Goal: Task Accomplishment & Management: Manage account settings

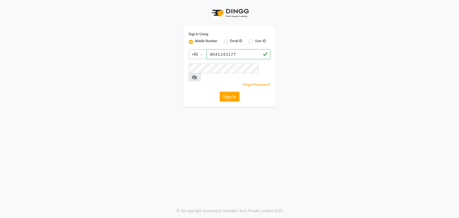
click at [218, 53] on input "9041143177" at bounding box center [239, 54] width 64 height 10
drag, startPoint x: 242, startPoint y: 53, endPoint x: 206, endPoint y: 53, distance: 35.8
click at [206, 53] on div "Country Code × +91 9041143177" at bounding box center [230, 54] width 82 height 10
type input "9815682777"
click at [220, 92] on button "Sign In" at bounding box center [230, 97] width 20 height 10
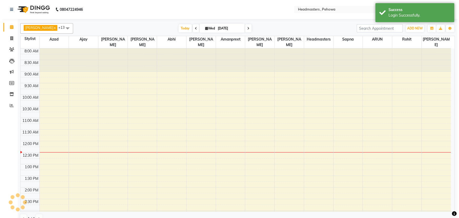
scroll to position [92, 0]
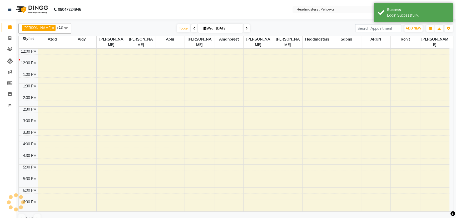
select select "en"
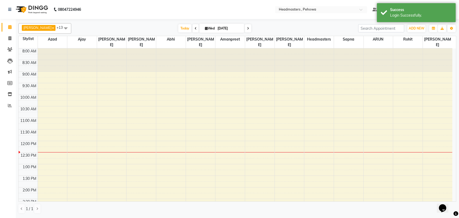
scroll to position [0, 0]
click at [288, 93] on div "8:00 AM 8:30 AM 9:00 AM 9:30 AM 10:00 AM 10:30 AM 11:00 AM 11:30 AM 12:00 PM 12…" at bounding box center [236, 210] width 434 height 324
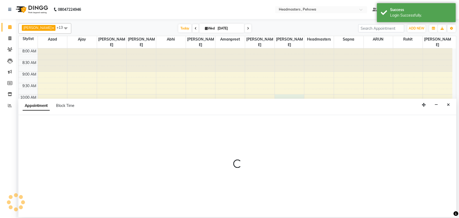
select select "71125"
select select "tentative"
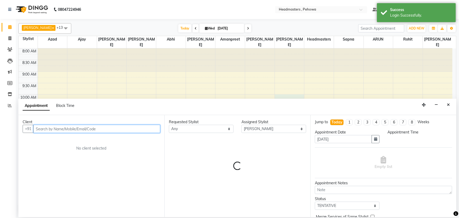
select select "600"
click at [73, 129] on input "text" at bounding box center [96, 129] width 127 height 8
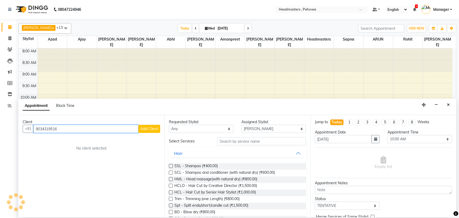
type input "9034319516"
click at [160, 130] on button "Add Client" at bounding box center [149, 129] width 22 height 8
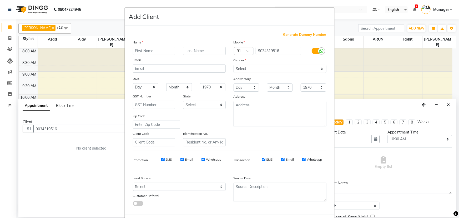
drag, startPoint x: 156, startPoint y: 52, endPoint x: 459, endPoint y: 176, distance: 327.8
click at [161, 55] on input "text" at bounding box center [154, 51] width 43 height 8
type input "mandeep"
click at [264, 71] on select "Select Male Female Other Prefer Not To Say" at bounding box center [280, 69] width 93 height 8
click at [234, 65] on select "Select Male Female Other Prefer Not To Say" at bounding box center [280, 69] width 93 height 8
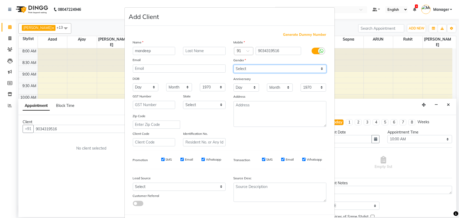
click at [266, 68] on select "Select Male Female Other Prefer Not To Say" at bounding box center [280, 69] width 93 height 8
select select "male"
click at [234, 65] on select "Select Male Female Other Prefer Not To Say" at bounding box center [280, 69] width 93 height 8
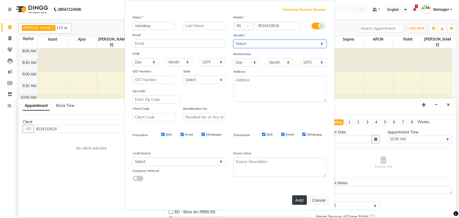
scroll to position [26, 0]
click at [298, 204] on button "Add" at bounding box center [299, 199] width 15 height 9
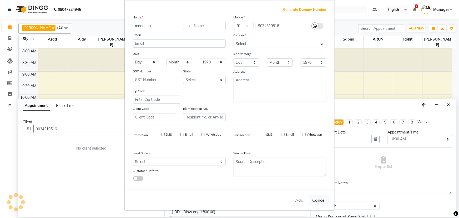
select select
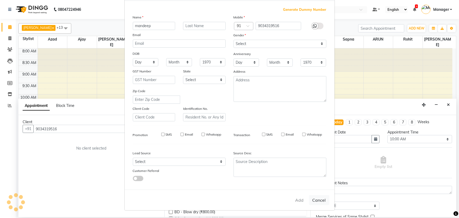
select select
checkbox input "false"
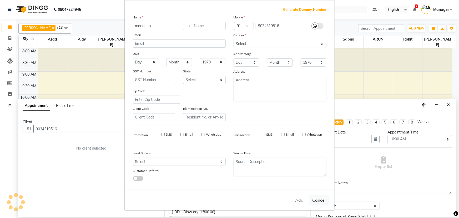
checkbox input "false"
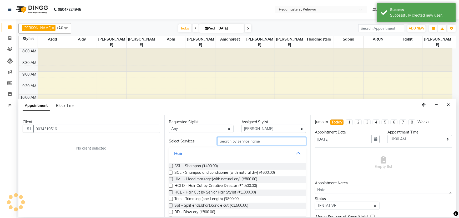
click at [261, 143] on input "text" at bounding box center [261, 141] width 89 height 8
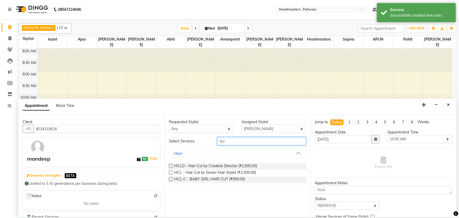
type input "hcl"
click at [169, 172] on label at bounding box center [171, 173] width 4 height 4
click at [169, 172] on input "checkbox" at bounding box center [170, 172] width 3 height 3
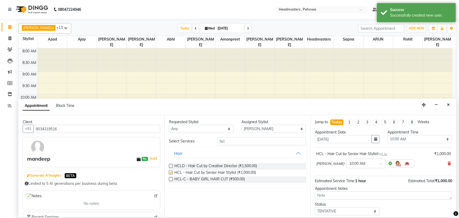
checkbox input "false"
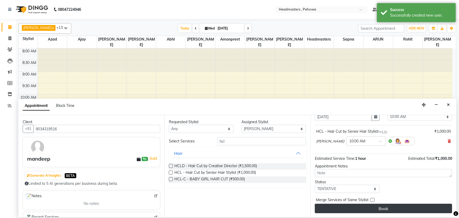
click at [388, 205] on button "Book" at bounding box center [383, 208] width 137 height 9
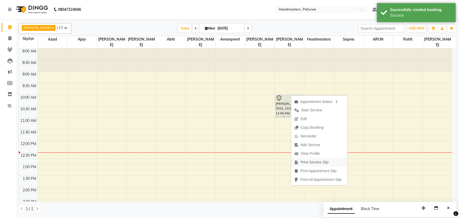
click at [310, 162] on span "Print Service Slip" at bounding box center [315, 163] width 28 height 6
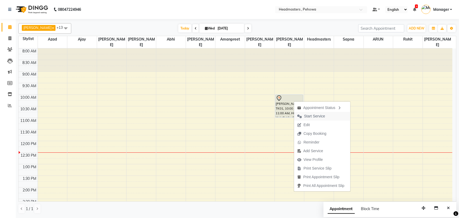
click at [299, 112] on span "Start Service" at bounding box center [311, 116] width 34 height 9
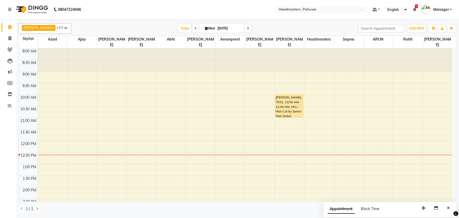
click at [231, 87] on div "8:00 AM 8:30 AM 9:00 AM 9:30 AM 10:00 AM 10:30 AM 11:00 AM 11:30 AM 12:00 PM 12…" at bounding box center [236, 210] width 434 height 324
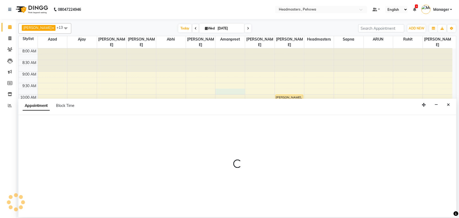
select select "69396"
select select "tentative"
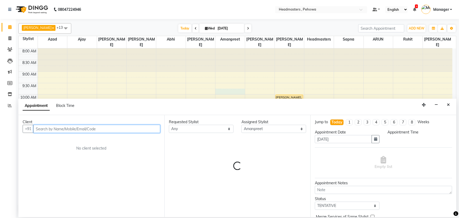
select select "585"
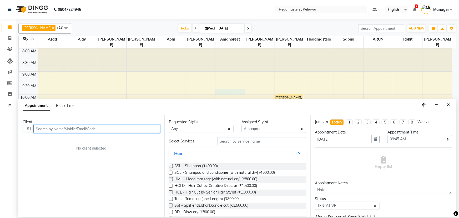
click at [142, 128] on input "text" at bounding box center [96, 129] width 127 height 8
type input "9034322981"
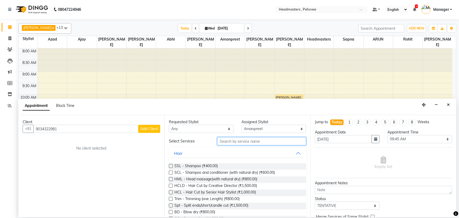
click at [246, 144] on input "text" at bounding box center [261, 141] width 89 height 8
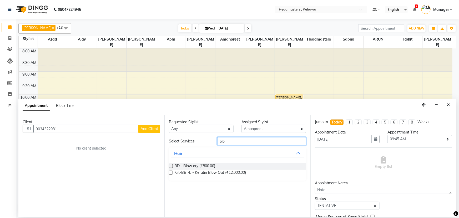
type input "blo"
drag, startPoint x: 169, startPoint y: 166, endPoint x: 194, endPoint y: 158, distance: 26.1
click at [171, 166] on label at bounding box center [171, 166] width 4 height 4
click at [171, 166] on input "checkbox" at bounding box center [170, 166] width 3 height 3
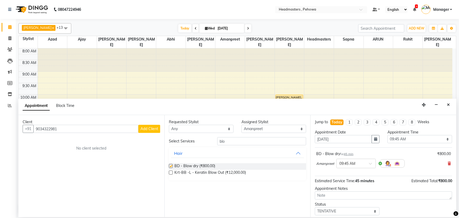
checkbox input "false"
drag, startPoint x: 227, startPoint y: 141, endPoint x: 195, endPoint y: 139, distance: 32.2
click at [198, 142] on div "Select Services blo" at bounding box center [237, 141] width 145 height 8
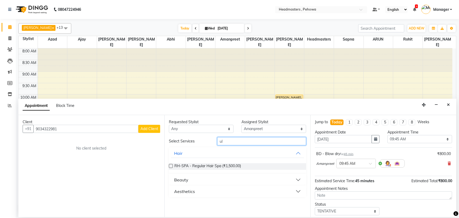
type input "ul"
click at [191, 187] on button "Aesthetics" at bounding box center [237, 191] width 133 height 9
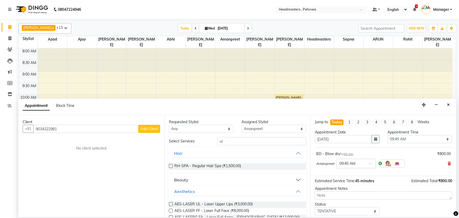
click at [214, 181] on button "Beauty" at bounding box center [237, 179] width 133 height 9
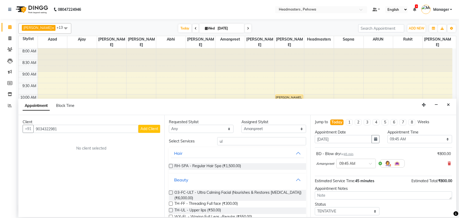
scroll to position [24, 0]
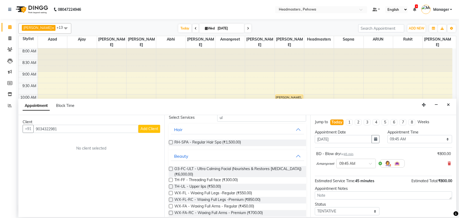
click at [170, 185] on label at bounding box center [171, 187] width 4 height 4
click at [170, 185] on input "checkbox" at bounding box center [170, 186] width 3 height 3
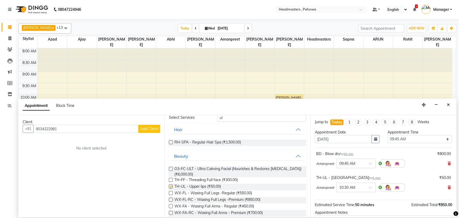
checkbox input "false"
click at [294, 155] on button "Beauty" at bounding box center [237, 155] width 133 height 9
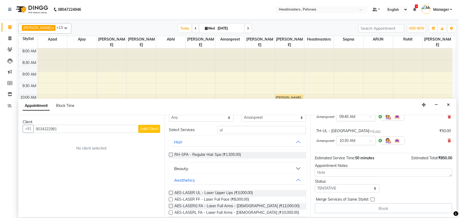
scroll to position [0, 0]
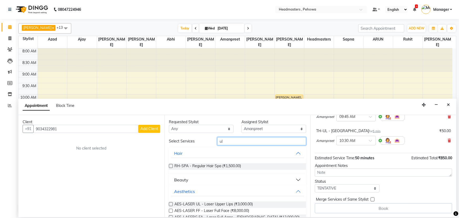
drag, startPoint x: 242, startPoint y: 139, endPoint x: 191, endPoint y: 133, distance: 51.5
click at [186, 139] on div "Select Services ul" at bounding box center [237, 141] width 145 height 8
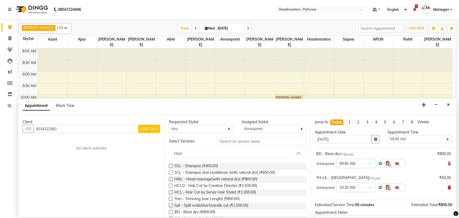
click at [448, 186] on icon at bounding box center [449, 188] width 3 height 4
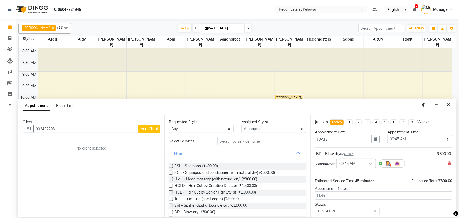
click at [150, 128] on span "Add Client" at bounding box center [150, 128] width 18 height 5
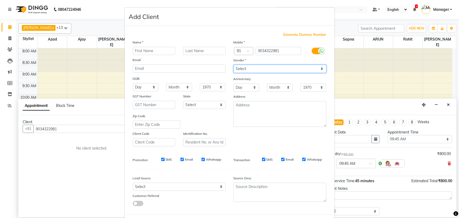
click at [245, 67] on select "Select Male Female Other Prefer Not To Say" at bounding box center [280, 69] width 93 height 8
select select "female"
click at [234, 65] on select "Select Male Female Other Prefer Not To Say" at bounding box center [280, 69] width 93 height 8
click at [161, 55] on div "Name Email DOB Day 01 02 03 04 05 06 07 08 09 10 11 12 13 14 15 16 17 18 19 20 …" at bounding box center [179, 92] width 101 height 107
click at [161, 53] on input "text" at bounding box center [154, 51] width 43 height 8
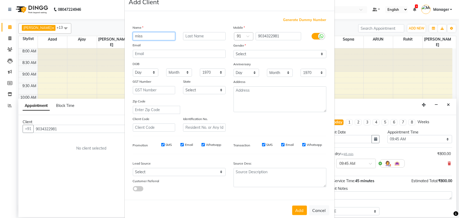
scroll to position [26, 0]
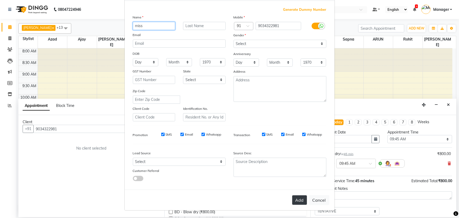
type input "miss"
click at [297, 200] on button "Add" at bounding box center [299, 199] width 15 height 9
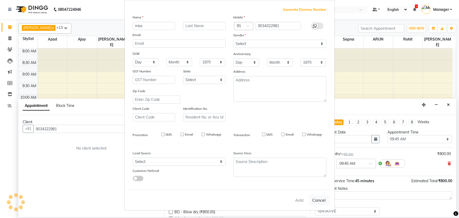
select select
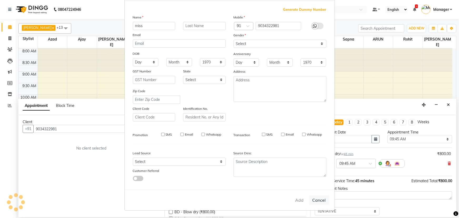
select select
checkbox input "false"
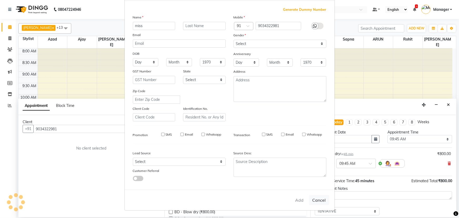
checkbox input "false"
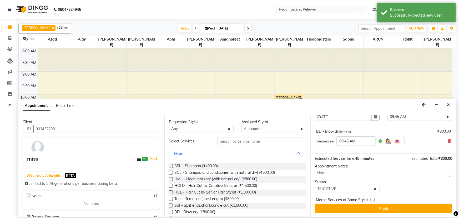
scroll to position [0, 0]
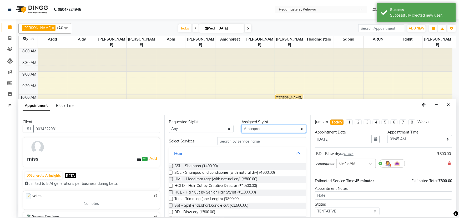
click at [266, 130] on select "Select Abhi Ajay Amanpreet Anas ARUN Azad Bilal Davy Headmasters Jashan Kunal M…" at bounding box center [274, 129] width 65 height 8
select select "68776"
click at [242, 125] on select "Select Abhi Ajay Amanpreet Anas ARUN Azad Bilal Davy Headmasters Jashan Kunal M…" at bounding box center [274, 129] width 65 height 8
click at [238, 140] on input "text" at bounding box center [261, 141] width 89 height 8
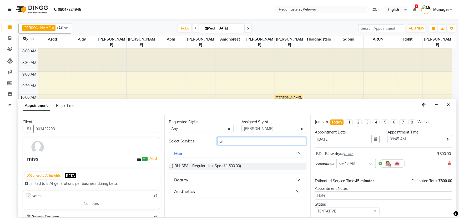
type input "ul"
click at [222, 179] on button "Beauty" at bounding box center [237, 179] width 133 height 9
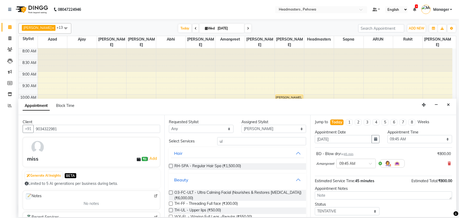
scroll to position [48, 0]
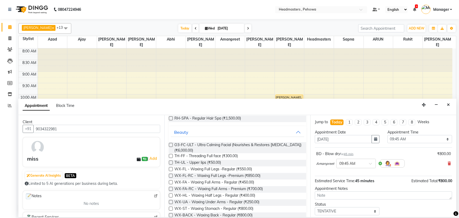
click at [170, 163] on label at bounding box center [171, 163] width 4 height 4
click at [170, 163] on input "checkbox" at bounding box center [170, 162] width 3 height 3
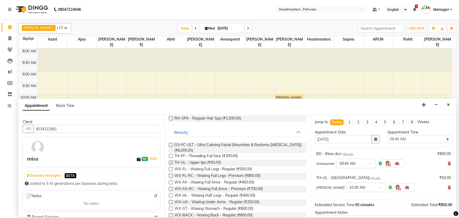
checkbox input "false"
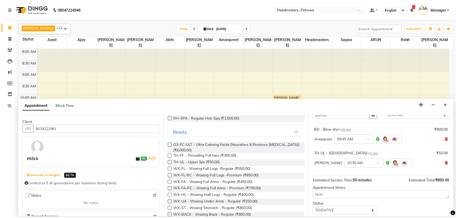
scroll to position [46, 0]
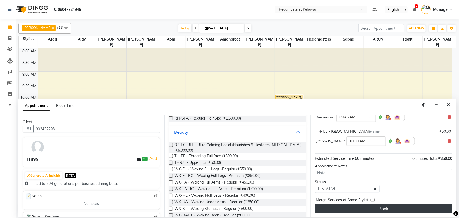
click at [367, 210] on button "Book" at bounding box center [383, 208] width 137 height 9
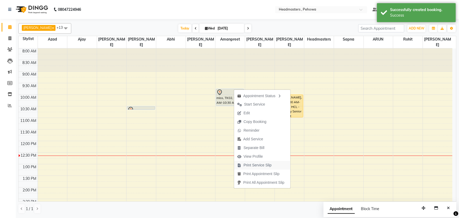
click at [252, 166] on span "Print Service Slip" at bounding box center [258, 165] width 28 height 6
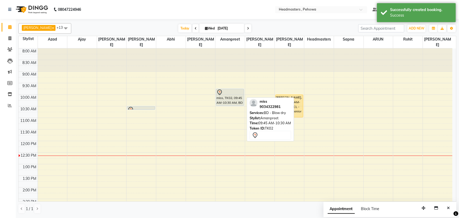
click at [228, 89] on div at bounding box center [230, 92] width 27 height 6
select select "7"
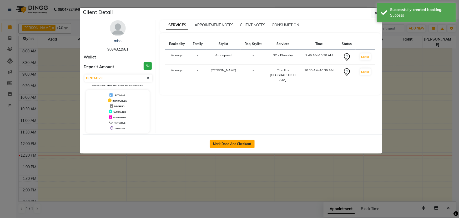
click at [225, 142] on button "Mark Done And Checkout" at bounding box center [232, 144] width 45 height 8
select select "service"
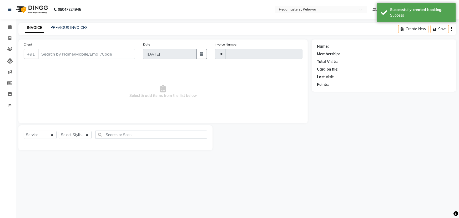
type input "2546"
select select "7727"
type input "9034322981"
select select "69396"
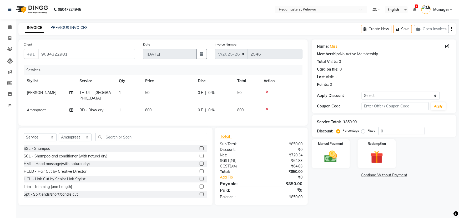
click at [211, 107] on span "0 %" at bounding box center [211, 110] width 6 height 6
select select "69396"
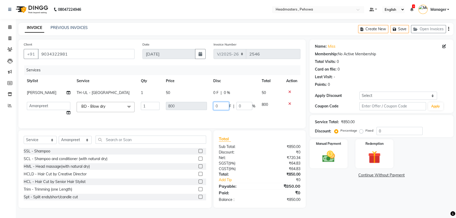
click at [190, 105] on tr "Abhi Ajay Amanpreet Anas ARUN Azad Bilal Davy Headmasters Jashan Kunal Manager …" at bounding box center [162, 109] width 277 height 20
type input "300"
click at [189, 116] on div "Services Stylist Service Qty Price Disc Total Action Manjeet TH-UL - Upper lips…" at bounding box center [162, 94] width 277 height 58
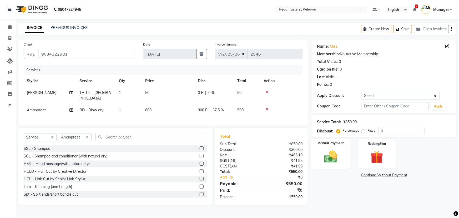
click at [336, 160] on img at bounding box center [331, 156] width 22 height 15
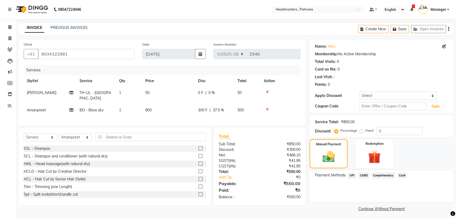
scroll to position [2, 0]
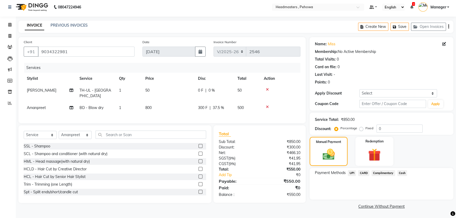
click at [399, 175] on span "Cash" at bounding box center [402, 173] width 10 height 6
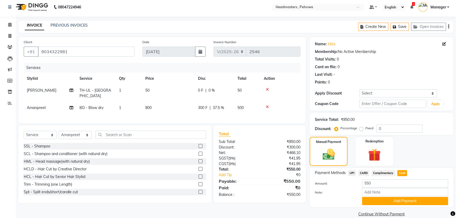
click at [399, 175] on span "Cash" at bounding box center [402, 173] width 10 height 6
click at [390, 199] on button "Add Payment" at bounding box center [405, 201] width 86 height 8
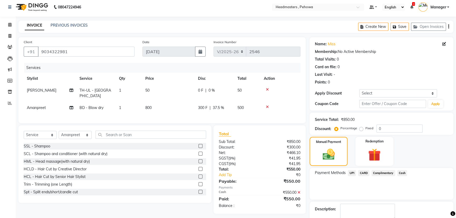
scroll to position [24, 0]
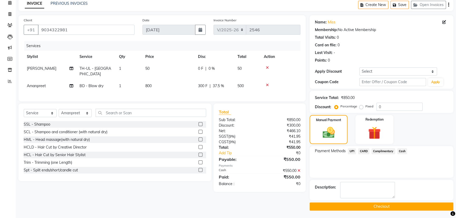
click at [381, 212] on main "INVOICE PREVIOUS INVOICES Create New Save Open Invoices Client +91 9034322981 D…" at bounding box center [236, 109] width 440 height 220
drag, startPoint x: 382, startPoint y: 207, endPoint x: 381, endPoint y: 205, distance: 3.1
click at [383, 207] on button "Checkout" at bounding box center [382, 206] width 144 height 8
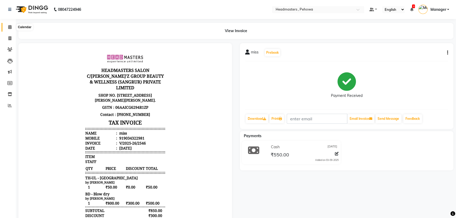
click at [9, 27] on icon at bounding box center [9, 27] width 3 height 4
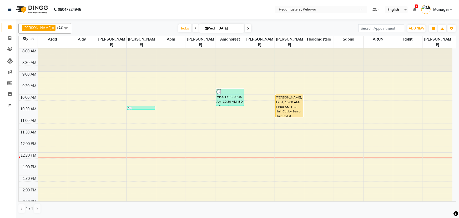
click at [459, 176] on div "Neha Chauhan x Rohit x Sahil Machal x Azad x ARUN x Headmasters x Ajay x Amanpr…" at bounding box center [238, 118] width 444 height 198
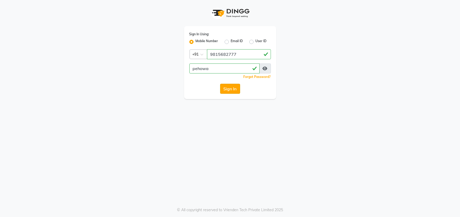
click at [232, 90] on button "Sign In" at bounding box center [230, 89] width 20 height 10
click at [226, 70] on input "pehowa" at bounding box center [225, 68] width 70 height 10
type input "pehowa"
drag, startPoint x: 216, startPoint y: 68, endPoint x: 173, endPoint y: 64, distance: 42.8
click at [173, 74] on div "Sign In Using: Mobile Number Email ID User ID Country Code × +91 9815682777 peh…" at bounding box center [230, 49] width 300 height 99
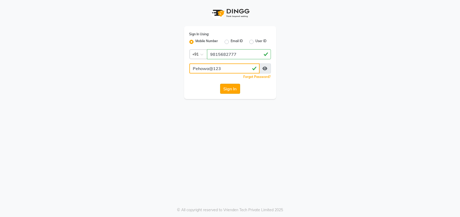
type input "Pehowa@123"
click at [234, 87] on button "Sign In" at bounding box center [230, 89] width 20 height 10
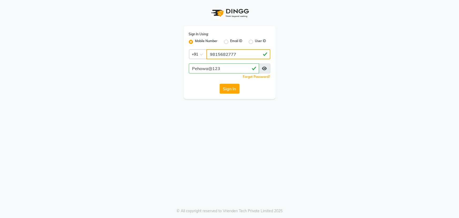
click at [244, 54] on input "9815682777" at bounding box center [239, 54] width 64 height 10
drag, startPoint x: 245, startPoint y: 57, endPoint x: 189, endPoint y: 60, distance: 55.4
click at [189, 60] on div "Sign In Using: Mobile Number Email ID User ID Country Code × +91 9815682777 Peh…" at bounding box center [230, 62] width 92 height 73
type input "9815682777"
click at [224, 87] on button "Sign In" at bounding box center [230, 89] width 20 height 10
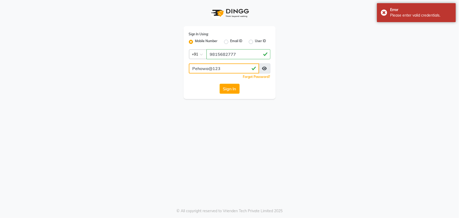
click at [225, 68] on input "Pehowa@123" at bounding box center [224, 68] width 70 height 10
drag, startPoint x: 225, startPoint y: 68, endPoint x: 162, endPoint y: 74, distance: 62.6
click at [162, 74] on div "Sign In Using: Mobile Number Email ID User ID Country Code × +91 9815682777 Peh…" at bounding box center [230, 49] width 300 height 99
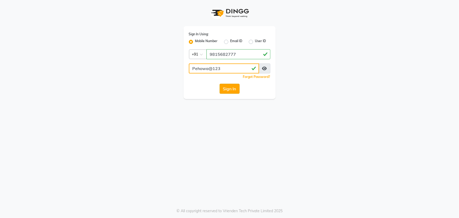
type input "Pehowa@123"
click at [233, 89] on button "Sign In" at bounding box center [230, 89] width 20 height 10
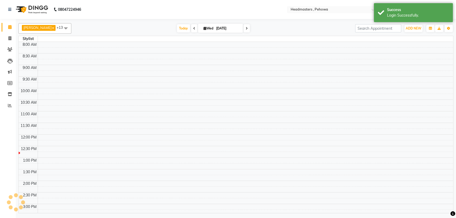
select select "en"
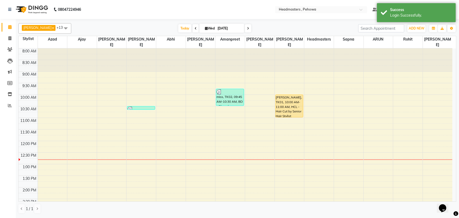
click at [230, 114] on div "8:00 AM 8:30 AM 9:00 AM 9:30 AM 10:00 AM 10:30 AM 11:00 AM 11:30 AM 12:00 PM 12…" at bounding box center [236, 210] width 434 height 324
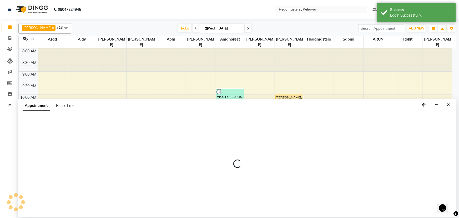
select select "69396"
select select "660"
select select "tentative"
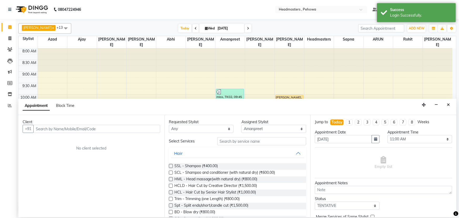
drag, startPoint x: 152, startPoint y: 127, endPoint x: 275, endPoint y: 130, distance: 122.2
click at [157, 128] on input "text" at bounding box center [96, 129] width 127 height 8
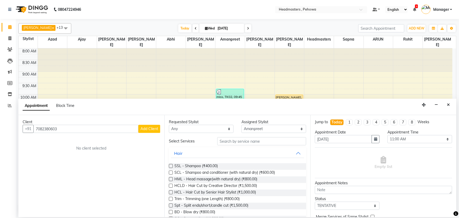
type input "7082380603"
click at [155, 132] on button "Add Client" at bounding box center [149, 129] width 22 height 8
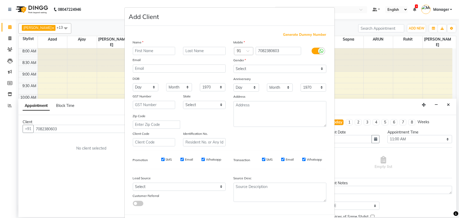
click at [145, 51] on input "text" at bounding box center [154, 51] width 43 height 8
type input "pallavi"
click at [256, 71] on select "Select [DEMOGRAPHIC_DATA] [DEMOGRAPHIC_DATA] Other Prefer Not To Say" at bounding box center [280, 69] width 93 height 8
select select "[DEMOGRAPHIC_DATA]"
click at [234, 65] on select "Select Male Female Other Prefer Not To Say" at bounding box center [280, 69] width 93 height 8
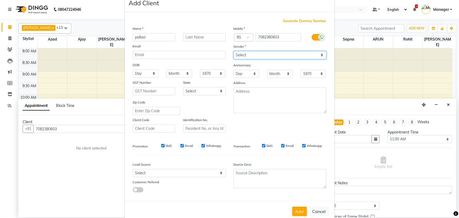
scroll to position [26, 0]
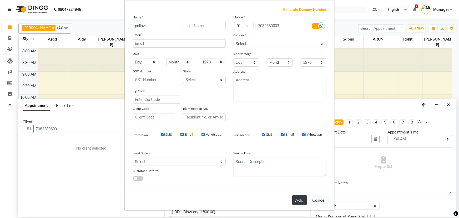
click at [294, 199] on button "Add" at bounding box center [299, 199] width 15 height 9
select select
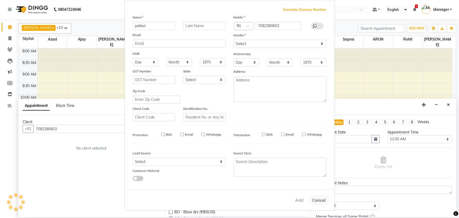
select select
checkbox input "false"
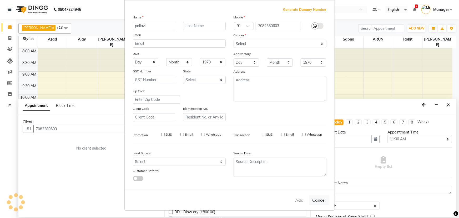
checkbox input "false"
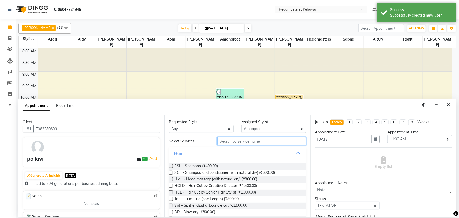
click at [224, 140] on input "text" at bounding box center [261, 141] width 89 height 8
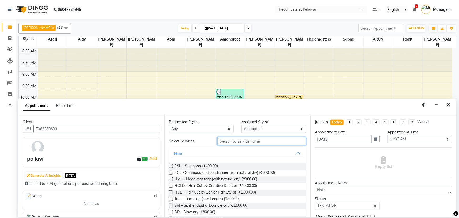
click at [265, 140] on input "text" at bounding box center [261, 141] width 89 height 8
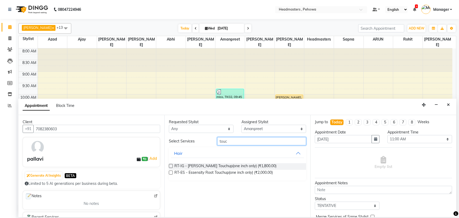
type input "touc"
click at [172, 173] on label at bounding box center [171, 173] width 4 height 4
click at [172, 173] on input "checkbox" at bounding box center [170, 172] width 3 height 3
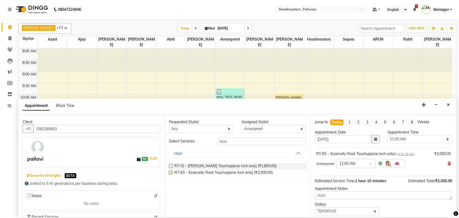
checkbox input "false"
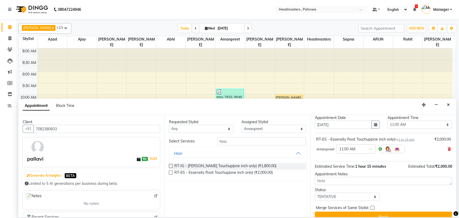
scroll to position [22, 0]
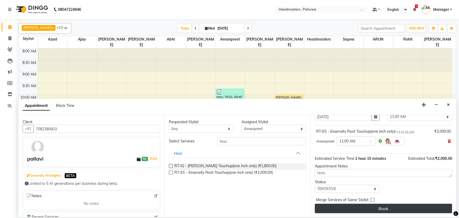
click at [364, 206] on button "Book" at bounding box center [383, 208] width 137 height 9
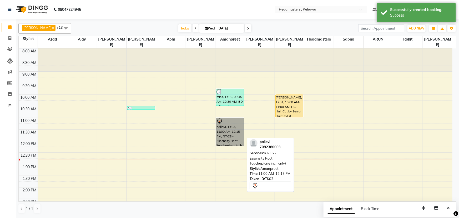
drag, startPoint x: 238, startPoint y: 132, endPoint x: 242, endPoint y: 133, distance: 4.3
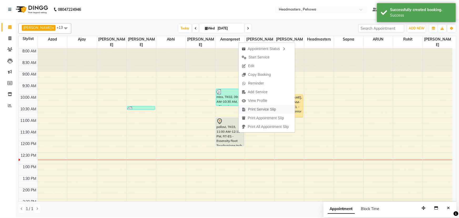
click at [259, 107] on span "Print Service Slip" at bounding box center [262, 110] width 28 height 6
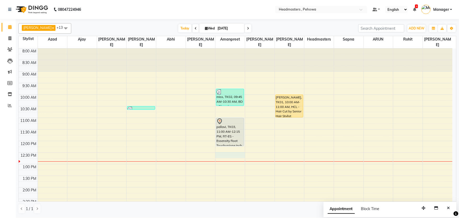
click at [222, 151] on div "8:00 AM 8:30 AM 9:00 AM 9:30 AM 10:00 AM 10:30 AM 11:00 AM 11:30 AM 12:00 PM 12…" at bounding box center [236, 210] width 434 height 324
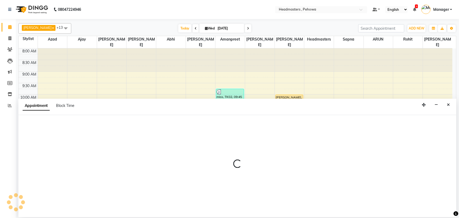
select select "69396"
select select "750"
select select "tentative"
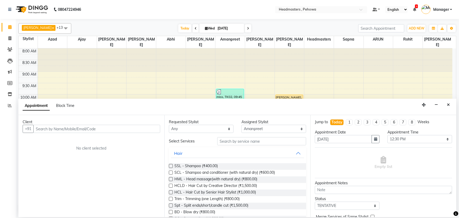
click at [68, 127] on input "text" at bounding box center [96, 129] width 127 height 8
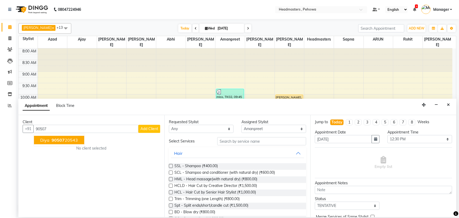
click at [72, 142] on button "diya 90507 20543" at bounding box center [59, 140] width 50 height 8
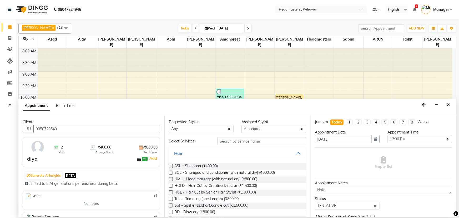
type input "9050720543"
click at [260, 141] on input "text" at bounding box center [261, 141] width 89 height 8
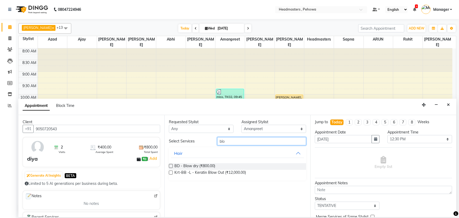
type input "blo"
click at [169, 166] on label at bounding box center [171, 166] width 4 height 4
click at [169, 166] on input "checkbox" at bounding box center [170, 166] width 3 height 3
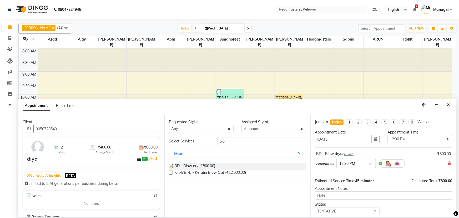
checkbox input "false"
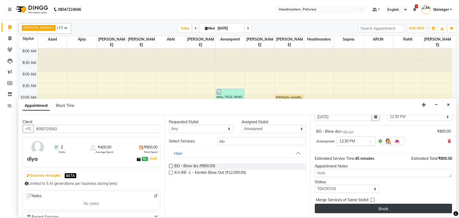
click at [358, 205] on button "Book" at bounding box center [383, 208] width 137 height 9
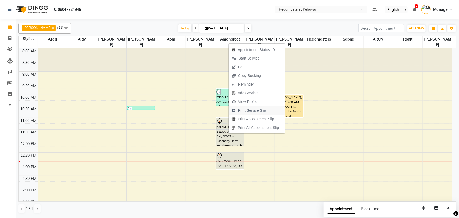
click at [236, 111] on icon "button" at bounding box center [234, 111] width 4 height 4
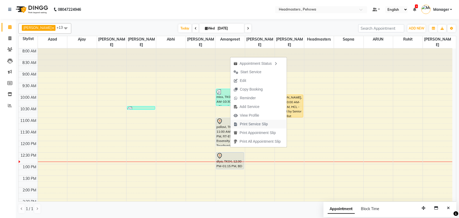
click at [257, 123] on span "Print Service Slip" at bounding box center [254, 124] width 28 height 6
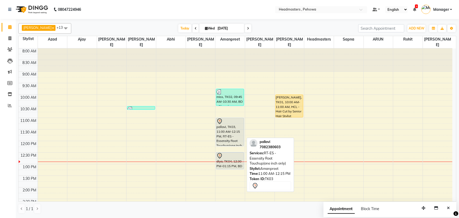
click at [224, 128] on div "pallavi, TK03, 11:00 AM-12:15 PM, RT-ES - Essensity Root Touchup(one inch only)" at bounding box center [230, 132] width 28 height 28
select select "7"
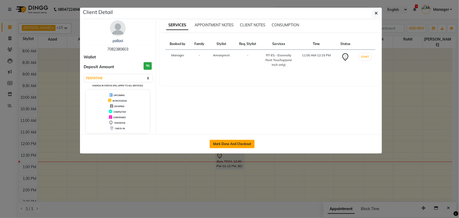
click at [234, 141] on button "Mark Done And Checkout" at bounding box center [232, 144] width 45 height 8
select select "service"
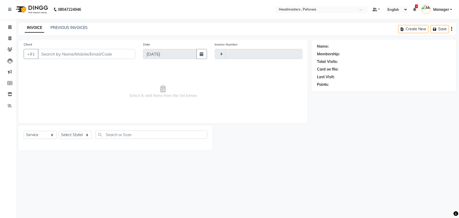
type input "2547"
select select "7727"
type input "7082380603"
select select "69396"
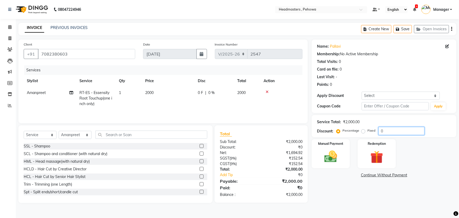
click at [380, 133] on input "0" at bounding box center [402, 131] width 46 height 8
type input "50"
click at [328, 155] on img at bounding box center [331, 156] width 22 height 15
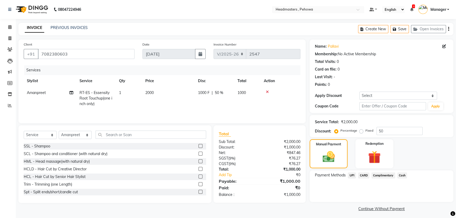
click at [402, 176] on span "Cash" at bounding box center [402, 175] width 10 height 6
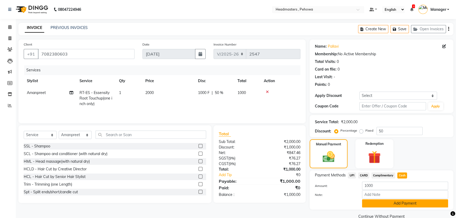
click at [390, 202] on button "Add Payment" at bounding box center [405, 203] width 86 height 8
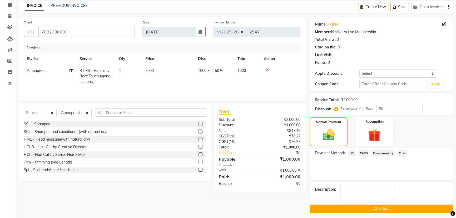
scroll to position [24, 0]
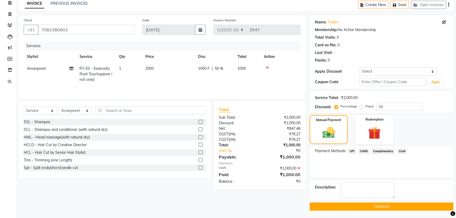
click at [383, 208] on button "Checkout" at bounding box center [382, 206] width 144 height 8
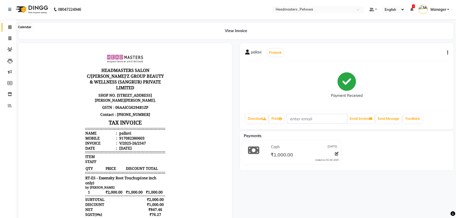
click at [6, 28] on span at bounding box center [9, 27] width 9 height 6
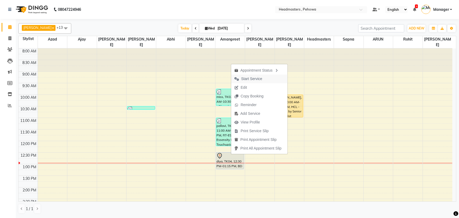
click at [249, 77] on span "Start Service" at bounding box center [251, 79] width 21 height 6
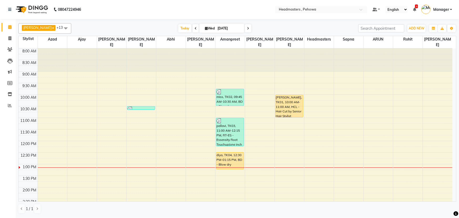
click at [195, 29] on span at bounding box center [196, 28] width 6 height 8
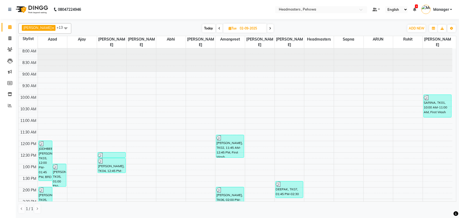
click at [269, 30] on span at bounding box center [270, 28] width 6 height 8
type input "[DATE]"
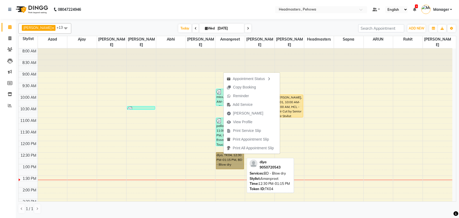
click at [220, 153] on link "diya, TK04, 12:30 PM-01:15 PM, BD - Blow dry" at bounding box center [230, 160] width 28 height 17
select select "1"
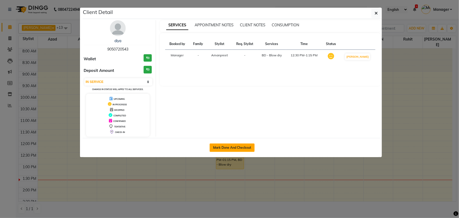
click at [221, 148] on button "Mark Done And Checkout" at bounding box center [232, 147] width 45 height 8
select select "service"
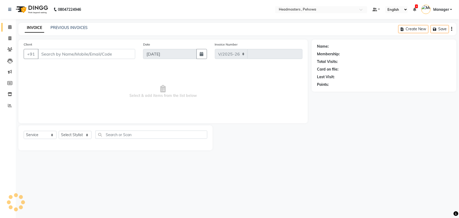
select select "7727"
type input "2548"
type input "9050720543"
select select "69396"
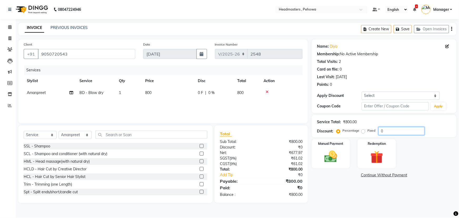
click at [386, 130] on input "0" at bounding box center [402, 131] width 46 height 8
type input "50"
click at [334, 147] on div "Manual Payment" at bounding box center [331, 154] width 40 height 30
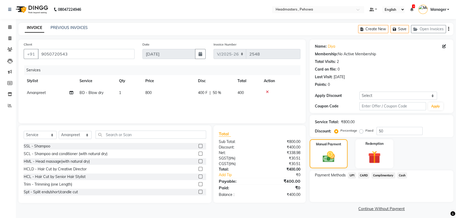
click at [404, 175] on span "Cash" at bounding box center [402, 175] width 10 height 6
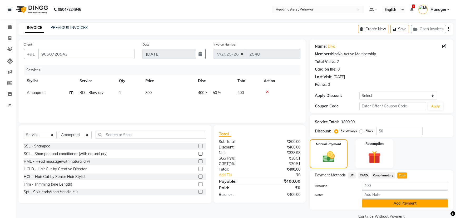
click at [400, 205] on button "Add Payment" at bounding box center [405, 203] width 86 height 8
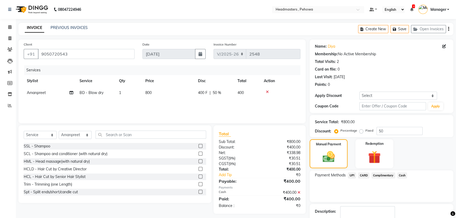
scroll to position [24, 0]
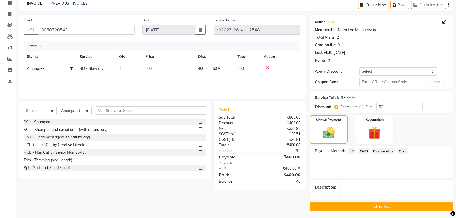
click at [361, 209] on button "Checkout" at bounding box center [382, 206] width 144 height 8
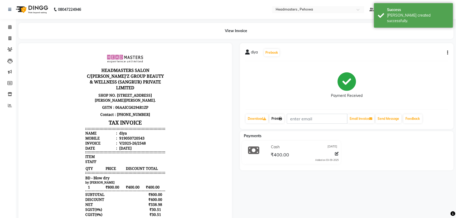
click at [271, 117] on link "Print" at bounding box center [276, 118] width 15 height 9
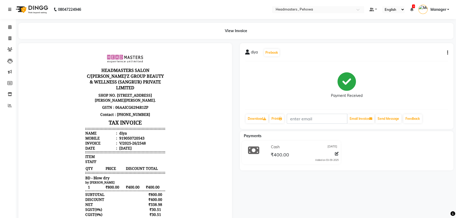
click at [11, 9] on icon at bounding box center [9, 10] width 3 height 4
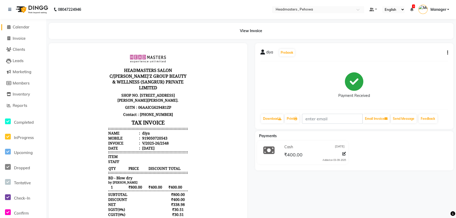
click at [19, 26] on span "Calendar" at bounding box center [21, 26] width 17 height 5
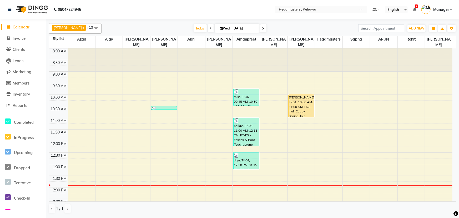
drag, startPoint x: 381, startPoint y: 95, endPoint x: 381, endPoint y: 67, distance: 27.9
click at [377, 69] on div at bounding box center [383, 59] width 27 height 23
click at [382, 66] on div at bounding box center [383, 59] width 27 height 23
click at [382, 142] on div "8:00 AM 8:30 AM 9:00 AM 9:30 AM 10:00 AM 10:30 AM 11:00 AM 11:30 AM 12:00 PM 12…" at bounding box center [251, 210] width 404 height 324
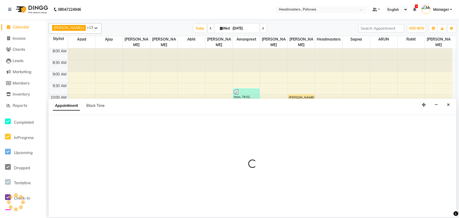
select select "82981"
select select "720"
select select "tentative"
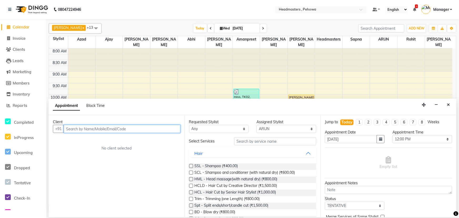
click at [80, 129] on input "text" at bounding box center [122, 129] width 117 height 8
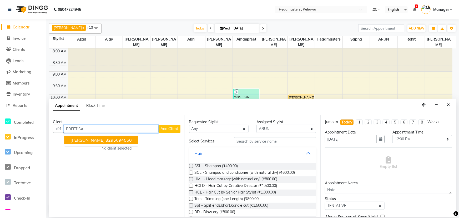
click at [123, 142] on button "PREET SANDHU 8295094560" at bounding box center [101, 140] width 74 height 8
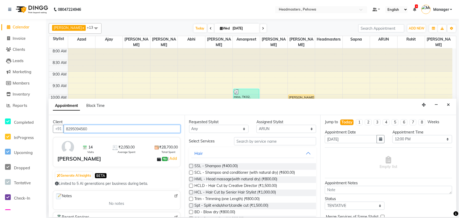
type input "8295094560"
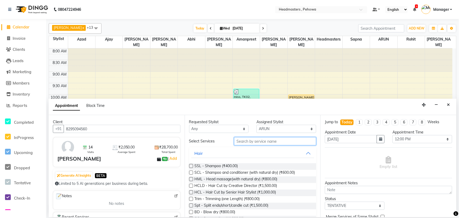
click at [260, 140] on input "text" at bounding box center [275, 141] width 82 height 8
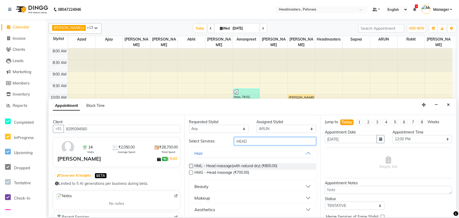
type input "HEAD"
click at [291, 167] on div "HML - Head massage(with natural dry) (₹800.00)" at bounding box center [252, 166] width 127 height 7
click at [191, 165] on label at bounding box center [191, 166] width 4 height 4
click at [191, 165] on input "checkbox" at bounding box center [190, 166] width 3 height 3
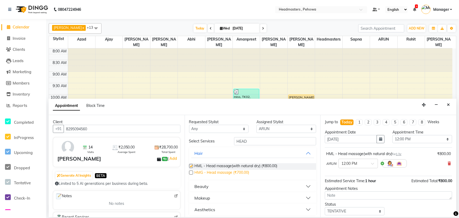
checkbox input "false"
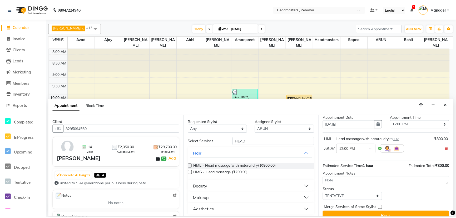
scroll to position [22, 0]
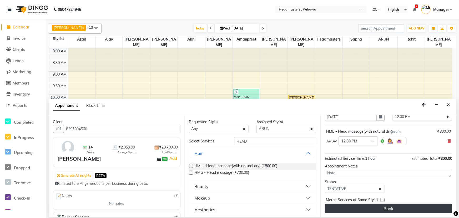
click at [400, 207] on button "Book" at bounding box center [388, 208] width 127 height 9
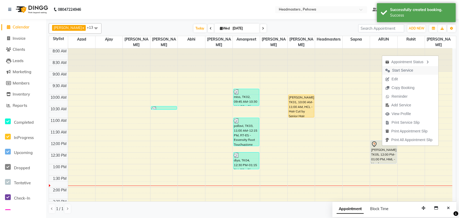
click at [399, 70] on span "Start Service" at bounding box center [402, 71] width 21 height 6
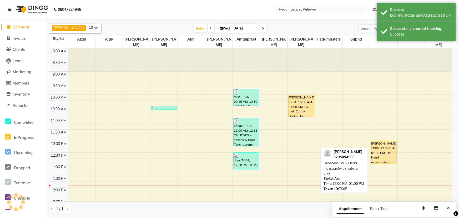
click at [384, 159] on div "[PERSON_NAME], TK05, 12:00 PM-01:00 PM, HML - Head massage(with natural dry)" at bounding box center [384, 152] width 26 height 22
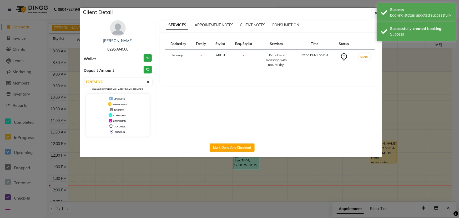
select select "1"
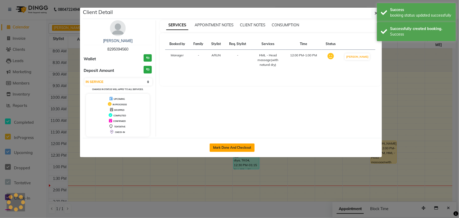
click at [241, 144] on button "Mark Done And Checkout" at bounding box center [232, 147] width 45 height 8
select select "service"
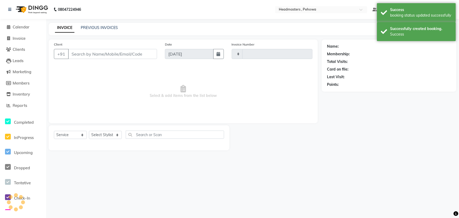
type input "2549"
select select "7727"
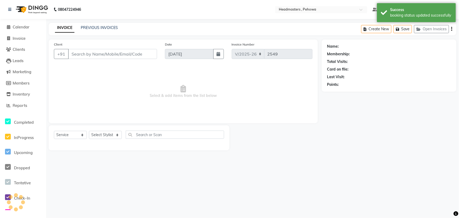
type input "8295094560"
select select "82981"
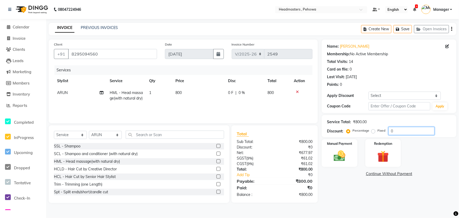
click at [399, 131] on input "0" at bounding box center [412, 131] width 46 height 8
type input "50"
click at [338, 146] on div "Manual Payment" at bounding box center [339, 153] width 37 height 29
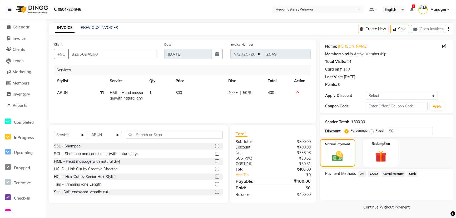
click at [362, 174] on span "UPI" at bounding box center [362, 174] width 8 height 6
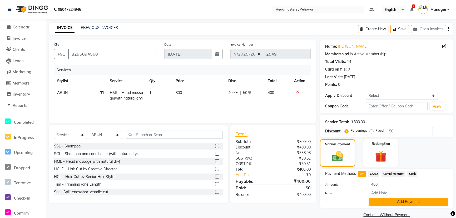
click at [413, 203] on button "Add Payment" at bounding box center [408, 202] width 79 height 8
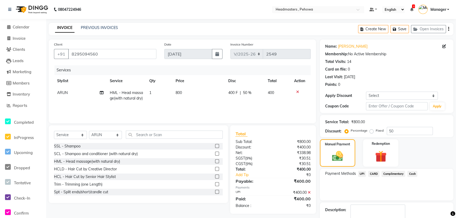
scroll to position [23, 0]
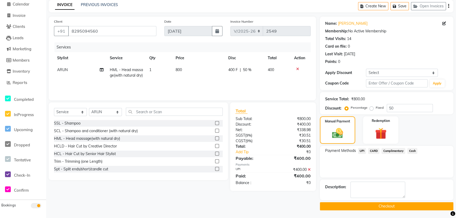
click at [396, 206] on button "Checkout" at bounding box center [386, 206] width 133 height 8
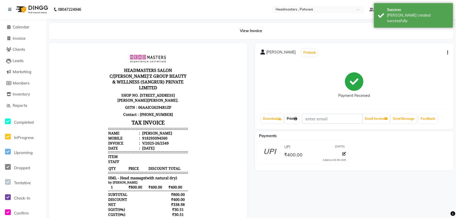
click at [292, 118] on link "Print" at bounding box center [292, 118] width 15 height 9
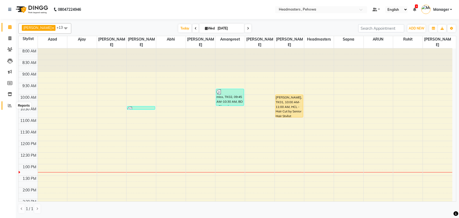
click at [10, 106] on icon at bounding box center [10, 105] width 4 height 4
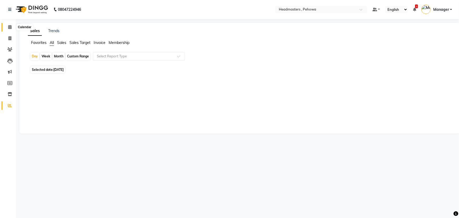
click at [9, 24] on span at bounding box center [9, 27] width 9 height 6
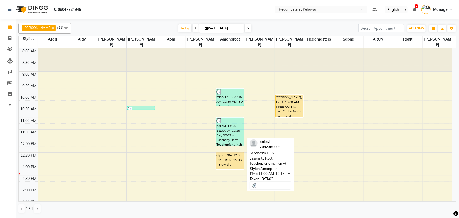
drag, startPoint x: 228, startPoint y: 117, endPoint x: 284, endPoint y: 130, distance: 57.1
click at [279, 129] on div "8:00 AM 8:30 AM 9:00 AM 9:30 AM 10:00 AM 10:30 AM 11:00 AM 11:30 AM 12:00 PM 12…" at bounding box center [236, 210] width 434 height 324
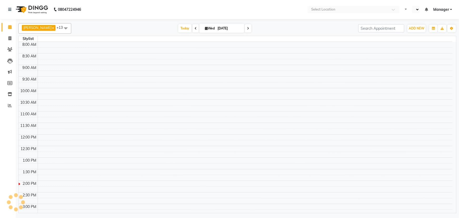
select select "en"
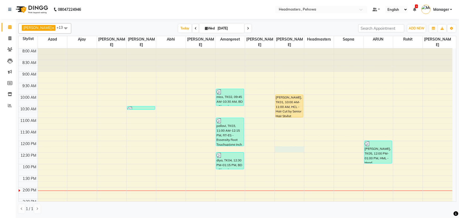
click at [288, 142] on div "8:00 AM 8:30 AM 9:00 AM 9:30 AM 10:00 AM 10:30 AM 11:00 AM 11:30 AM 12:00 PM 12…" at bounding box center [236, 210] width 434 height 324
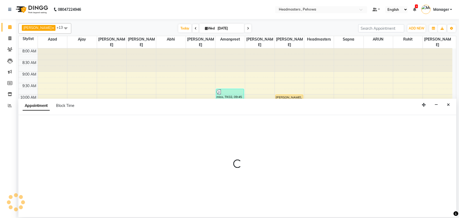
select select "71125"
select select "735"
select select "tentative"
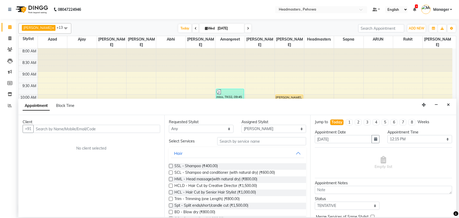
click at [64, 130] on input "text" at bounding box center [96, 129] width 127 height 8
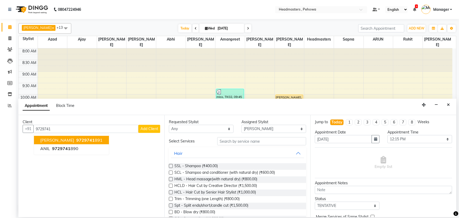
click at [75, 137] on ngb-highlight "9729741 891" at bounding box center [88, 139] width 27 height 5
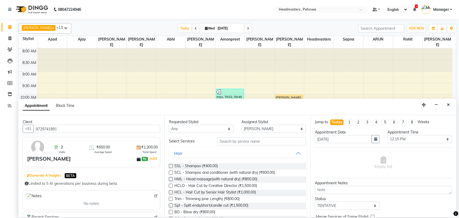
type input "9729741891"
click at [259, 142] on input "text" at bounding box center [261, 141] width 89 height 8
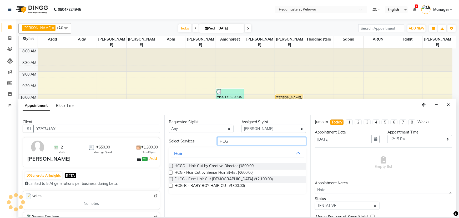
type input "HCG"
click at [171, 172] on label at bounding box center [171, 173] width 4 height 4
click at [171, 172] on input "checkbox" at bounding box center [170, 172] width 3 height 3
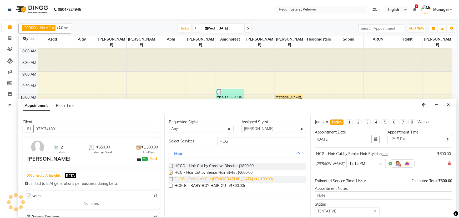
checkbox input "false"
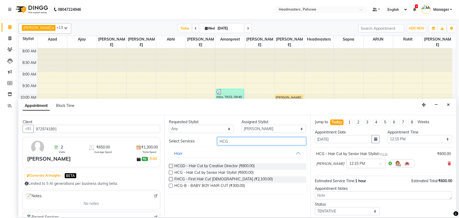
click at [242, 141] on input "HCG" at bounding box center [261, 141] width 89 height 8
type input "H"
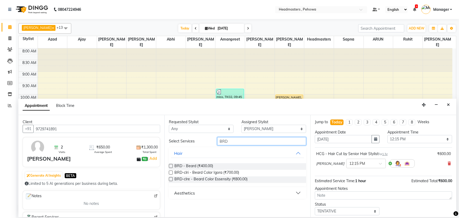
type input "BRD"
click at [171, 166] on label at bounding box center [171, 166] width 4 height 4
click at [171, 166] on input "checkbox" at bounding box center [170, 166] width 3 height 3
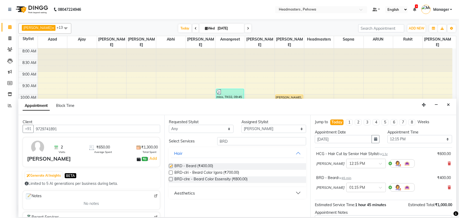
checkbox input "false"
click at [379, 165] on span at bounding box center [382, 165] width 7 height 6
click at [363, 177] on div "02:15 PM" at bounding box center [366, 180] width 39 height 10
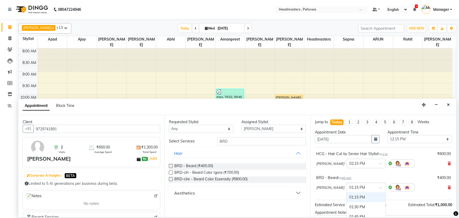
click at [379, 186] on span at bounding box center [382, 189] width 7 height 6
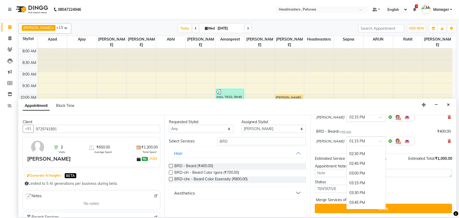
scroll to position [215, 0]
click at [363, 150] on div "02:30 PM" at bounding box center [366, 152] width 39 height 10
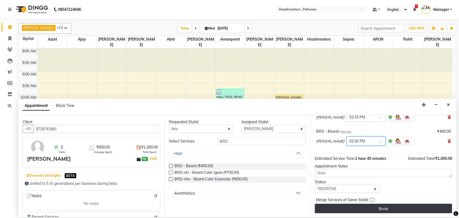
click at [392, 211] on button "Book" at bounding box center [383, 208] width 137 height 9
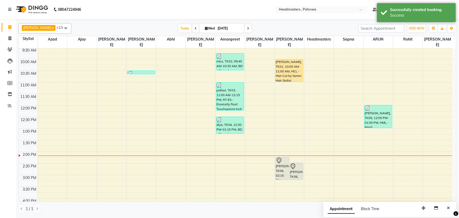
scroll to position [48, 0]
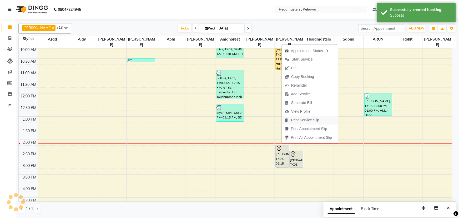
click at [308, 118] on span "Print Service Slip" at bounding box center [305, 120] width 28 height 6
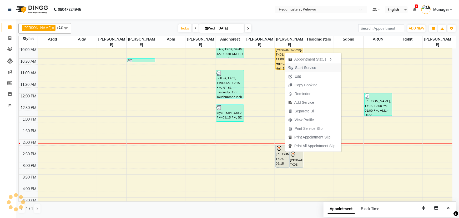
click at [306, 66] on span "Start Service" at bounding box center [305, 68] width 21 height 6
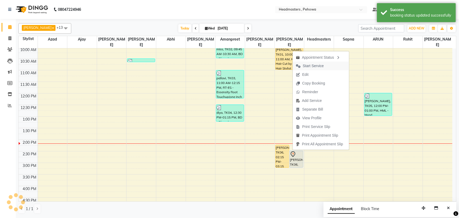
click at [320, 65] on span "Start Service" at bounding box center [313, 66] width 21 height 6
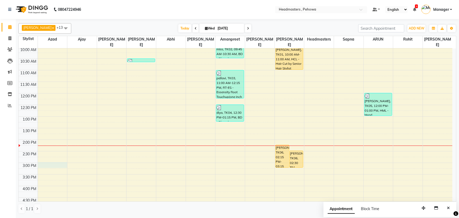
click at [45, 157] on div "8:00 AM 8:30 AM 9:00 AM 9:30 AM 10:00 AM 10:30 AM 11:00 AM 11:30 AM 12:00 PM 12…" at bounding box center [236, 163] width 434 height 324
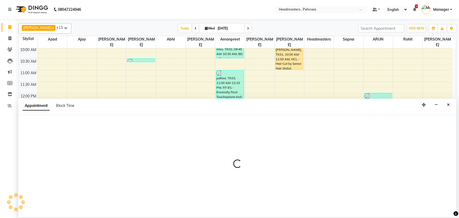
select select "68772"
select select "tentative"
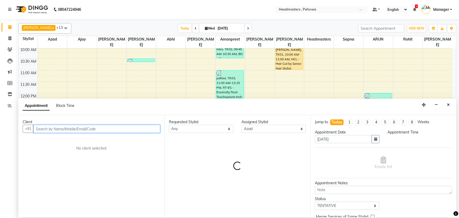
select select "900"
click at [69, 129] on input "text" at bounding box center [96, 129] width 127 height 8
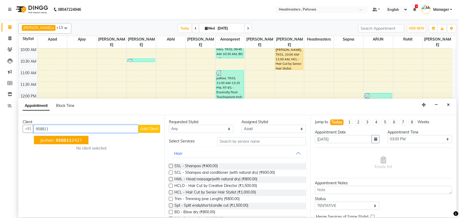
click at [60, 138] on span "958811" at bounding box center [64, 139] width 16 height 5
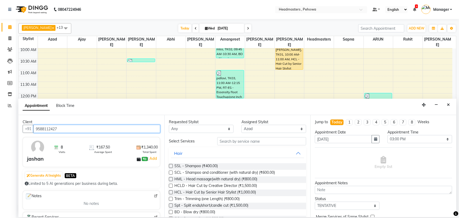
type input "9588112427"
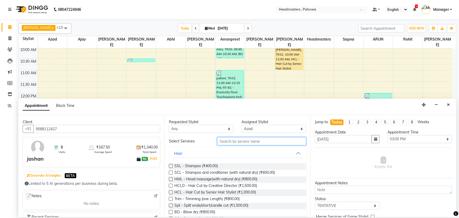
click at [220, 142] on input "text" at bounding box center [261, 141] width 89 height 8
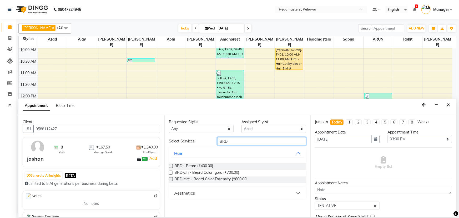
type input "BRD"
click at [170, 165] on label at bounding box center [171, 166] width 4 height 4
click at [170, 165] on input "checkbox" at bounding box center [170, 166] width 3 height 3
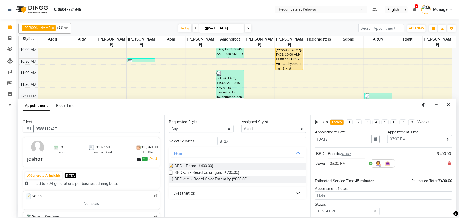
checkbox input "false"
click at [360, 166] on span at bounding box center [363, 165] width 7 height 6
click at [340, 192] on div "02:15 PM" at bounding box center [346, 192] width 39 height 10
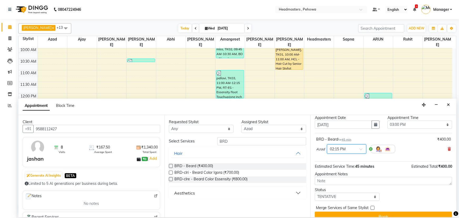
scroll to position [22, 0]
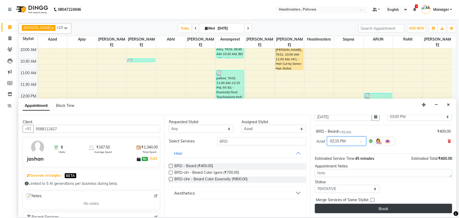
click at [405, 205] on button "Book" at bounding box center [383, 208] width 137 height 9
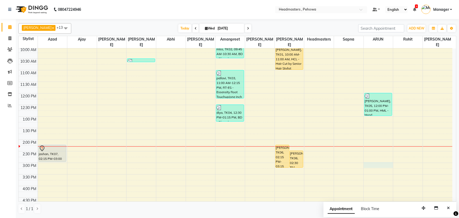
click at [372, 157] on div "8:00 AM 8:30 AM 9:00 AM 9:30 AM 10:00 AM 10:30 AM 11:00 AM 11:30 AM 12:00 PM 12…" at bounding box center [236, 163] width 434 height 324
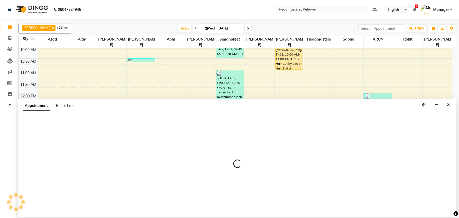
select select "82981"
select select "900"
select select "tentative"
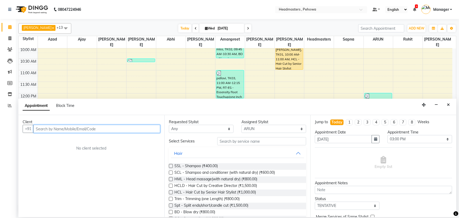
click at [63, 128] on input "text" at bounding box center [96, 129] width 127 height 8
type input "8295676786"
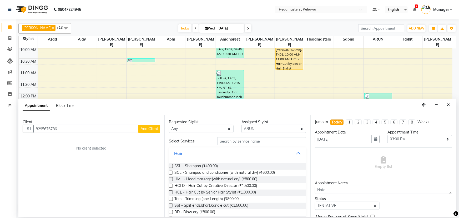
click at [146, 129] on span "Add Client" at bounding box center [150, 128] width 18 height 5
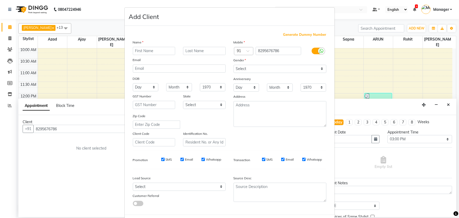
click at [150, 49] on input "text" at bounding box center [154, 51] width 43 height 8
type input "RAHUL"
click at [321, 70] on select "Select Male Female Other Prefer Not To Say" at bounding box center [280, 69] width 93 height 8
select select "male"
click at [234, 65] on select "Select Male Female Other Prefer Not To Say" at bounding box center [280, 69] width 93 height 8
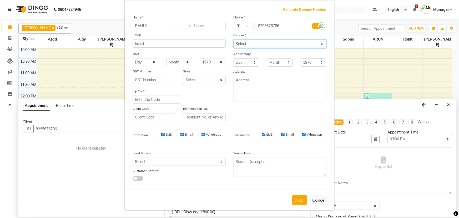
scroll to position [26, 0]
click at [297, 197] on button "Add" at bounding box center [299, 199] width 15 height 9
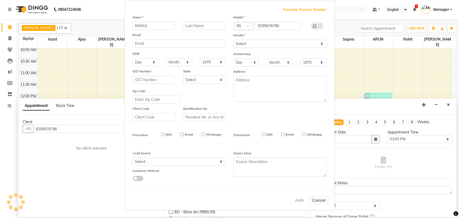
select select
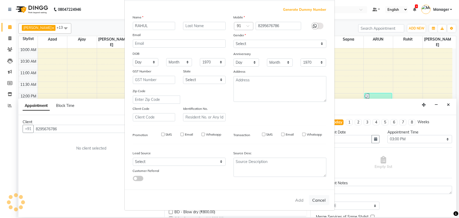
select select
checkbox input "false"
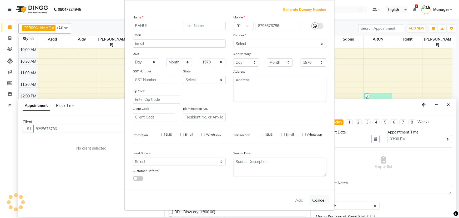
checkbox input "false"
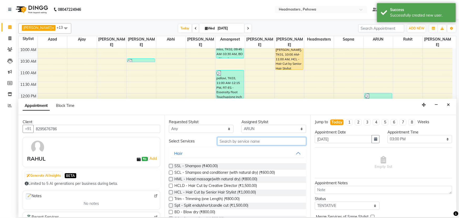
click at [229, 140] on input "text" at bounding box center [261, 141] width 89 height 8
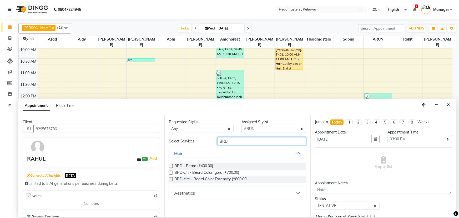
type input "BRD"
click at [171, 166] on label at bounding box center [171, 166] width 4 height 4
click at [171, 166] on input "checkbox" at bounding box center [170, 166] width 3 height 3
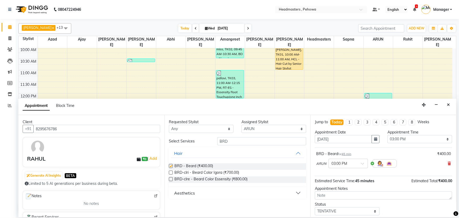
checkbox input "false"
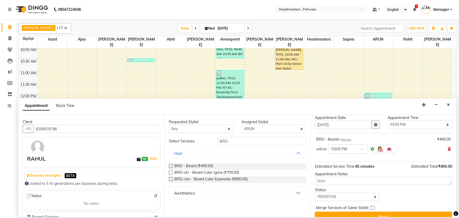
scroll to position [22, 0]
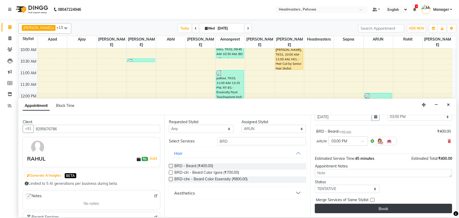
click at [376, 207] on button "Book" at bounding box center [383, 208] width 137 height 9
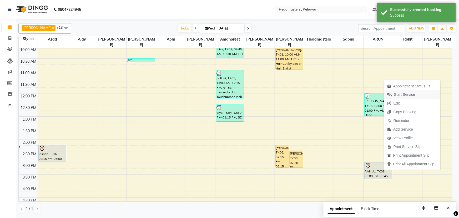
click at [407, 96] on span "Start Service" at bounding box center [404, 95] width 21 height 6
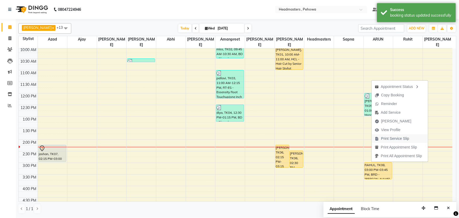
click at [388, 138] on span "Print Service Slip" at bounding box center [395, 139] width 28 height 6
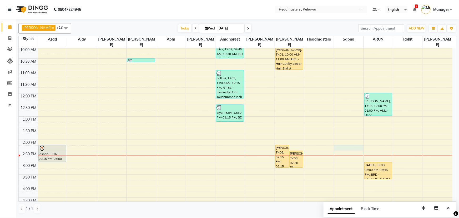
click at [347, 141] on div "8:00 AM 8:30 AM 9:00 AM 9:30 AM 10:00 AM 10:30 AM 11:00 AM 11:30 AM 12:00 PM 12…" at bounding box center [236, 163] width 434 height 324
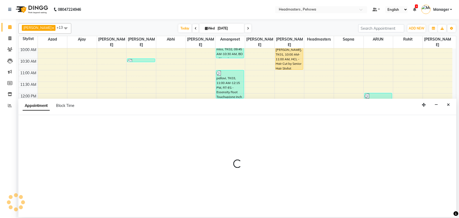
select select "79956"
select select "855"
select select "tentative"
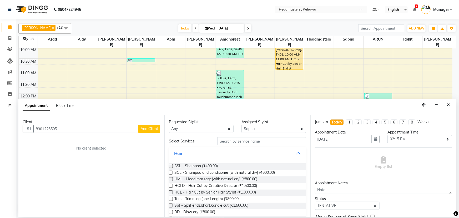
type input "8901226595"
click at [148, 129] on span "Add Client" at bounding box center [150, 128] width 18 height 5
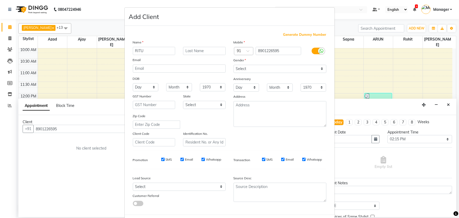
type input "RITU"
click at [239, 60] on label "Gender" at bounding box center [240, 60] width 13 height 5
click at [241, 69] on select "Select Male Female Other Prefer Not To Say" at bounding box center [280, 69] width 93 height 8
select select "female"
click at [234, 65] on select "Select Male Female Other Prefer Not To Say" at bounding box center [280, 69] width 93 height 8
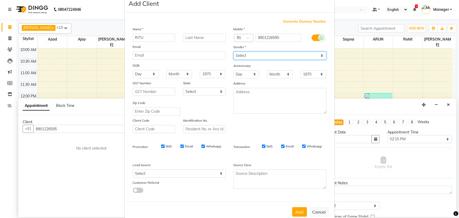
scroll to position [26, 0]
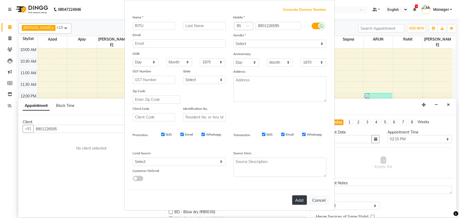
click at [298, 200] on button "Add" at bounding box center [299, 199] width 15 height 9
select select
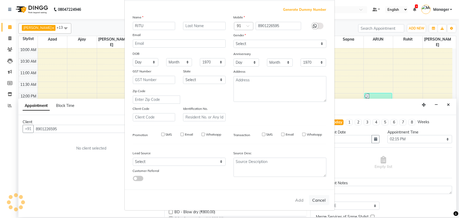
select select
checkbox input "false"
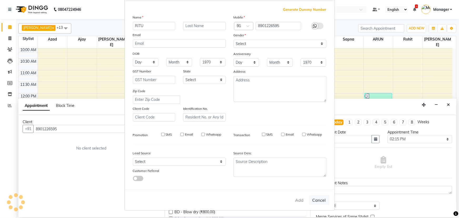
checkbox input "false"
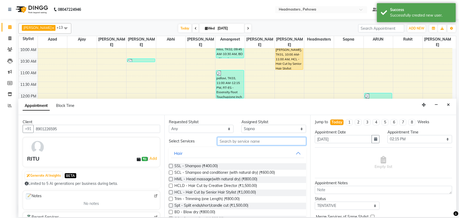
click at [239, 140] on input "text" at bounding box center [261, 141] width 89 height 8
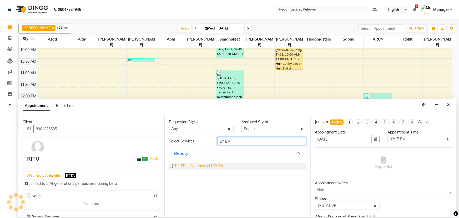
type input "EY BR"
click at [199, 166] on span "TH-EB - Eyebrows (₹100.00)" at bounding box center [199, 166] width 48 height 7
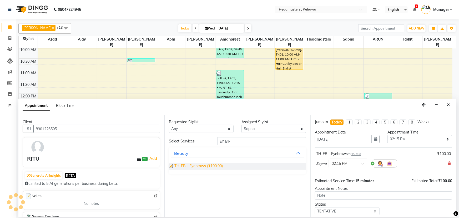
checkbox input "false"
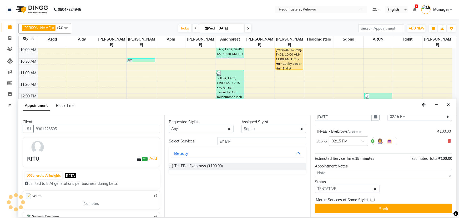
scroll to position [0, 0]
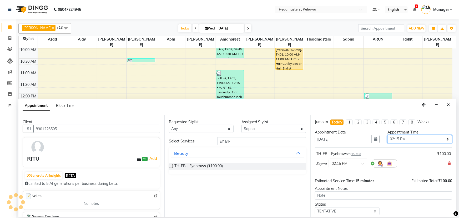
click at [407, 139] on select "Select 09:00 AM 09:15 AM 09:30 AM 09:45 AM 10:00 AM 10:15 AM 10:30 AM 10:45 AM …" at bounding box center [420, 139] width 65 height 8
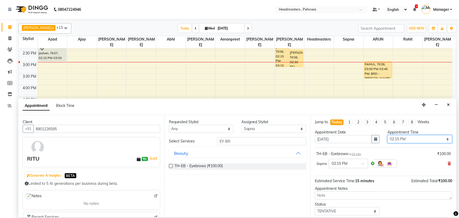
scroll to position [140, 0]
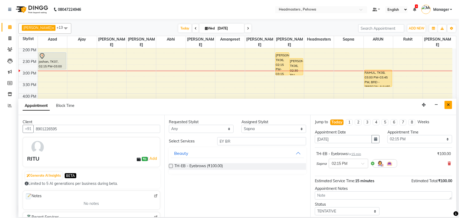
click at [448, 108] on button "Close" at bounding box center [449, 105] width 8 height 8
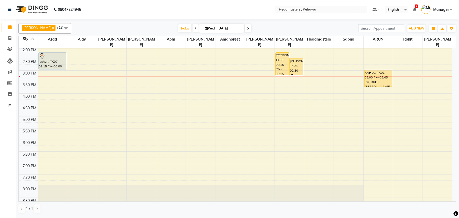
click at [236, 204] on div "1 / 1" at bounding box center [237, 209] width 438 height 10
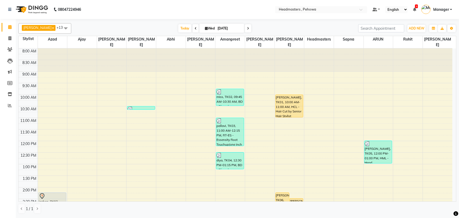
scroll to position [48, 0]
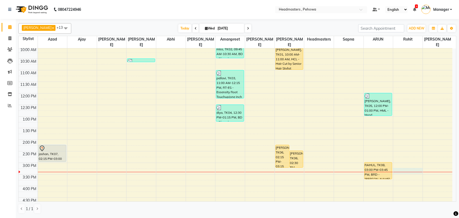
click at [417, 167] on div "8:00 AM 8:30 AM 9:00 AM 9:30 AM 10:00 AM 10:30 AM 11:00 AM 11:30 AM 12:00 PM 12…" at bounding box center [236, 163] width 434 height 324
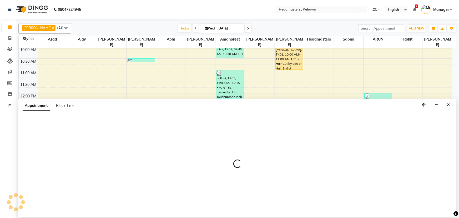
select select "82997"
select select "915"
select select "tentative"
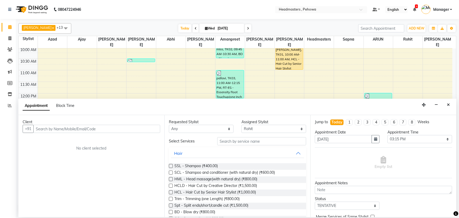
drag, startPoint x: 447, startPoint y: 103, endPoint x: 447, endPoint y: 106, distance: 2.9
click at [447, 106] on button "Close" at bounding box center [449, 105] width 8 height 8
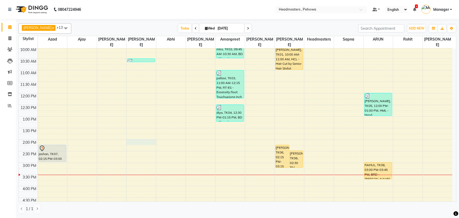
click at [139, 135] on div "8:00 AM 8:30 AM 9:00 AM 9:30 AM 10:00 AM 10:30 AM 11:00 AM 11:30 AM 12:00 PM 12…" at bounding box center [236, 163] width 434 height 324
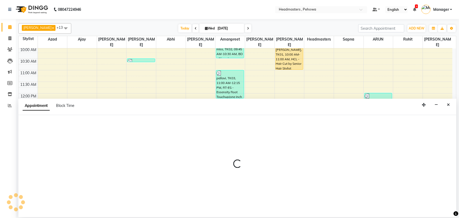
select select "68776"
select select "840"
select select "tentative"
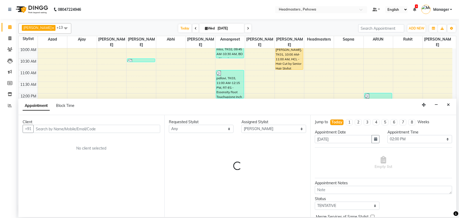
click at [62, 129] on input "text" at bounding box center [96, 129] width 127 height 8
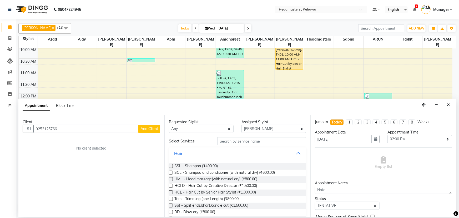
type input "9253125766"
click at [153, 129] on span "Add Client" at bounding box center [150, 128] width 18 height 5
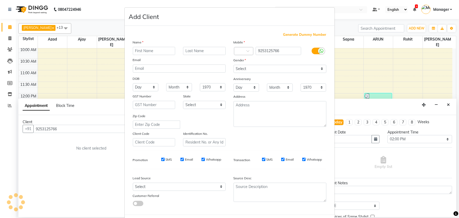
click at [151, 51] on input "text" at bounding box center [154, 51] width 43 height 8
type input "JYOTI"
click at [320, 69] on select "Select Male Female Other Prefer Not To Say" at bounding box center [280, 69] width 93 height 8
select select "female"
click at [234, 65] on select "Select Male Female Other Prefer Not To Say" at bounding box center [280, 69] width 93 height 8
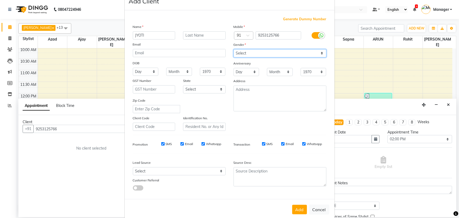
scroll to position [24, 0]
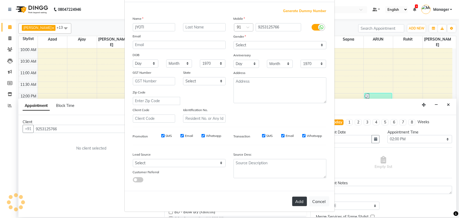
click at [298, 203] on button "Add" at bounding box center [299, 201] width 15 height 9
select select
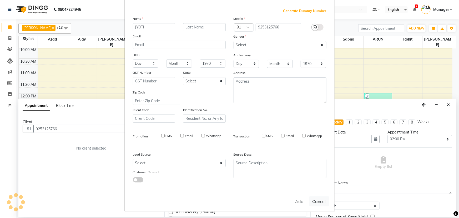
select select
checkbox input "false"
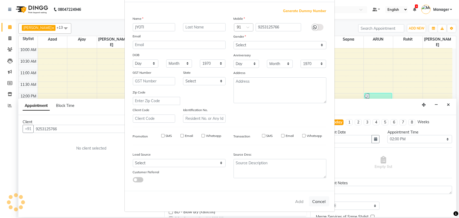
checkbox input "false"
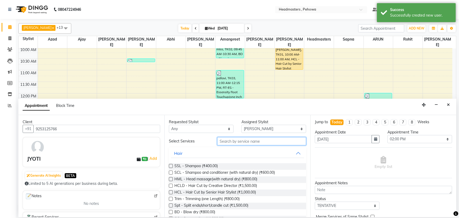
click at [237, 143] on input "text" at bounding box center [261, 141] width 89 height 8
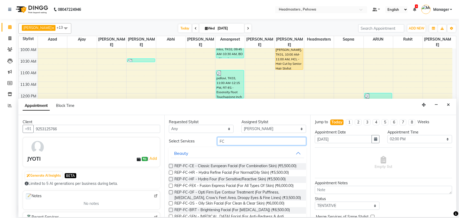
type input "F"
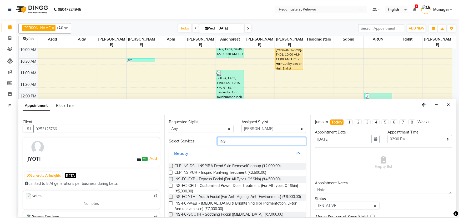
type input "INS"
click at [171, 205] on label at bounding box center [171, 203] width 4 height 4
click at [171, 206] on input "checkbox" at bounding box center [170, 203] width 3 height 3
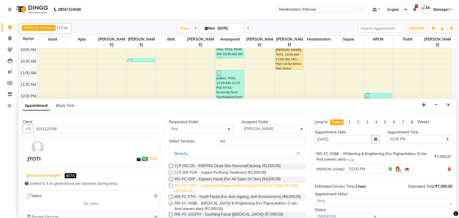
checkbox input "false"
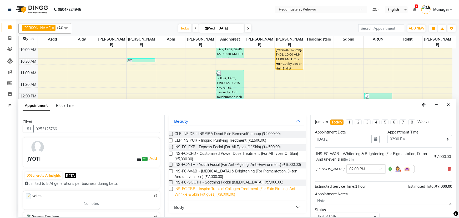
scroll to position [37, 0]
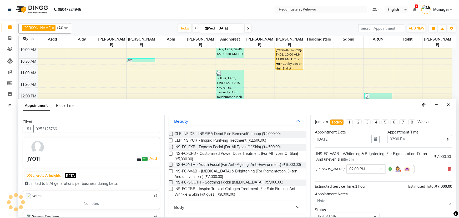
click at [379, 168] on span at bounding box center [382, 171] width 7 height 6
click at [353, 175] on div "03:45 PM" at bounding box center [366, 175] width 39 height 10
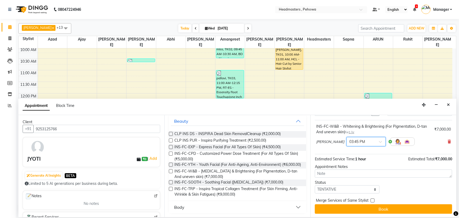
scroll to position [28, 0]
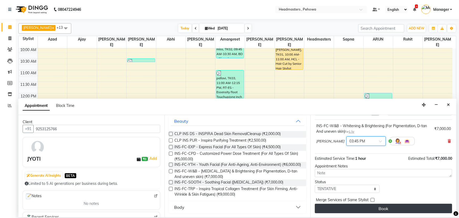
click at [362, 207] on button "Book" at bounding box center [383, 208] width 137 height 9
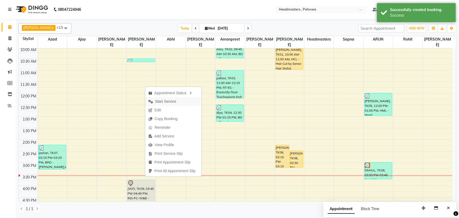
click at [171, 101] on span "Start Service" at bounding box center [165, 102] width 21 height 6
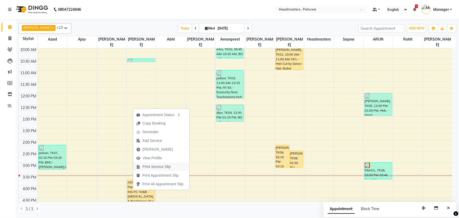
click at [156, 170] on span "Print Service Slip" at bounding box center [153, 166] width 41 height 9
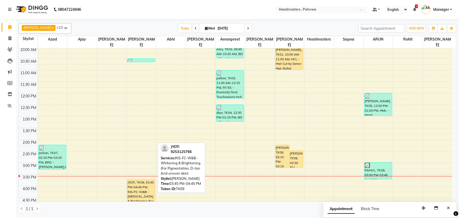
scroll to position [72, 0]
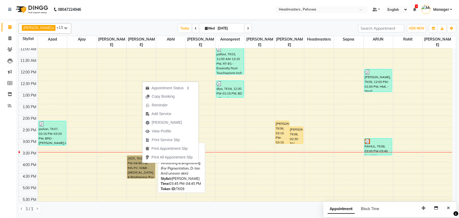
click at [135, 162] on link "JYOTI, TK09, 03:45 PM-04:45 PM, INS-FC-W&B - Whitening & Brightening (For Pigme…" at bounding box center [141, 167] width 28 height 23
select select "1"
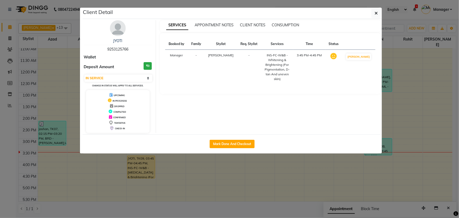
click at [116, 168] on ngb-modal-window "Client Detail JYOTI 9253125766 Wallet Deposit Amount ₹0 Select IN SERVICE CONFI…" at bounding box center [229, 109] width 459 height 218
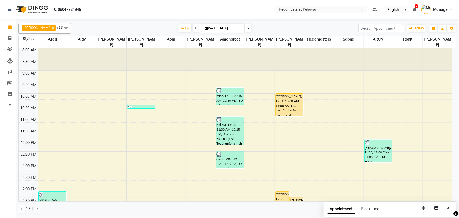
scroll to position [0, 0]
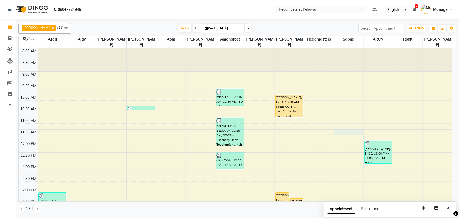
click at [343, 124] on div "8:00 AM 8:30 AM 9:00 AM 9:30 AM 10:00 AM 10:30 AM 11:00 AM 11:30 AM 12:00 PM 12…" at bounding box center [236, 210] width 434 height 324
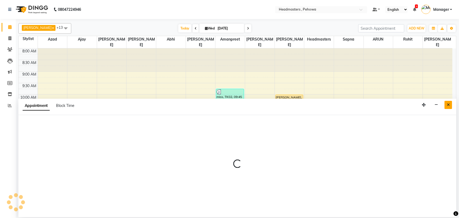
click at [449, 109] on button "Close" at bounding box center [449, 105] width 8 height 8
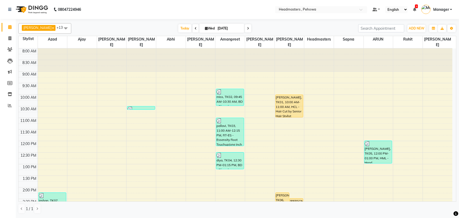
click at [336, 106] on div "8:00 AM 8:30 AM 9:00 AM 9:30 AM 10:00 AM 10:30 AM 11:00 AM 11:30 AM 12:00 PM 12…" at bounding box center [236, 210] width 434 height 324
select select "79956"
select select "tentative"
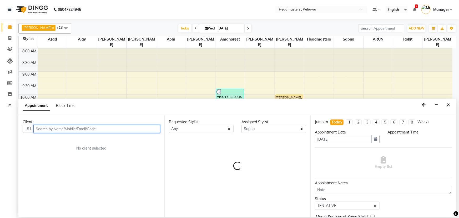
select select "645"
click at [101, 129] on input "text" at bounding box center [96, 129] width 127 height 8
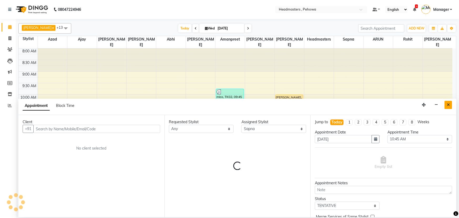
click at [446, 103] on button "Close" at bounding box center [449, 105] width 8 height 8
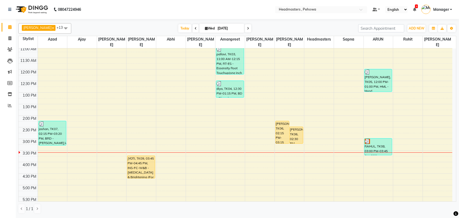
scroll to position [24, 0]
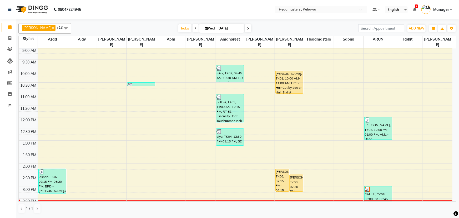
click at [342, 109] on div "8:00 AM 8:30 AM 9:00 AM 9:30 AM 10:00 AM 10:30 AM 11:00 AM 11:30 AM 12:00 PM 12…" at bounding box center [236, 187] width 434 height 324
select select "79956"
select select "705"
select select "tentative"
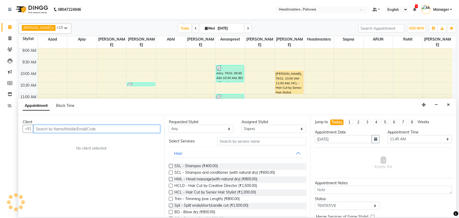
click at [67, 130] on input "text" at bounding box center [96, 129] width 127 height 8
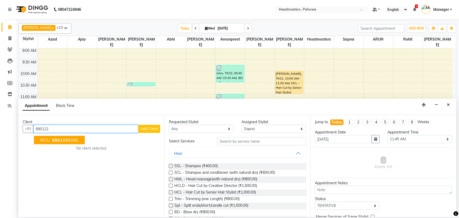
click at [64, 140] on span "890122" at bounding box center [60, 139] width 16 height 5
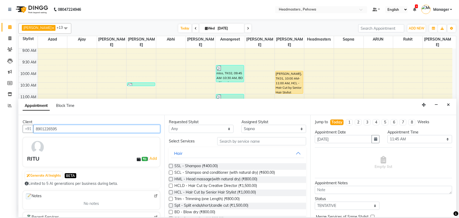
type input "8901226595"
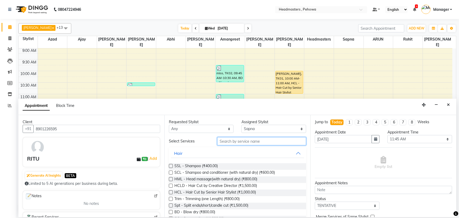
click at [236, 141] on input "text" at bounding box center [261, 141] width 89 height 8
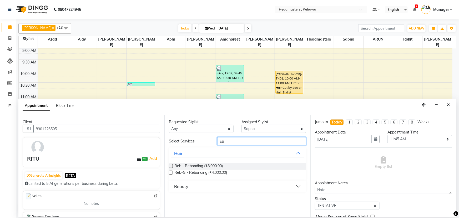
type input "EB"
click at [174, 183] on button "Beauty" at bounding box center [237, 186] width 133 height 9
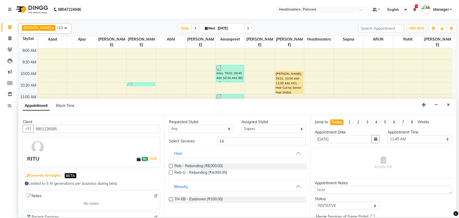
click at [172, 199] on label at bounding box center [171, 199] width 4 height 4
click at [172, 199] on input "checkbox" at bounding box center [170, 199] width 3 height 3
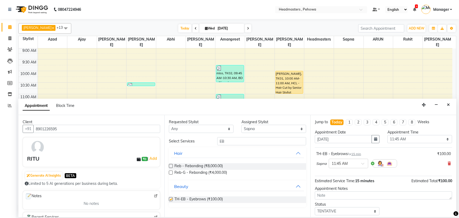
checkbox input "false"
drag, startPoint x: 230, startPoint y: 141, endPoint x: 200, endPoint y: 139, distance: 29.5
click at [200, 139] on div "Select Services EB" at bounding box center [237, 141] width 145 height 8
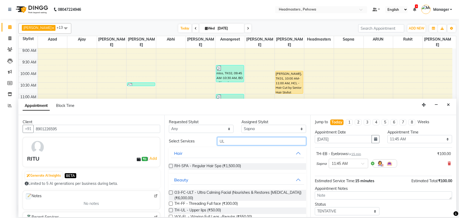
type input "UL"
click at [172, 209] on label at bounding box center [171, 210] width 4 height 4
click at [172, 209] on input "checkbox" at bounding box center [170, 210] width 3 height 3
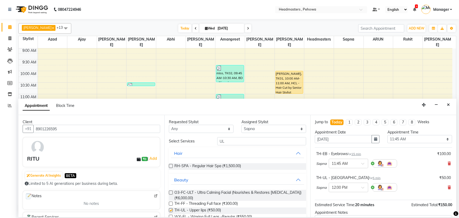
checkbox input "false"
drag, startPoint x: 231, startPoint y: 142, endPoint x: 202, endPoint y: 141, distance: 29.0
click at [202, 141] on div "Select Services UL" at bounding box center [237, 141] width 145 height 8
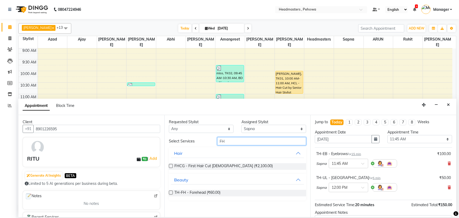
type input "FH"
click at [171, 191] on label at bounding box center [171, 193] width 4 height 4
click at [171, 191] on input "checkbox" at bounding box center [170, 192] width 3 height 3
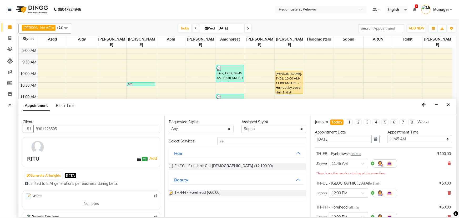
checkbox input "false"
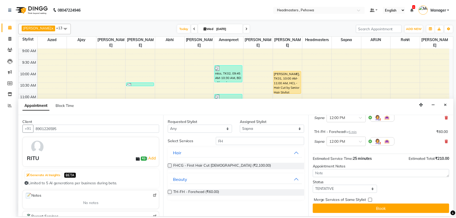
scroll to position [76, 0]
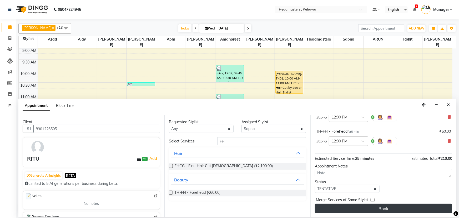
click at [360, 212] on button "Book" at bounding box center [383, 208] width 137 height 9
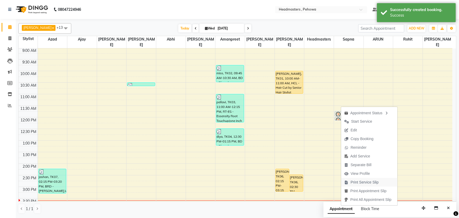
click at [349, 181] on span "Print Service Slip" at bounding box center [361, 182] width 41 height 9
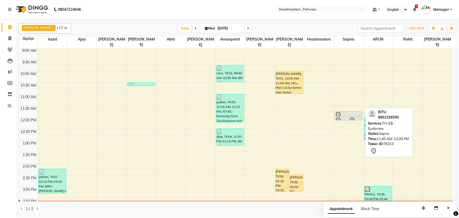
click at [345, 112] on div at bounding box center [348, 115] width 27 height 6
select select "7"
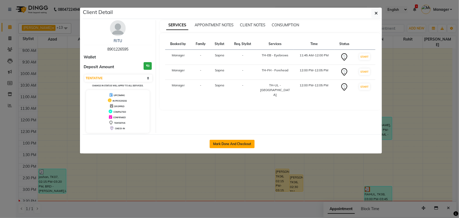
click at [253, 143] on button "Mark Done And Checkout" at bounding box center [232, 144] width 45 height 8
select select "service"
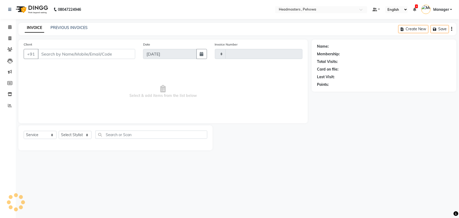
type input "2551"
select select "7727"
type input "8901226595"
select select "79956"
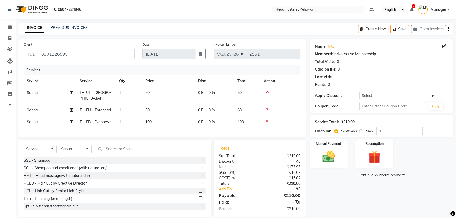
click at [221, 107] on div "0 F | 0 %" at bounding box center [214, 110] width 33 height 6
select select "79956"
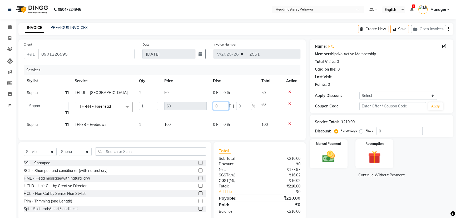
click at [217, 107] on input "0" at bounding box center [221, 106] width 16 height 8
click at [213, 108] on input "0" at bounding box center [221, 106] width 16 height 8
type input "10"
click at [241, 120] on tr "Sapna TH-EB - Eyebrows 1 100 0 F | 0 % 100" at bounding box center [162, 125] width 277 height 12
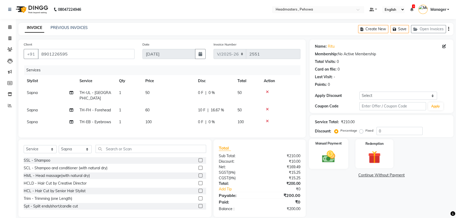
click at [323, 155] on img at bounding box center [328, 156] width 21 height 15
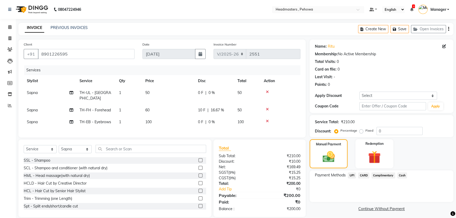
click at [400, 175] on span "Cash" at bounding box center [402, 175] width 10 height 6
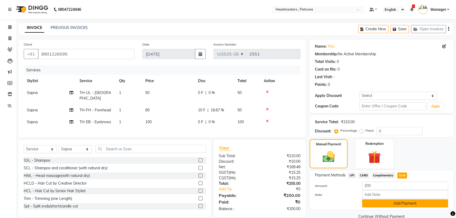
click at [387, 205] on button "Add Payment" at bounding box center [405, 203] width 86 height 8
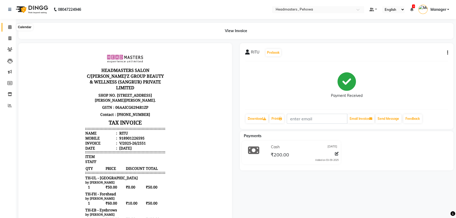
click at [8, 25] on span at bounding box center [9, 27] width 9 height 6
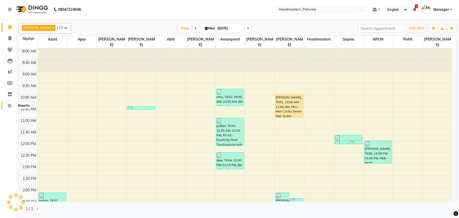
click at [9, 104] on icon at bounding box center [10, 105] width 4 height 4
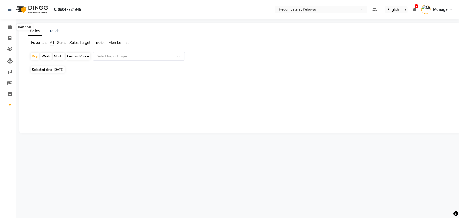
click at [10, 27] on icon at bounding box center [9, 27] width 3 height 4
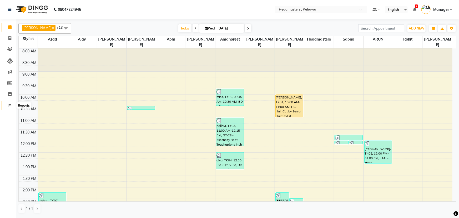
click at [9, 104] on icon at bounding box center [10, 105] width 4 height 4
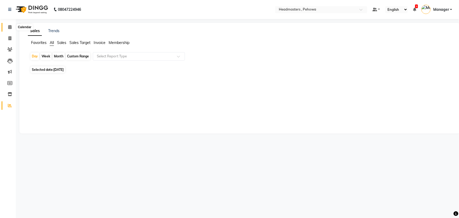
click at [7, 25] on span at bounding box center [9, 27] width 9 height 6
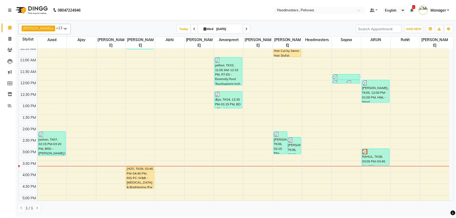
scroll to position [72, 0]
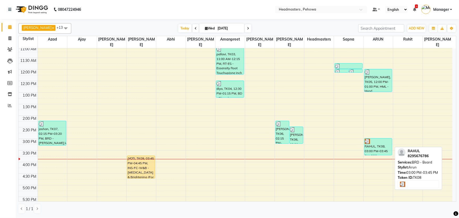
click at [376, 147] on div "RAHUL, TK08, 03:00 PM-03:45 PM, BRD - Beard" at bounding box center [379, 146] width 28 height 17
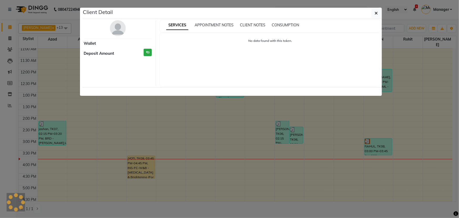
select select "3"
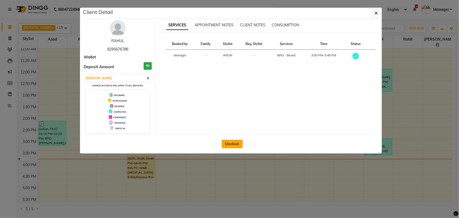
click at [226, 145] on button "Checkout" at bounding box center [232, 144] width 21 height 8
select select "service"
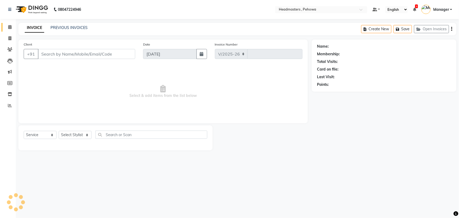
select select "7727"
type input "2553"
type input "8295676786"
select select "82981"
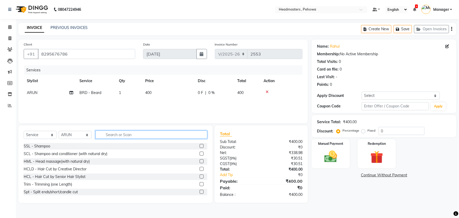
click at [145, 135] on input "text" at bounding box center [152, 135] width 112 height 8
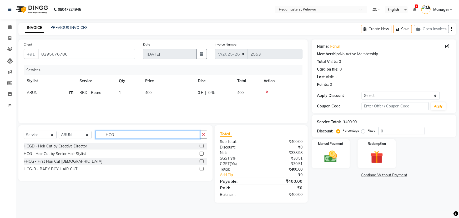
type input "HCG"
click at [202, 154] on label at bounding box center [202, 154] width 4 height 4
click at [202, 154] on input "checkbox" at bounding box center [201, 153] width 3 height 3
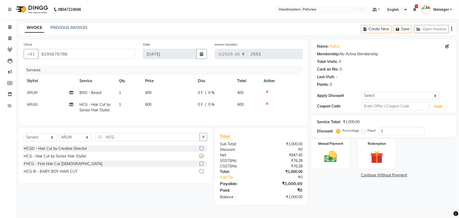
checkbox input "false"
click at [379, 130] on input "0" at bounding box center [402, 131] width 46 height 8
type input "50"
click at [336, 203] on div "Name: Rahul Membership: No Active Membership Total Visits: 0 Card on file: 0 La…" at bounding box center [386, 122] width 149 height 166
click at [345, 161] on div "Manual Payment" at bounding box center [331, 154] width 40 height 30
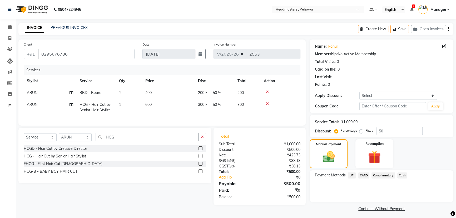
click at [404, 176] on span "Cash" at bounding box center [402, 175] width 10 height 6
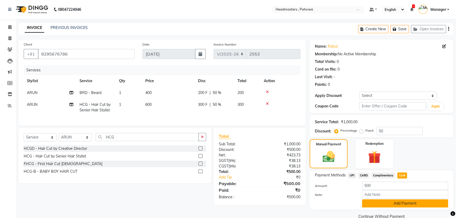
click at [372, 206] on button "Add Payment" at bounding box center [405, 203] width 86 height 8
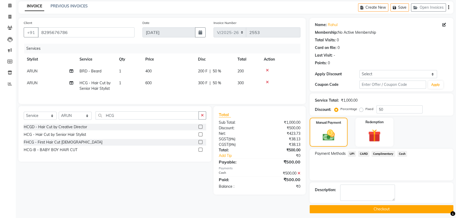
scroll to position [24, 0]
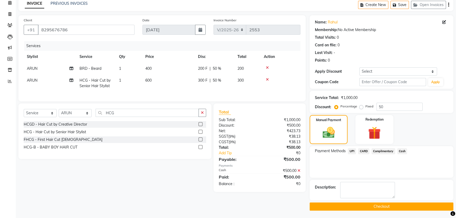
click at [359, 204] on button "Checkout" at bounding box center [382, 206] width 144 height 8
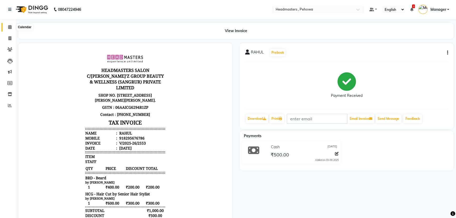
click at [8, 28] on icon at bounding box center [9, 27] width 3 height 4
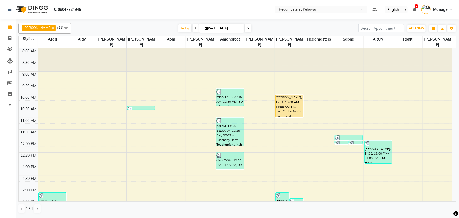
scroll to position [24, 0]
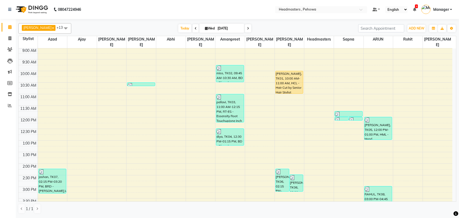
click at [47, 127] on div "8:00 AM 8:30 AM 9:00 AM 9:30 AM 10:00 AM 10:30 AM 11:00 AM 11:30 AM 12:00 PM 12…" at bounding box center [236, 187] width 434 height 324
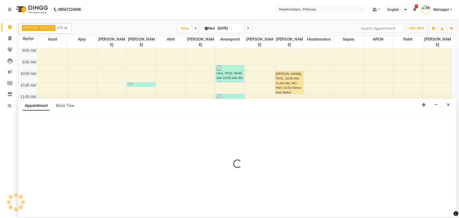
select select "68772"
select select "750"
select select "tentative"
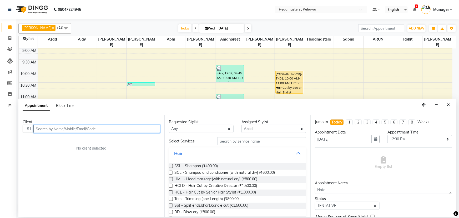
drag, startPoint x: 118, startPoint y: 129, endPoint x: 120, endPoint y: 134, distance: 5.9
click at [118, 132] on input "text" at bounding box center [96, 129] width 127 height 8
type input "9306315990"
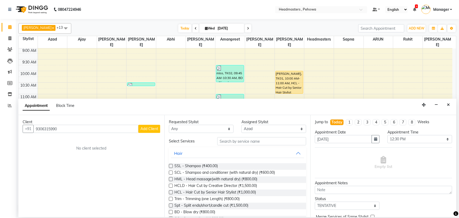
click at [150, 130] on span "Add Client" at bounding box center [150, 128] width 18 height 5
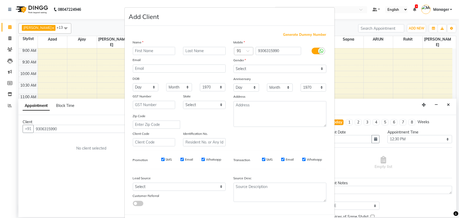
click at [149, 52] on input "text" at bounding box center [154, 51] width 43 height 8
type input "SUKH"
click at [251, 72] on select "Select Male Female Other Prefer Not To Say" at bounding box center [280, 69] width 93 height 8
select select "male"
click at [234, 65] on select "Select Male Female Other Prefer Not To Say" at bounding box center [280, 69] width 93 height 8
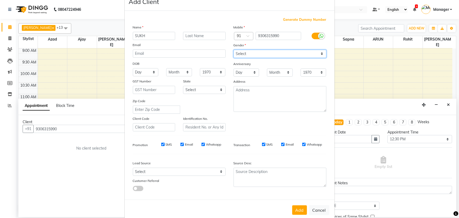
scroll to position [26, 0]
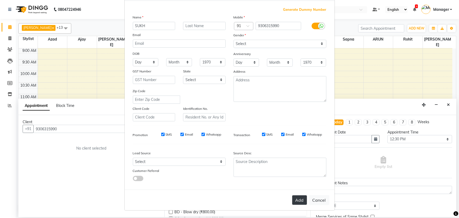
click at [302, 201] on button "Add" at bounding box center [299, 199] width 15 height 9
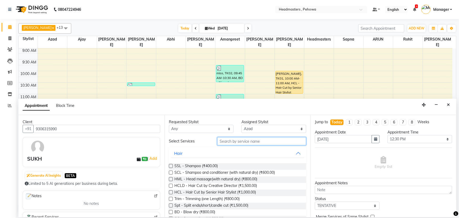
click at [250, 142] on input "text" at bounding box center [261, 141] width 89 height 8
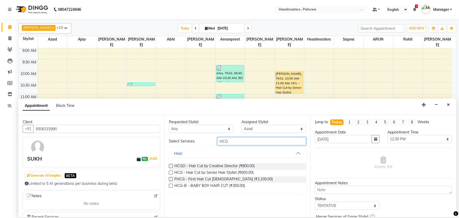
type input "HCG"
click at [171, 173] on label at bounding box center [171, 173] width 4 height 4
click at [171, 173] on input "checkbox" at bounding box center [170, 172] width 3 height 3
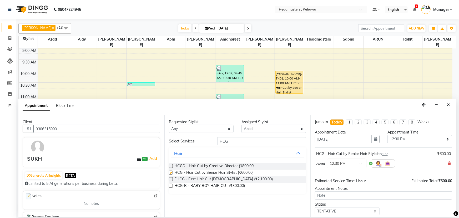
checkbox input "false"
drag, startPoint x: 228, startPoint y: 140, endPoint x: 182, endPoint y: 141, distance: 46.1
click at [184, 140] on div "Select Services HCG" at bounding box center [237, 141] width 145 height 8
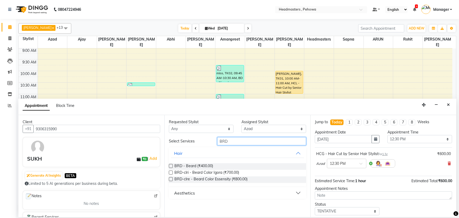
type input "BRD"
click at [172, 166] on label at bounding box center [171, 166] width 4 height 4
click at [172, 166] on input "checkbox" at bounding box center [170, 166] width 3 height 3
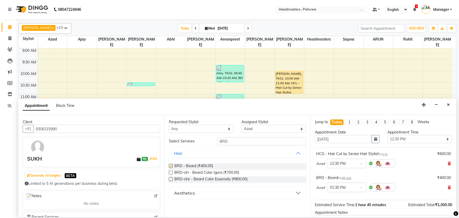
checkbox input "false"
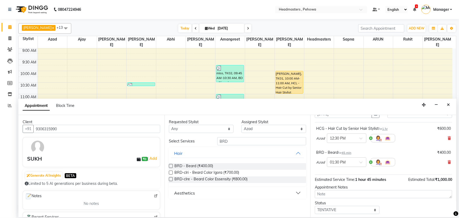
scroll to position [46, 0]
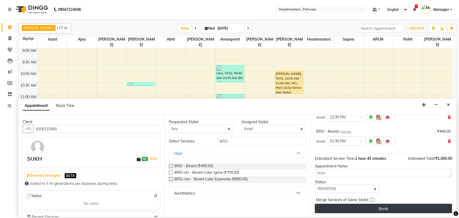
click at [351, 207] on button "Book" at bounding box center [383, 208] width 137 height 9
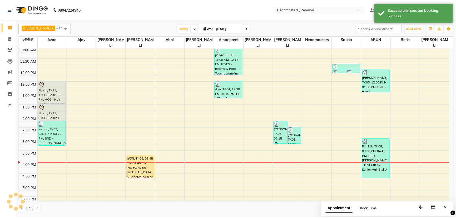
scroll to position [72, 0]
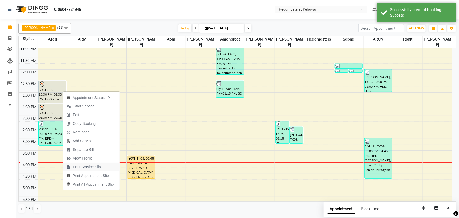
click at [102, 165] on span "Print Service Slip" at bounding box center [83, 167] width 41 height 9
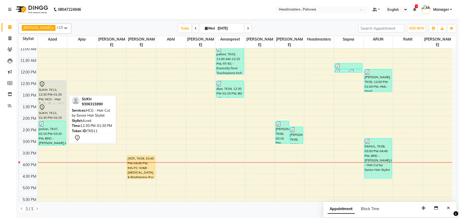
click at [50, 92] on div "SUKH, TK11, 12:30 PM-01:30 PM, HCG - Hair Cut by Senior Hair Stylist" at bounding box center [53, 92] width 28 height 22
select select "7"
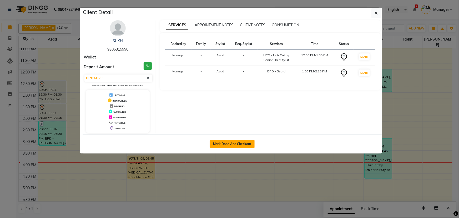
click at [218, 146] on button "Mark Done And Checkout" at bounding box center [232, 144] width 45 height 8
select select "service"
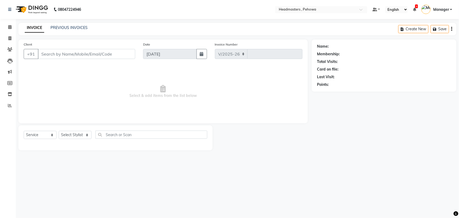
select select "7727"
type input "2554"
type input "9306315990"
select select "68772"
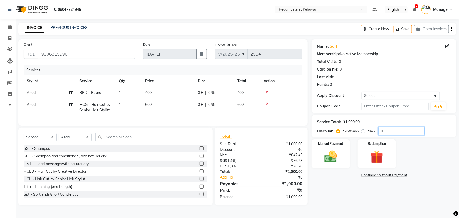
click at [379, 130] on input "0" at bounding box center [402, 131] width 46 height 8
type input "50"
click at [332, 152] on img at bounding box center [331, 156] width 22 height 15
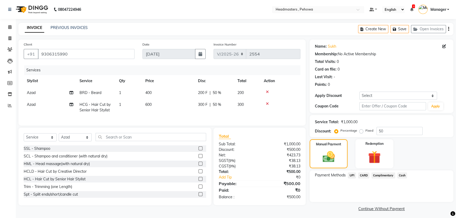
click at [401, 176] on span "Cash" at bounding box center [402, 175] width 10 height 6
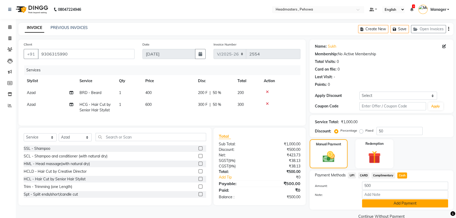
click at [397, 199] on button "Add Payment" at bounding box center [405, 203] width 86 height 8
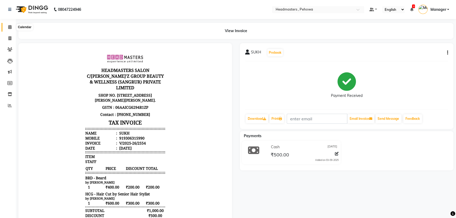
click at [8, 29] on icon at bounding box center [9, 27] width 3 height 4
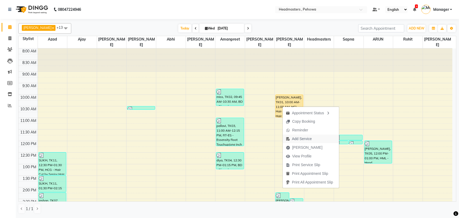
click at [287, 141] on img "button" at bounding box center [288, 139] width 4 height 4
select select "71125"
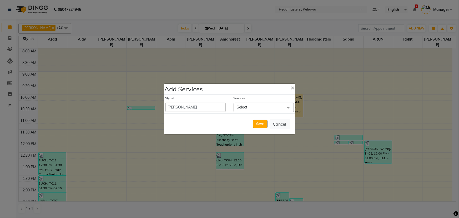
click at [247, 106] on span "Select" at bounding box center [242, 107] width 11 height 5
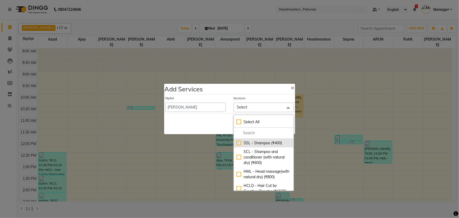
drag, startPoint x: 246, startPoint y: 134, endPoint x: 262, endPoint y: 196, distance: 63.7
click at [258, 168] on div "Select All SSL - Shampoo (₹400) SCL - Shampoo and conditioner (with natural dry…" at bounding box center [264, 153] width 60 height 76
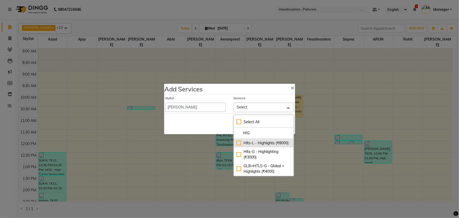
type input "HIG"
click at [240, 144] on div "Hlts-L - Highlights (₹8000)" at bounding box center [264, 143] width 54 height 6
checkbox input "true"
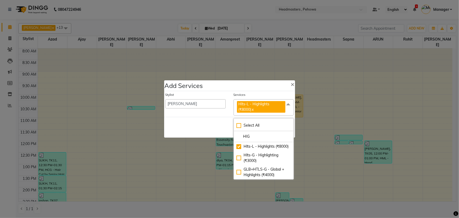
click at [289, 103] on span at bounding box center [288, 104] width 11 height 10
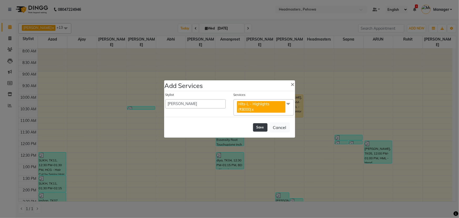
click at [257, 129] on button "Save" at bounding box center [260, 127] width 14 height 8
select select "68782"
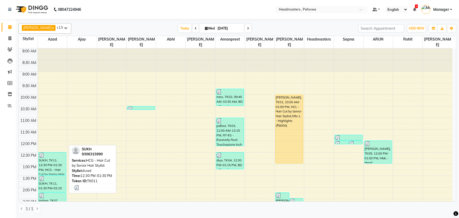
click at [48, 159] on div "SUKH, TK11, 12:30 PM-01:30 PM, HCG - Hair Cut by Senior Hair Stylist" at bounding box center [53, 163] width 28 height 22
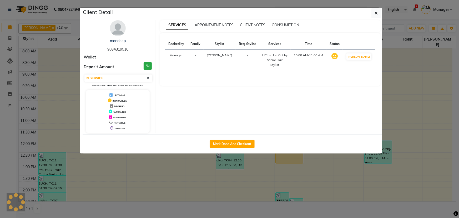
select select "3"
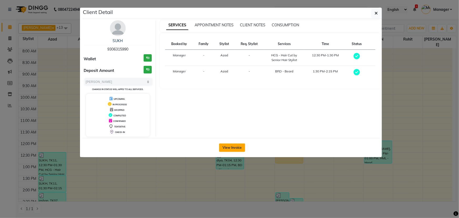
click at [224, 148] on button "View Invoice" at bounding box center [232, 147] width 26 height 8
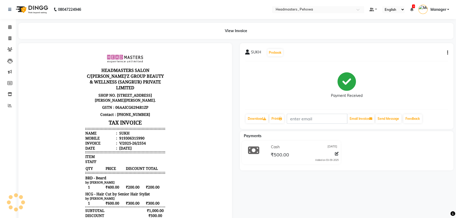
click at [270, 116] on div "Print" at bounding box center [277, 119] width 16 height 10
click at [279, 122] on link "Print" at bounding box center [276, 118] width 15 height 9
click at [12, 29] on span at bounding box center [9, 27] width 9 height 6
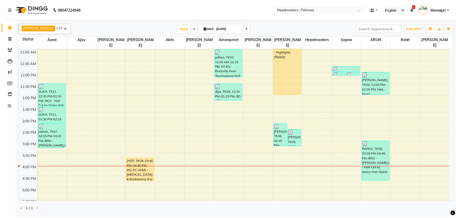
scroll to position [72, 0]
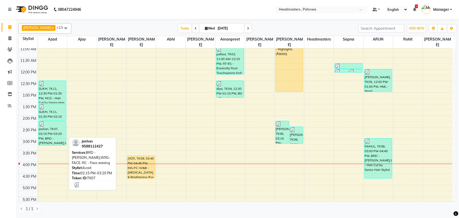
click at [51, 136] on div "jashan, TK07, 02:15 PM-03:20 PM, BRD - [PERSON_NAME],WXG-FACE-RC - Face waxing" at bounding box center [53, 133] width 28 height 24
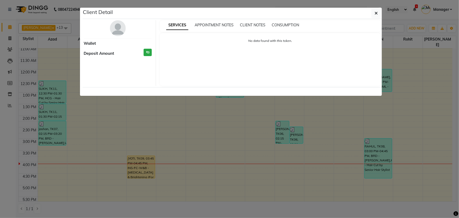
select select "3"
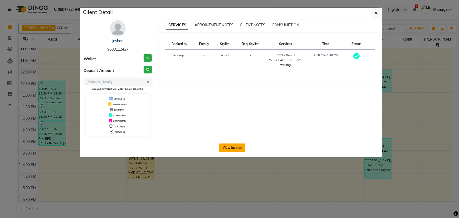
click at [226, 148] on button "View Invoice" at bounding box center [232, 147] width 26 height 8
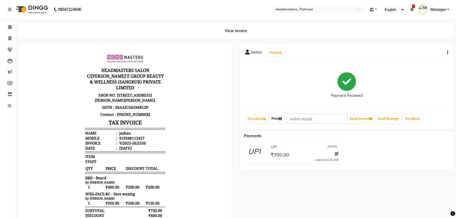
click at [276, 118] on link "Print" at bounding box center [276, 118] width 15 height 9
click at [7, 24] on link "Calendar" at bounding box center [8, 27] width 13 height 9
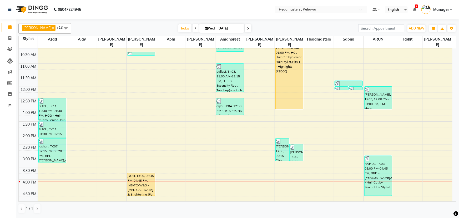
scroll to position [72, 0]
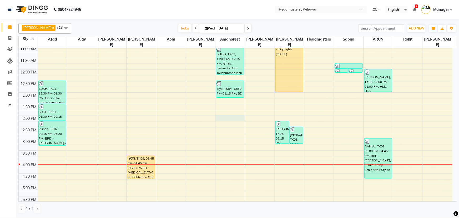
click at [231, 121] on td at bounding box center [245, 124] width 415 height 6
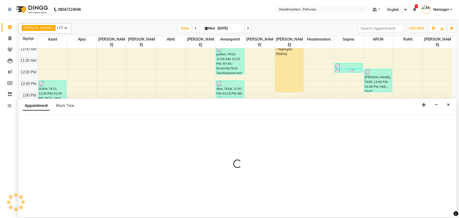
select select "69396"
select select "840"
select select "tentative"
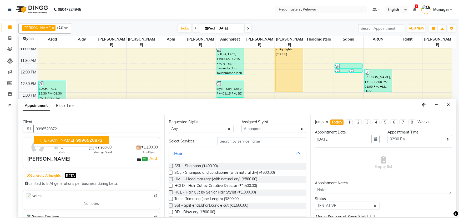
click at [76, 141] on span "9996520872" at bounding box center [89, 139] width 26 height 5
type input "9996520872"
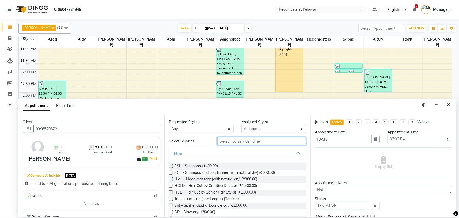
click at [243, 141] on input "text" at bounding box center [261, 141] width 89 height 8
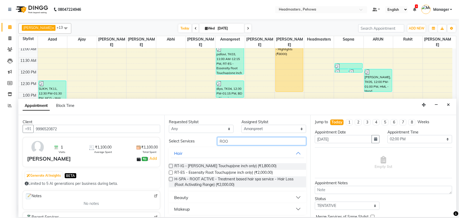
type input "ROO"
click at [171, 171] on label at bounding box center [171, 173] width 4 height 4
click at [171, 171] on input "checkbox" at bounding box center [170, 172] width 3 height 3
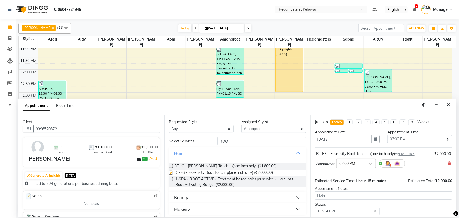
scroll to position [22, 0]
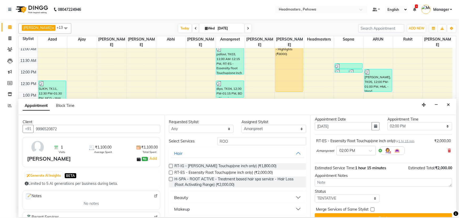
checkbox input "false"
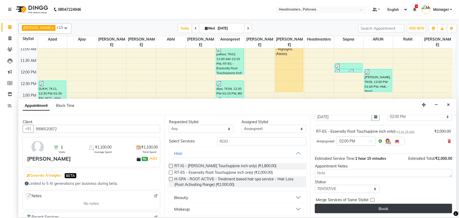
click at [351, 211] on button "Book" at bounding box center [383, 208] width 137 height 9
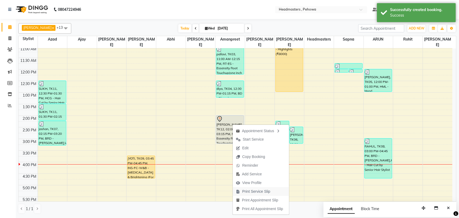
click at [250, 192] on span "Print Service Slip" at bounding box center [256, 192] width 28 height 6
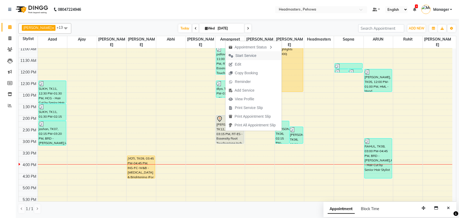
click at [233, 58] on span "Start Service" at bounding box center [243, 55] width 34 height 9
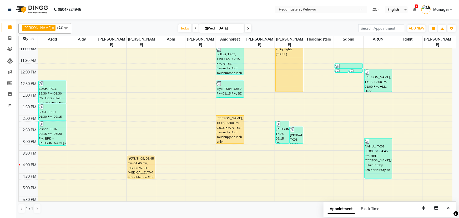
click at [61, 149] on div "8:00 AM 8:30 AM 9:00 AM 9:30 AM 10:00 AM 10:30 AM 11:00 AM 11:30 AM 12:00 PM 12…" at bounding box center [236, 139] width 434 height 324
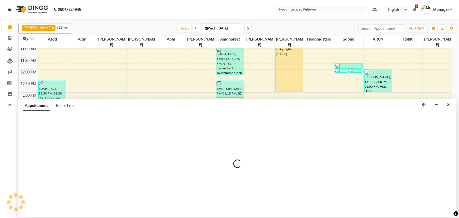
select select "68772"
select select "tentative"
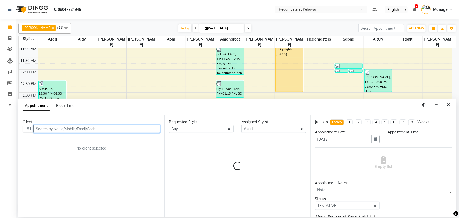
select select "930"
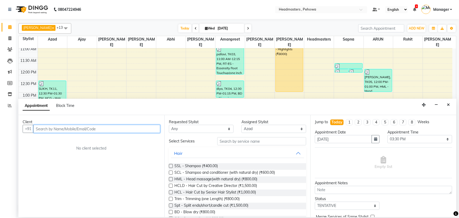
click at [86, 131] on input "text" at bounding box center [96, 129] width 127 height 8
type input "*"
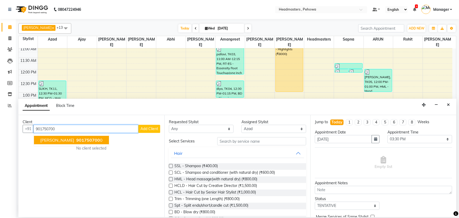
click at [80, 142] on span "901750700" at bounding box center [88, 139] width 24 height 5
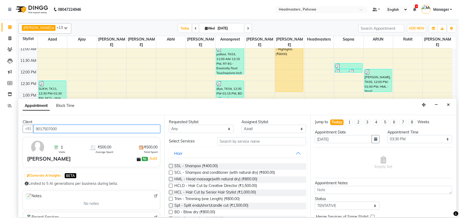
type input "9017507000"
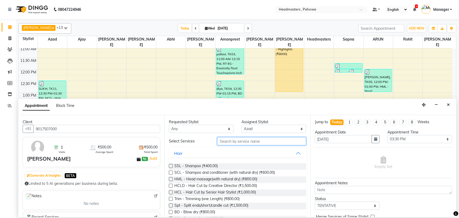
click at [256, 142] on input "text" at bounding box center [261, 141] width 89 height 8
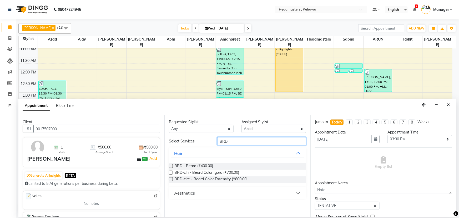
type input "BRD"
click at [171, 167] on label at bounding box center [171, 166] width 4 height 4
click at [171, 167] on input "checkbox" at bounding box center [170, 166] width 3 height 3
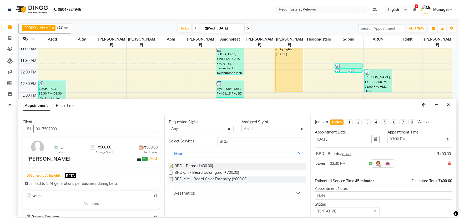
checkbox input "false"
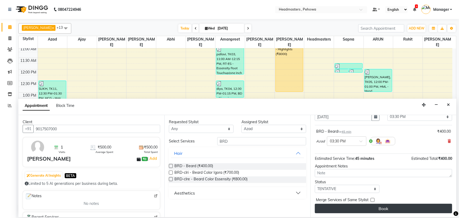
click at [389, 211] on button "Book" at bounding box center [383, 208] width 137 height 9
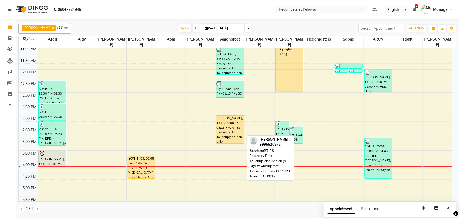
click at [232, 116] on div "PRAMJEET, TK12, 02:00 PM-03:15 PM, RT-ES - Essensity Root Touchup(one inch only)" at bounding box center [230, 130] width 28 height 28
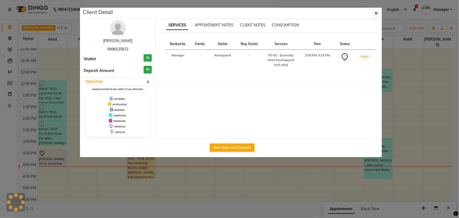
select select "1"
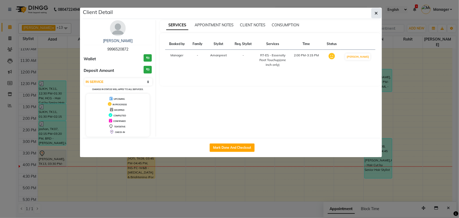
click at [374, 16] on button "button" at bounding box center [377, 13] width 10 height 10
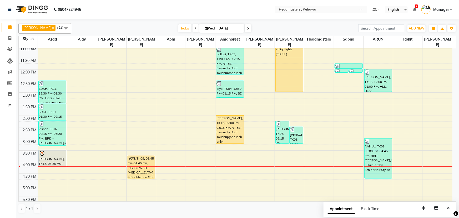
click at [222, 143] on div "8:00 AM 8:30 AM 9:00 AM 9:30 AM 10:00 AM 10:30 AM 11:00 AM 11:30 AM 12:00 PM 12…" at bounding box center [236, 139] width 434 height 324
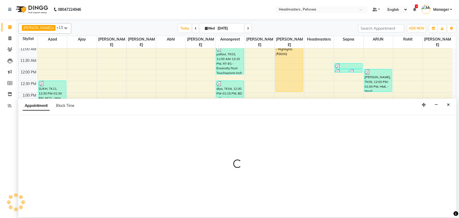
select select "69396"
select select "915"
select select "tentative"
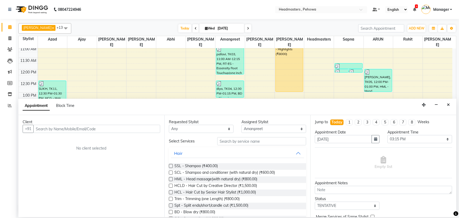
click at [97, 127] on input "text" at bounding box center [96, 129] width 127 height 8
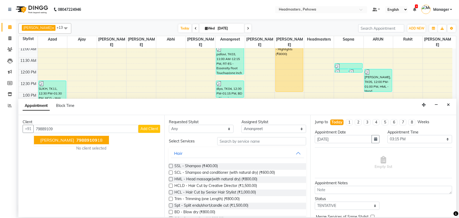
click at [85, 145] on ngb-typeahead-window "harpreet 79889109 18" at bounding box center [72, 139] width 76 height 13
click at [88, 141] on button "harpreet 79889109 18" at bounding box center [71, 140] width 75 height 8
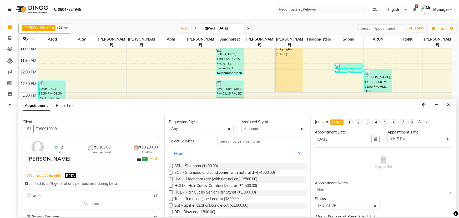
type input "7988910918"
click at [225, 140] on input "text" at bounding box center [261, 141] width 89 height 8
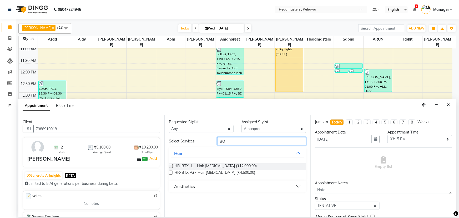
type input "BOT"
click at [170, 166] on label at bounding box center [171, 166] width 4 height 4
click at [170, 166] on input "checkbox" at bounding box center [170, 166] width 3 height 3
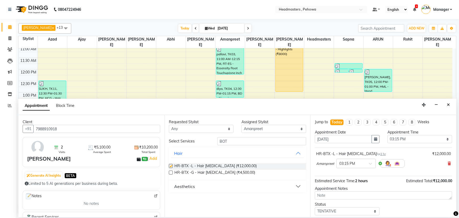
checkbox input "false"
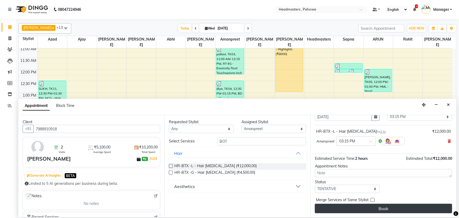
click at [344, 207] on button "Book" at bounding box center [383, 208] width 137 height 9
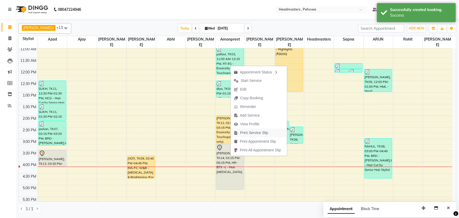
click at [243, 131] on span "Print Service Slip" at bounding box center [254, 133] width 28 height 6
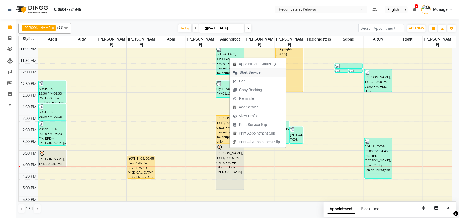
click at [254, 71] on span "Start Service" at bounding box center [250, 73] width 21 height 6
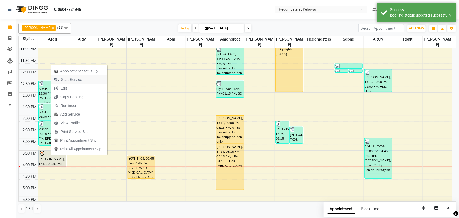
click at [76, 79] on span "Start Service" at bounding box center [71, 80] width 21 height 6
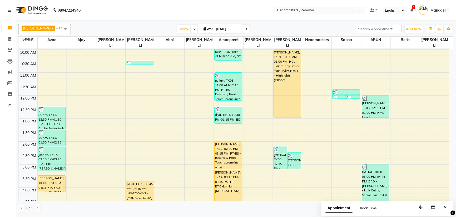
scroll to position [48, 0]
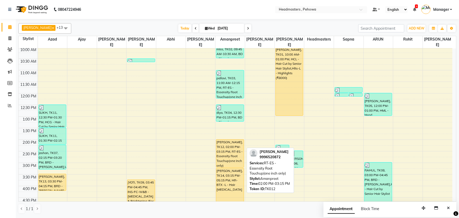
click at [222, 147] on div "PRAMJEET, TK12, 02:00 PM-03:15 PM, RT-ES - Essensity Root Touchup(one inch only)" at bounding box center [230, 154] width 28 height 28
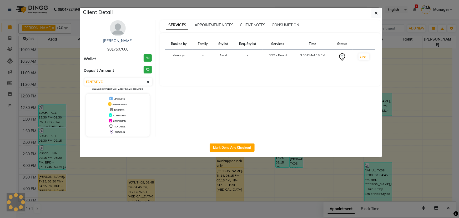
select select "1"
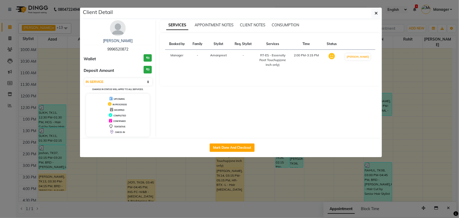
click at [237, 152] on div "Mark Done And Checkout" at bounding box center [233, 147] width 300 height 19
click at [238, 147] on button "Mark Done And Checkout" at bounding box center [232, 147] width 45 height 8
select select "service"
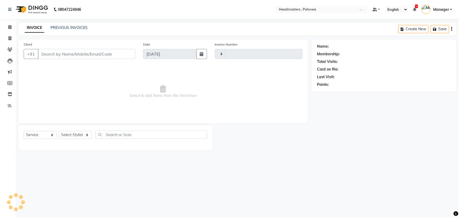
type input "2555"
select select "7727"
type input "9996520872"
select select "69396"
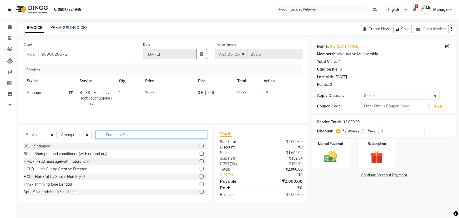
click at [127, 136] on input "text" at bounding box center [152, 135] width 112 height 8
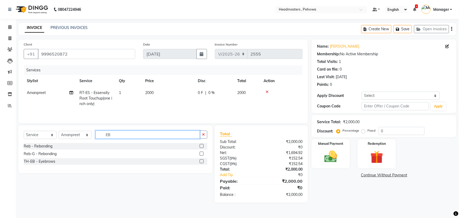
type input "EB"
click at [202, 160] on label at bounding box center [202, 161] width 4 height 4
click at [202, 160] on input "checkbox" at bounding box center [201, 161] width 3 height 3
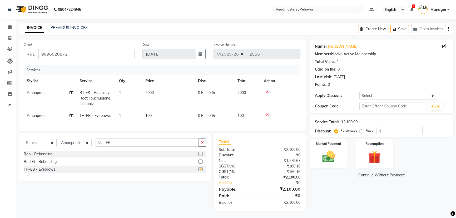
checkbox input "false"
click at [205, 93] on div "0 F | 0 %" at bounding box center [214, 93] width 33 height 6
select select "69396"
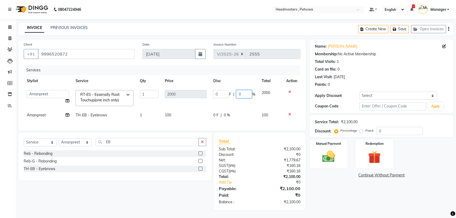
click at [237, 96] on input "0" at bounding box center [244, 94] width 16 height 8
type input "50"
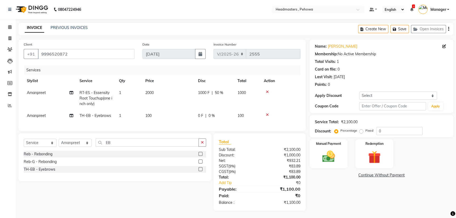
click at [276, 122] on div "Services Stylist Service Qty Price Disc Total Action Amanpreet RT-ES - Essensit…" at bounding box center [162, 95] width 277 height 61
click at [335, 154] on img at bounding box center [328, 156] width 21 height 15
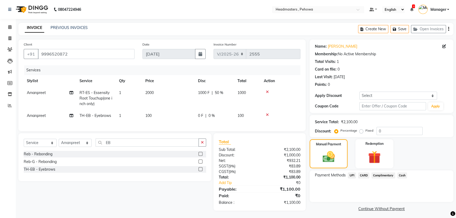
click at [349, 175] on span "UPI" at bounding box center [352, 175] width 8 height 6
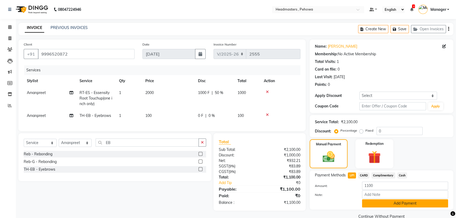
click at [376, 203] on button "Add Payment" at bounding box center [405, 203] width 86 height 8
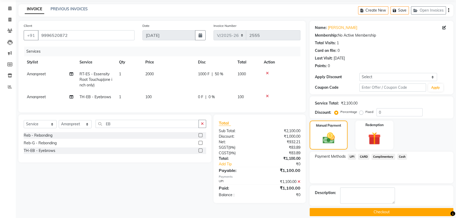
scroll to position [24, 0]
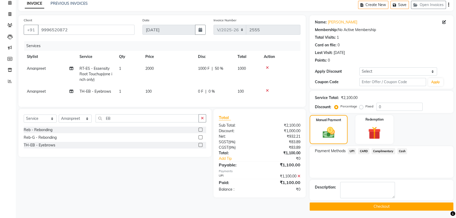
click at [376, 207] on button "Checkout" at bounding box center [382, 206] width 144 height 8
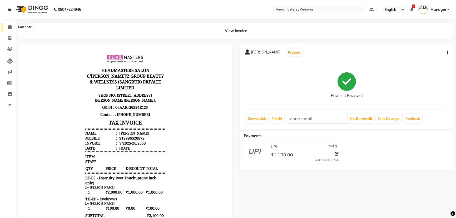
click at [11, 27] on icon at bounding box center [9, 27] width 3 height 4
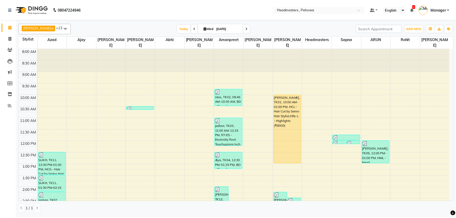
scroll to position [72, 0]
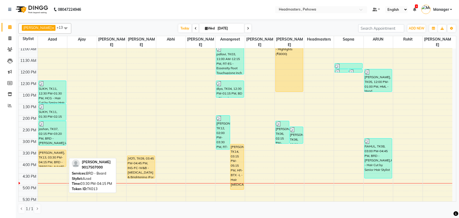
click at [62, 150] on div "[PERSON_NAME], TK13, 03:30 PM-04:15 PM, BRD - [PERSON_NAME]" at bounding box center [53, 158] width 28 height 17
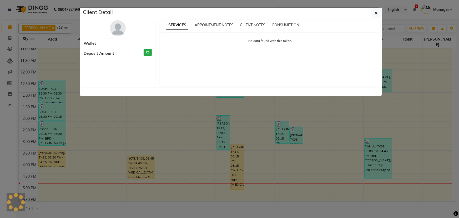
select select "1"
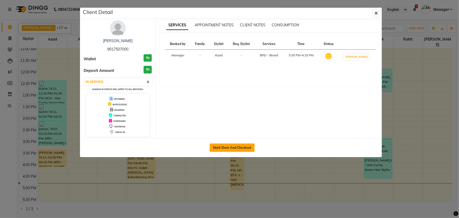
click at [232, 147] on button "Mark Done And Checkout" at bounding box center [232, 147] width 45 height 8
select select "service"
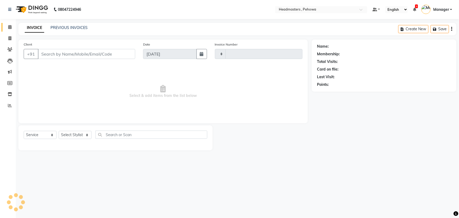
type input "2556"
select select "7727"
type input "9017507000"
select select "68772"
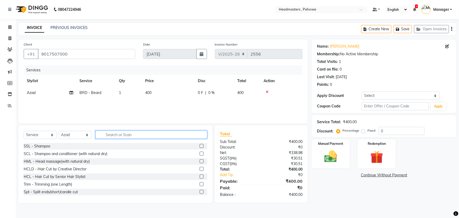
click at [163, 136] on input "text" at bounding box center [152, 135] width 112 height 8
click at [8, 106] on icon at bounding box center [10, 105] width 4 height 4
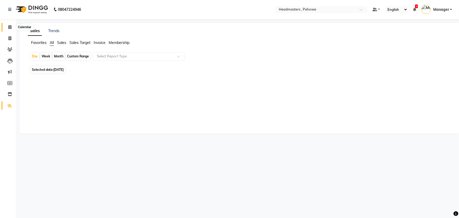
click at [10, 26] on icon at bounding box center [9, 27] width 3 height 4
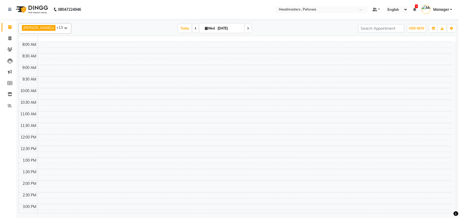
click at [10, 26] on icon at bounding box center [9, 27] width 3 height 4
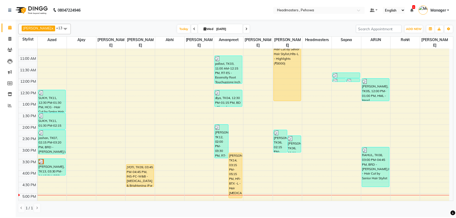
scroll to position [143, 0]
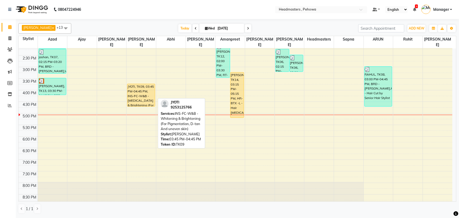
click at [142, 88] on div "JYOTI, TK09, 03:45 PM-04:45 PM, INS-FC-W&B - Whitening & Brightening (For Pigme…" at bounding box center [141, 95] width 28 height 22
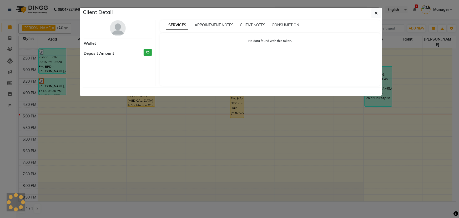
select select "1"
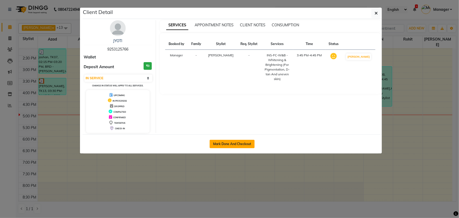
click at [235, 143] on button "Mark Done And Checkout" at bounding box center [232, 144] width 45 height 8
select select "service"
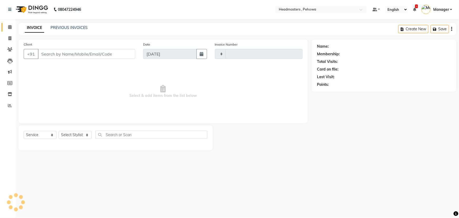
type input "2556"
select select "7727"
type input "9253125766"
select select "68776"
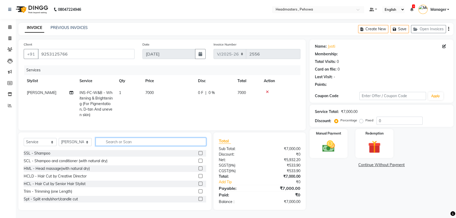
click at [136, 146] on input "text" at bounding box center [151, 142] width 111 height 8
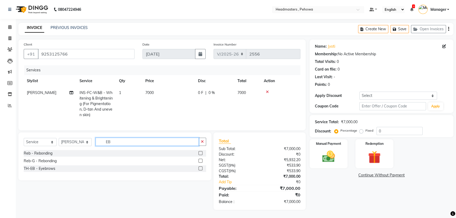
type input "EB"
click at [198, 170] on label at bounding box center [200, 168] width 4 height 4
click at [198, 170] on input "checkbox" at bounding box center [199, 168] width 3 height 3
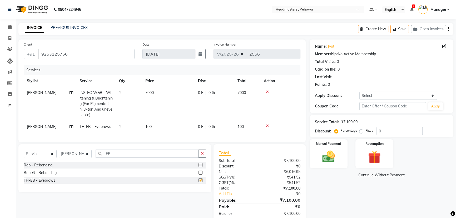
checkbox input "false"
drag, startPoint x: 119, startPoint y: 158, endPoint x: 76, endPoint y: 160, distance: 42.9
click at [76, 160] on div "Select Service Product Membership Package Voucher Prepaid Gift Card Select Styl…" at bounding box center [115, 156] width 182 height 12
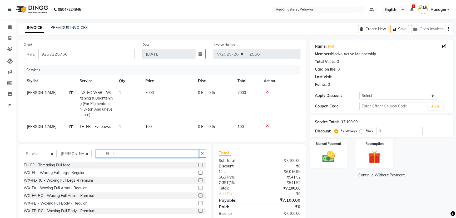
type input "FULL"
click at [198, 197] on label at bounding box center [200, 195] width 4 height 4
click at [198, 197] on input "checkbox" at bounding box center [199, 195] width 3 height 3
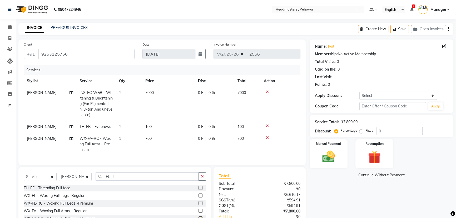
checkbox input "false"
drag, startPoint x: 121, startPoint y: 181, endPoint x: 70, endPoint y: 182, distance: 50.5
click at [70, 182] on div "Select Service Product Membership Package Voucher Prepaid Gift Card Select Styl…" at bounding box center [115, 178] width 182 height 12
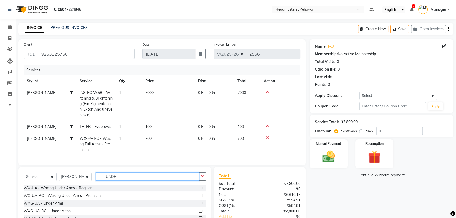
type input "UNDE"
click at [198, 197] on label at bounding box center [200, 195] width 4 height 4
click at [198, 197] on input "checkbox" at bounding box center [199, 195] width 3 height 3
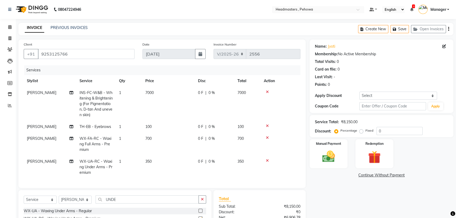
checkbox input "false"
click at [246, 89] on td "7000" at bounding box center [247, 104] width 26 height 34
select select "68776"
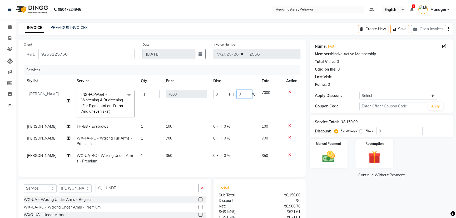
drag, startPoint x: 243, startPoint y: 95, endPoint x: 215, endPoint y: 95, distance: 28.4
click at [214, 95] on div "0 F | 0 %" at bounding box center [234, 94] width 42 height 8
type input "50"
drag, startPoint x: 224, startPoint y: 122, endPoint x: 230, endPoint y: 126, distance: 6.8
click at [224, 123] on td "0 F | 0 %" at bounding box center [234, 127] width 48 height 12
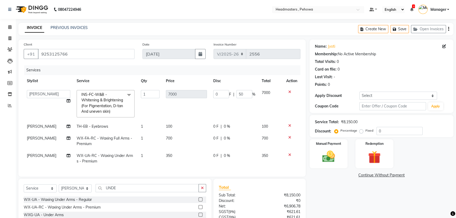
select select "68776"
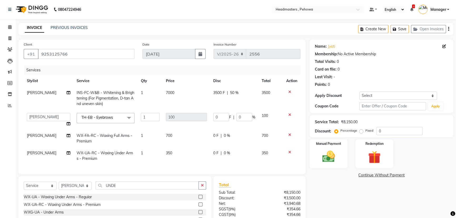
click at [243, 139] on td "0 F | 0 %" at bounding box center [234, 138] width 48 height 17
select select "68776"
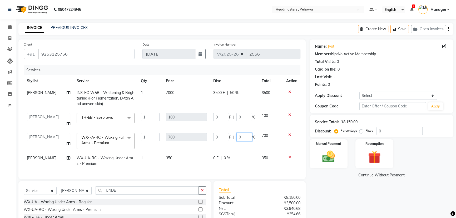
click at [238, 138] on input "0" at bounding box center [244, 137] width 16 height 8
type input "50"
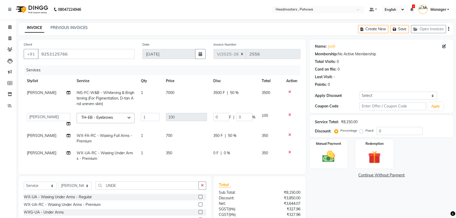
click at [236, 162] on td "0 F | 0 %" at bounding box center [234, 155] width 48 height 17
select select "68776"
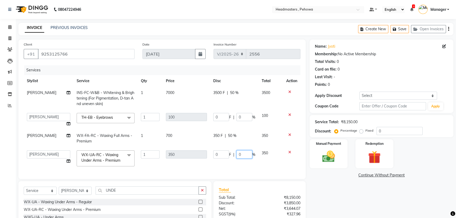
click at [236, 155] on input "0" at bounding box center [244, 154] width 16 height 8
type input "50"
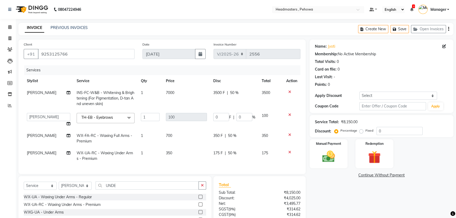
click at [255, 188] on div "Total Sub Total: ₹8,150.00 Discount: ₹4,025.00 Net: ₹3,495.77 SGST ( 9% ) ₹314.…" at bounding box center [259, 214] width 92 height 77
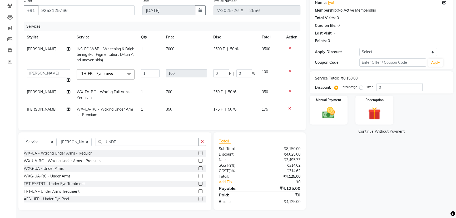
click at [225, 107] on span "|" at bounding box center [225, 110] width 1 height 6
select select "68776"
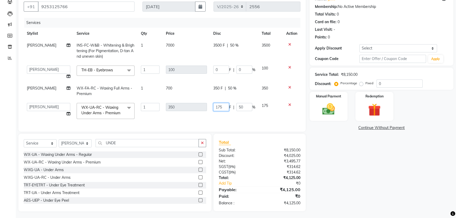
click at [200, 104] on tr "Abhi Ajay Amanpreet Anas ARUN Azad Bilal Davy Headmasters Jashan Kunal Manager …" at bounding box center [162, 111] width 277 height 22
type input "200"
click at [208, 116] on td "350" at bounding box center [186, 111] width 47 height 22
select select "68776"
click at [233, 62] on td "3500 F | 50 %" at bounding box center [234, 50] width 48 height 23
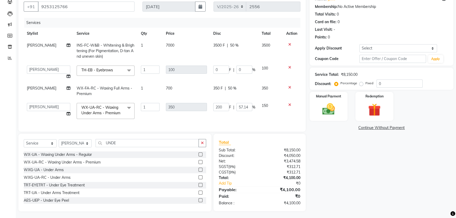
select select "68776"
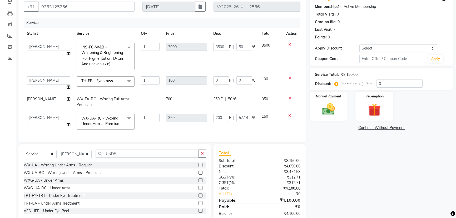
scroll to position [0, 0]
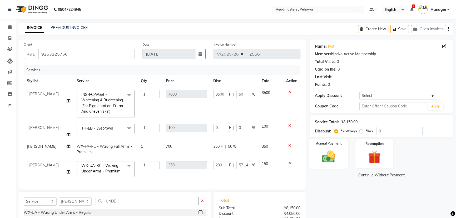
click at [325, 149] on img at bounding box center [328, 156] width 21 height 15
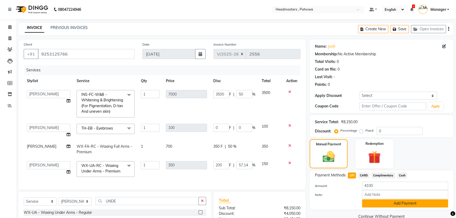
click at [387, 199] on button "Add Payment" at bounding box center [405, 203] width 86 height 8
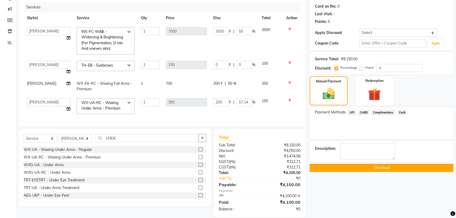
click at [383, 164] on button "Checkout" at bounding box center [382, 168] width 144 height 8
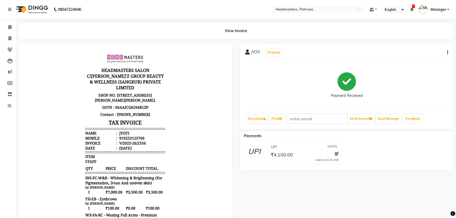
click at [277, 123] on div "Print" at bounding box center [277, 119] width 16 height 10
click at [282, 117] on icon at bounding box center [280, 118] width 3 height 3
click at [10, 24] on span at bounding box center [9, 27] width 9 height 6
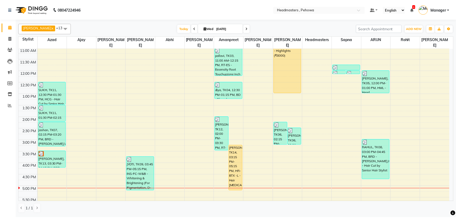
scroll to position [72, 0]
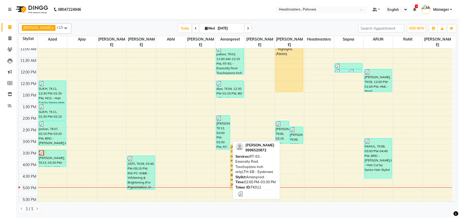
click at [223, 124] on div "[PERSON_NAME], TK12, 02:00 PM-03:30 PM, RT-ES - Essensity Root Touchup(one inch…" at bounding box center [222, 133] width 13 height 34
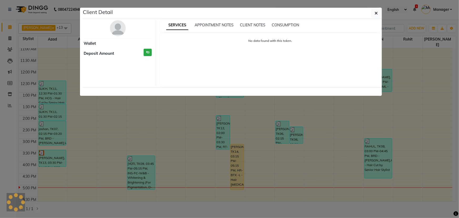
select select "3"
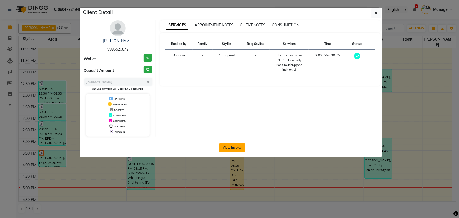
click at [234, 151] on button "View Invoice" at bounding box center [232, 147] width 26 height 8
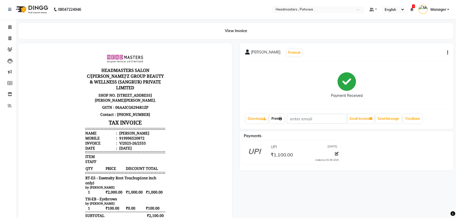
click at [280, 121] on link "Print" at bounding box center [276, 118] width 15 height 9
click at [9, 27] on icon at bounding box center [9, 27] width 3 height 4
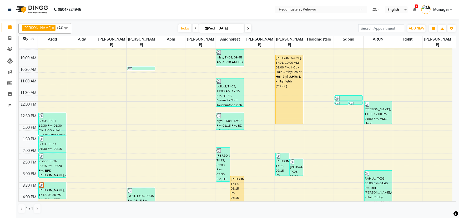
scroll to position [48, 0]
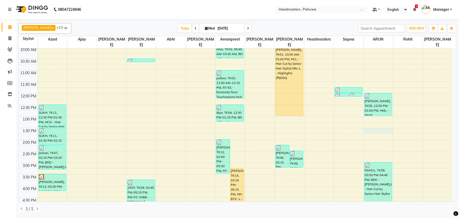
click at [370, 128] on div "8:00 AM 8:30 AM 9:00 AM 9:30 AM 10:00 AM 10:30 AM 11:00 AM 11:30 AM 12:00 PM 12…" at bounding box center [236, 163] width 434 height 324
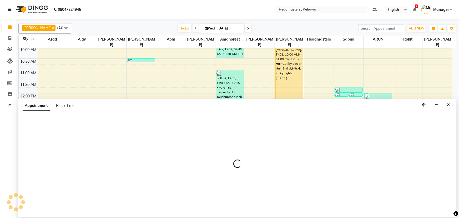
select select "82981"
select select "tentative"
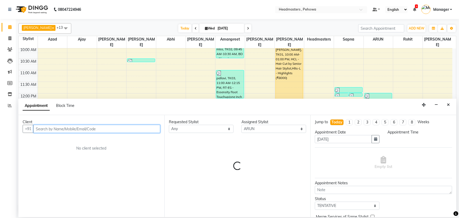
select select "810"
click at [136, 130] on input "text" at bounding box center [96, 129] width 127 height 8
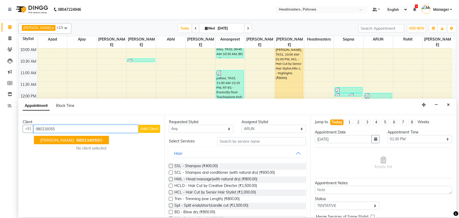
click at [79, 143] on button "KANIKA 980216055 0" at bounding box center [71, 140] width 75 height 8
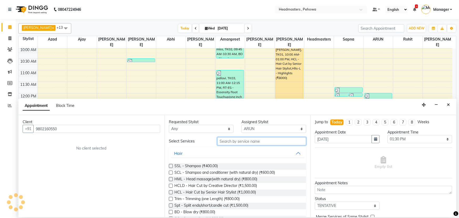
click at [241, 141] on input "text" at bounding box center [261, 141] width 89 height 8
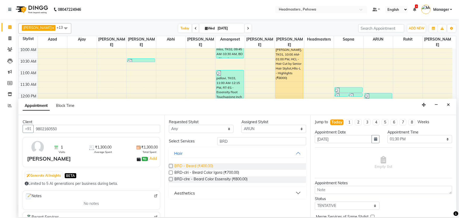
drag, startPoint x: 171, startPoint y: 165, endPoint x: 182, endPoint y: 164, distance: 10.6
click at [171, 166] on label at bounding box center [171, 166] width 4 height 4
click at [171, 166] on input "checkbox" at bounding box center [170, 166] width 3 height 3
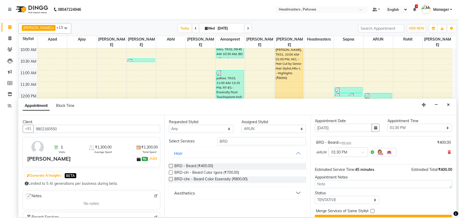
scroll to position [22, 0]
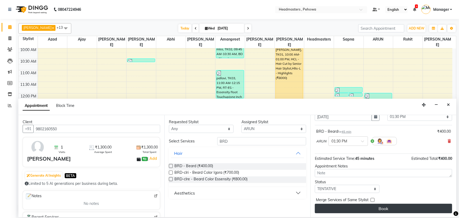
click at [399, 208] on button "Book" at bounding box center [383, 208] width 137 height 9
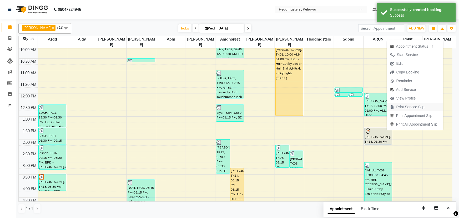
click at [406, 106] on span "Print Service Slip" at bounding box center [411, 107] width 28 height 6
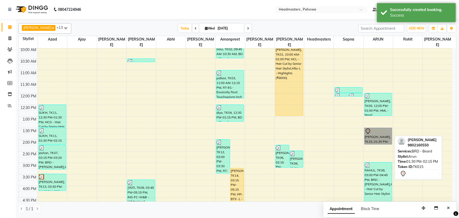
drag, startPoint x: 370, startPoint y: 127, endPoint x: 364, endPoint y: 120, distance: 9.3
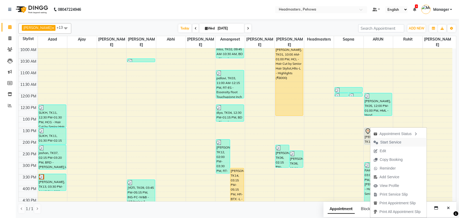
click at [381, 142] on span "Start Service" at bounding box center [391, 143] width 21 height 6
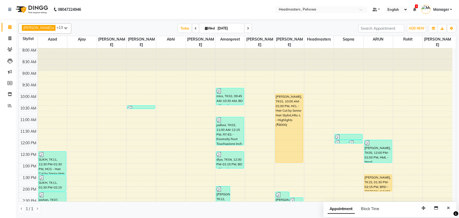
scroll to position [0, 0]
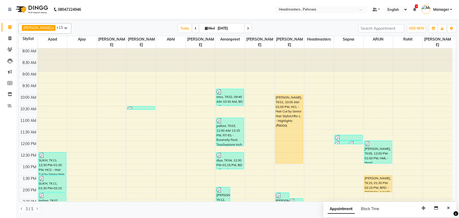
click at [416, 10] on icon at bounding box center [414, 10] width 3 height 4
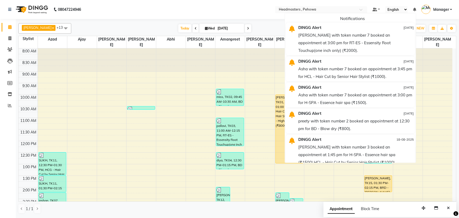
click at [416, 10] on icon at bounding box center [414, 10] width 3 height 4
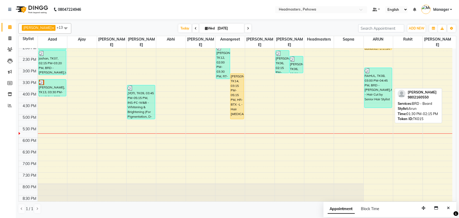
scroll to position [164, 0]
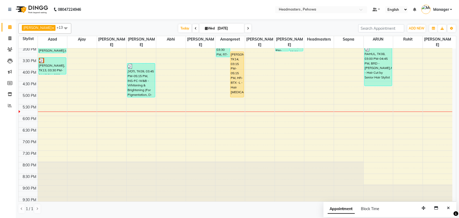
click at [368, 120] on div "8:00 AM 8:30 AM 9:00 AM 9:30 AM 10:00 AM 10:30 AM 11:00 AM 11:30 AM 12:00 PM 12…" at bounding box center [236, 46] width 434 height 324
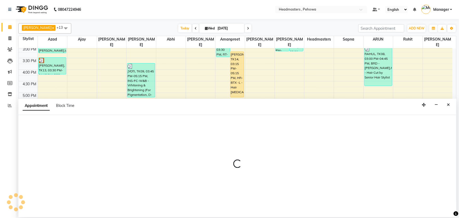
drag, startPoint x: 449, startPoint y: 106, endPoint x: 442, endPoint y: 104, distance: 6.6
click at [447, 106] on button "Close" at bounding box center [449, 105] width 8 height 8
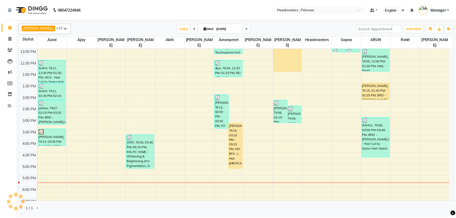
scroll to position [92, 0]
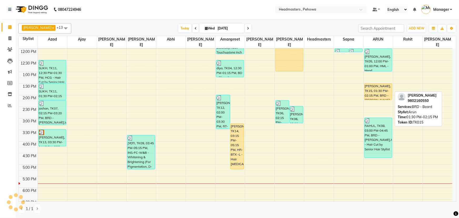
click at [366, 88] on div "[PERSON_NAME], TK15, 01:30 PM-02:15 PM, BRD - [PERSON_NAME]" at bounding box center [379, 91] width 28 height 16
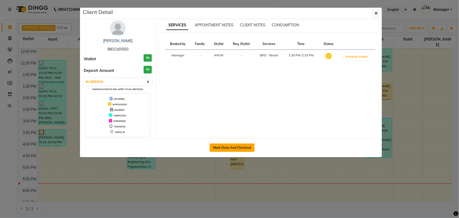
click at [243, 148] on button "Mark Done And Checkout" at bounding box center [232, 147] width 45 height 8
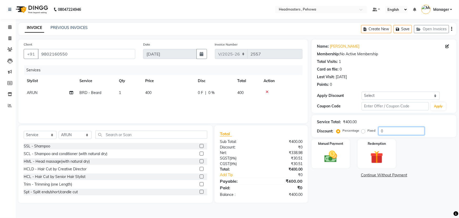
click at [383, 131] on input "0" at bounding box center [402, 131] width 46 height 8
click at [324, 151] on img at bounding box center [331, 156] width 22 height 15
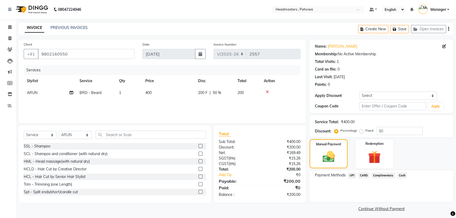
click at [351, 176] on span "UPI" at bounding box center [352, 175] width 8 height 6
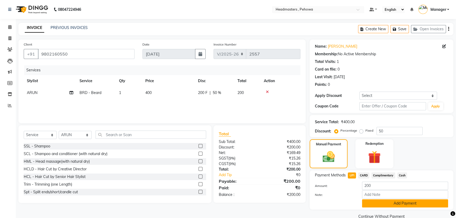
click at [388, 203] on button "Add Payment" at bounding box center [405, 203] width 86 height 8
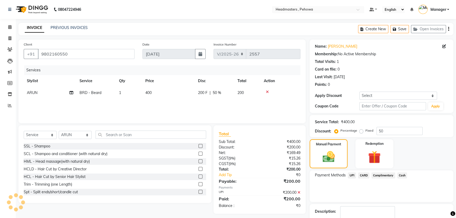
scroll to position [24, 0]
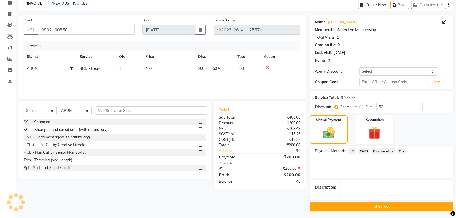
click at [369, 206] on button "Checkout" at bounding box center [382, 206] width 144 height 8
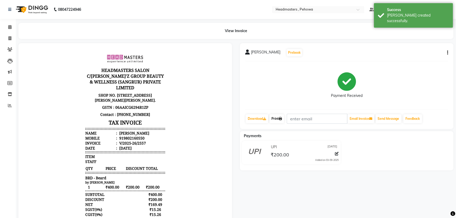
click at [273, 120] on link "Print" at bounding box center [276, 118] width 15 height 9
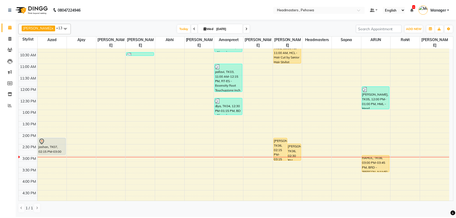
scroll to position [72, 0]
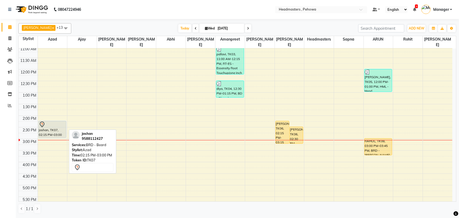
click at [56, 123] on div "jashan, TK07, 02:15 PM-03:00 PM, BRD - [PERSON_NAME]" at bounding box center [53, 129] width 28 height 17
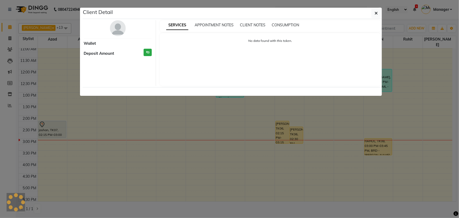
select select "7"
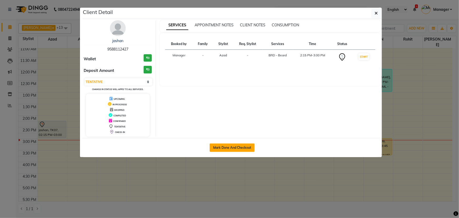
click at [237, 146] on button "Mark Done And Checkout" at bounding box center [232, 147] width 45 height 8
select select "service"
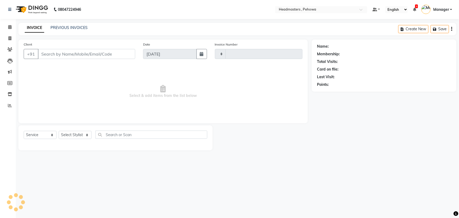
type input "2550"
select select "7727"
type input "9588112427"
select select "68772"
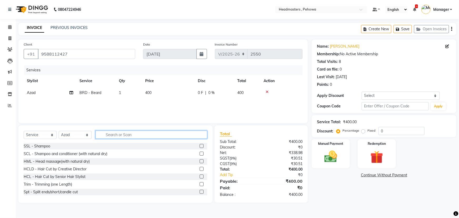
click at [122, 134] on input "text" at bounding box center [152, 135] width 112 height 8
type input "W"
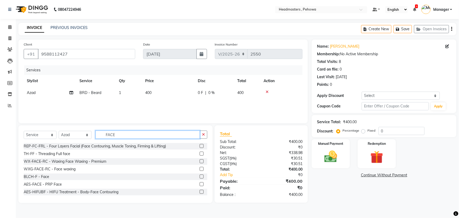
type input "FACE"
click at [200, 162] on label at bounding box center [202, 161] width 4 height 4
click at [200, 162] on input "checkbox" at bounding box center [201, 161] width 3 height 3
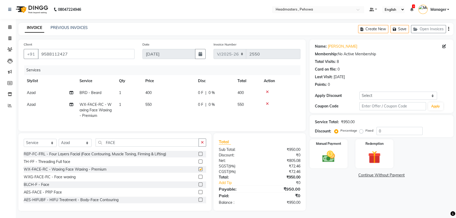
checkbox input "false"
click at [198, 179] on label at bounding box center [200, 177] width 4 height 4
click at [198, 179] on input "checkbox" at bounding box center [199, 176] width 3 height 3
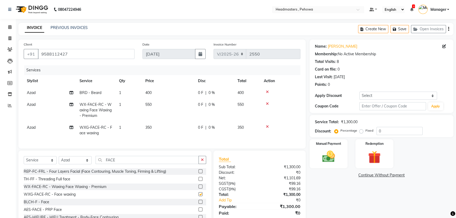
checkbox input "false"
click at [266, 104] on icon at bounding box center [267, 104] width 3 height 4
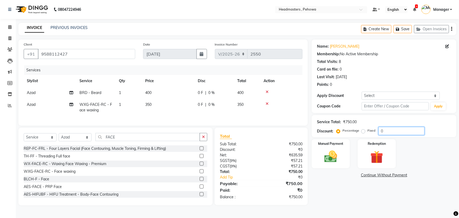
click at [390, 129] on input "0" at bounding box center [402, 131] width 46 height 8
type input "5"
click at [211, 93] on span "0 %" at bounding box center [211, 93] width 6 height 6
select select "68772"
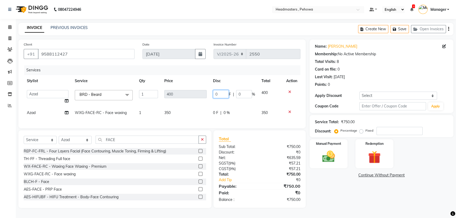
click at [221, 95] on input "0" at bounding box center [221, 94] width 16 height 8
type input "0"
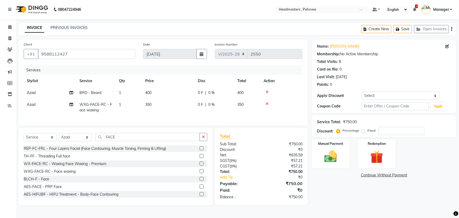
click at [212, 92] on span "0 %" at bounding box center [211, 93] width 6 height 6
select select "68772"
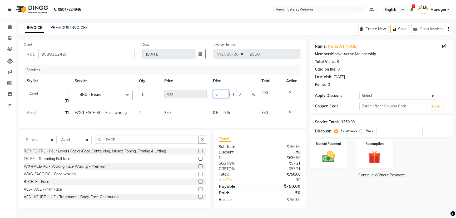
click at [223, 92] on input "0" at bounding box center [221, 94] width 16 height 8
type input "50"
click at [233, 108] on td "0 F | 0 %" at bounding box center [236, 113] width 48 height 12
select select "68772"
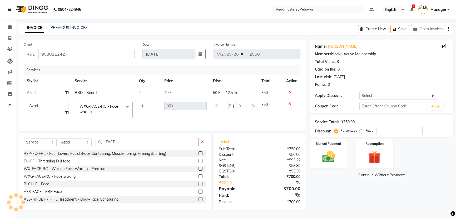
click at [221, 90] on div "50 F | 12.5 %" at bounding box center [234, 93] width 42 height 6
select select "68772"
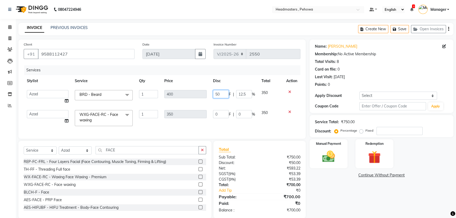
click at [226, 93] on input "50" at bounding box center [221, 94] width 16 height 8
type input "5"
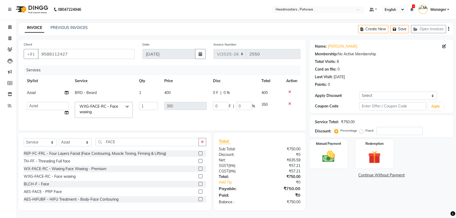
click at [276, 123] on div "Services Stylist Service Qty Price Disc Total Action Azad BRD - [PERSON_NAME] 1…" at bounding box center [162, 95] width 277 height 60
click at [385, 130] on input "number" at bounding box center [399, 131] width 46 height 8
type input "5"
type input "17.5"
type input "5"
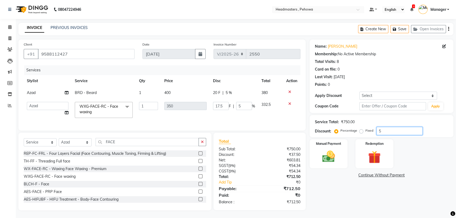
type input "50"
type input "175"
type input "50"
drag, startPoint x: 384, startPoint y: 127, endPoint x: 333, endPoint y: 206, distance: 94.2
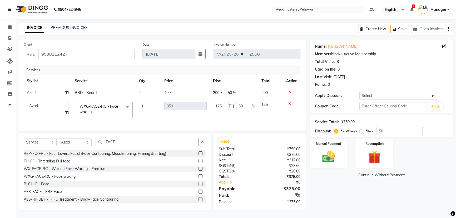
click at [333, 206] on div "Name: Jashan Membership: No Active Membership Total Visits: 8 Card on file: 0 L…" at bounding box center [384, 124] width 148 height 171
click at [224, 105] on input "175" at bounding box center [221, 106] width 16 height 8
type input "1"
type input "200"
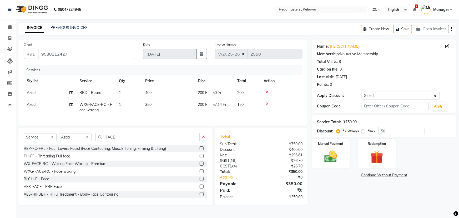
click at [252, 117] on div "Services Stylist Service Qty Price Disc Total Action Azad BRD - [PERSON_NAME] 1…" at bounding box center [163, 92] width 279 height 55
click at [332, 150] on img at bounding box center [331, 156] width 22 height 15
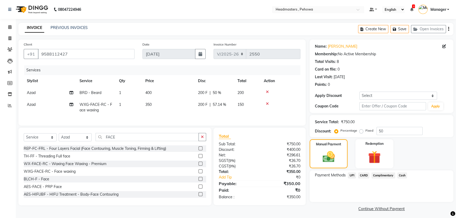
click at [350, 174] on span "UPI" at bounding box center [352, 175] width 8 height 6
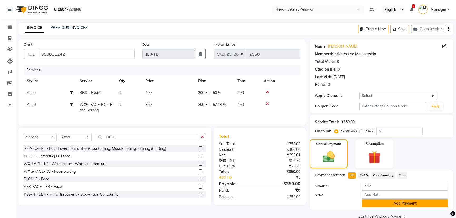
click at [366, 201] on button "Add Payment" at bounding box center [405, 203] width 86 height 8
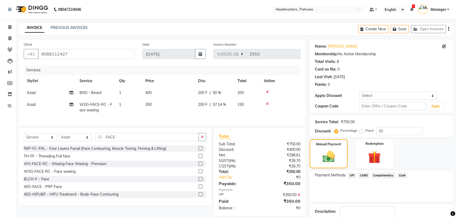
scroll to position [24, 0]
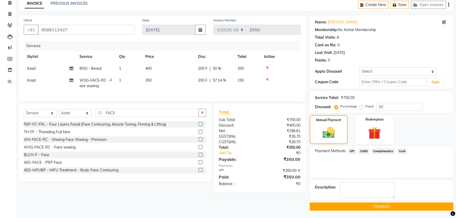
click at [366, 207] on button "Checkout" at bounding box center [382, 206] width 144 height 8
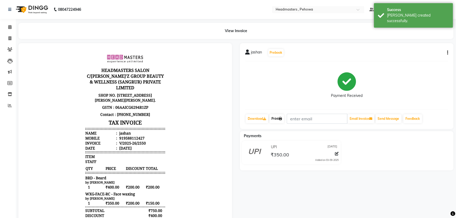
click at [279, 116] on link "Print" at bounding box center [276, 118] width 15 height 9
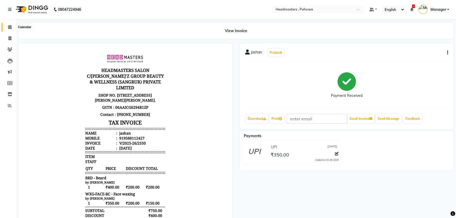
click at [6, 27] on span at bounding box center [9, 27] width 9 height 6
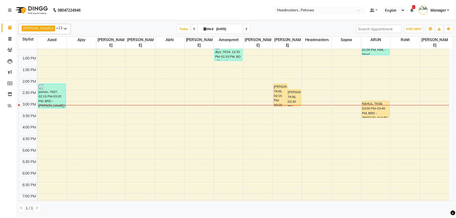
scroll to position [120, 0]
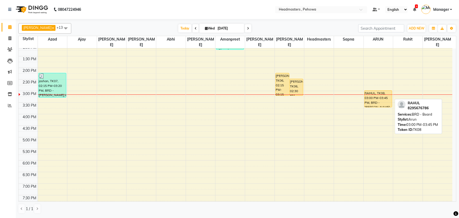
click at [379, 93] on div "RAHUL, TK08, 03:00 PM-03:45 PM, BRD - [PERSON_NAME]" at bounding box center [379, 99] width 28 height 17
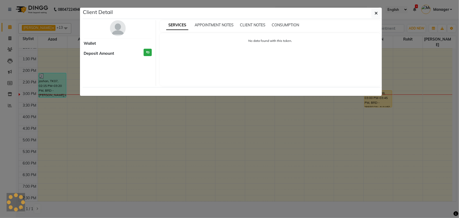
select select "1"
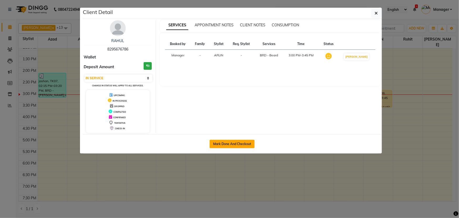
click at [225, 147] on button "Mark Done And Checkout" at bounding box center [232, 144] width 45 height 8
select select "service"
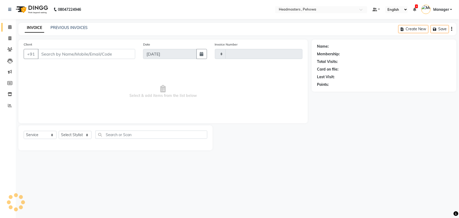
type input "2551"
select select "7727"
type input "8295676786"
select select "82981"
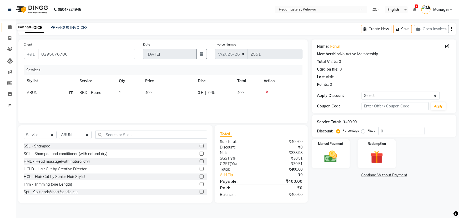
click at [12, 27] on span at bounding box center [9, 27] width 9 height 6
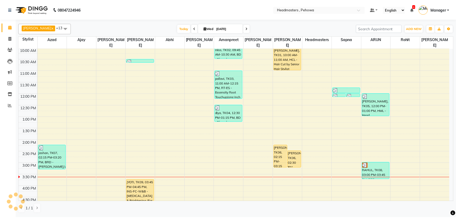
scroll to position [48, 0]
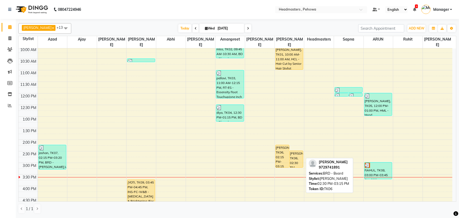
click at [295, 156] on div "[PERSON_NAME], TK06, 02:30 PM-03:15 PM, BRD - [PERSON_NAME]" at bounding box center [296, 159] width 13 height 17
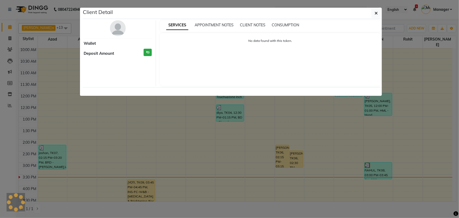
select select "1"
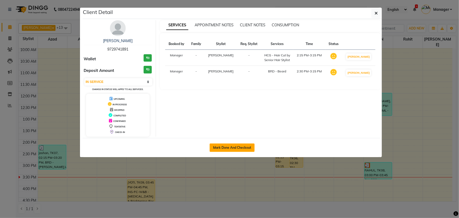
click at [241, 150] on button "Mark Done And Checkout" at bounding box center [232, 147] width 45 height 8
select select "service"
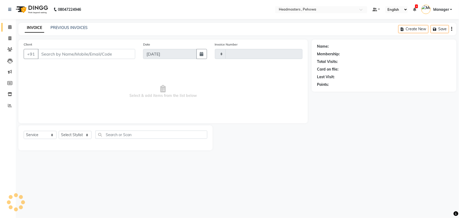
type input "2552"
select select "7727"
type input "9729741891"
select select "71125"
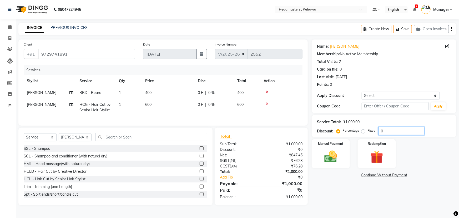
click at [379, 133] on input "0" at bounding box center [402, 131] width 46 height 8
type input "50"
click at [324, 158] on img at bounding box center [331, 156] width 22 height 15
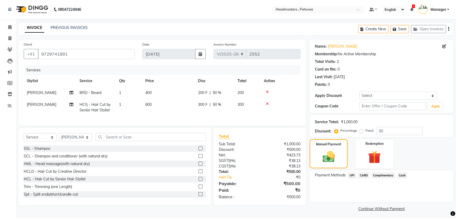
click at [400, 176] on span "Cash" at bounding box center [402, 175] width 10 height 6
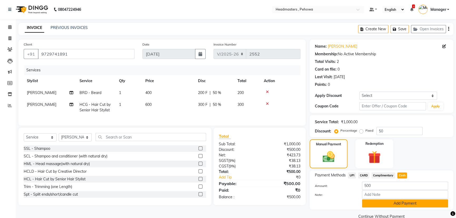
click at [389, 203] on button "Add Payment" at bounding box center [405, 203] width 86 height 8
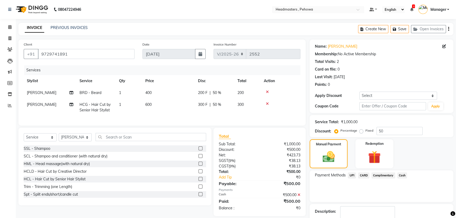
scroll to position [24, 0]
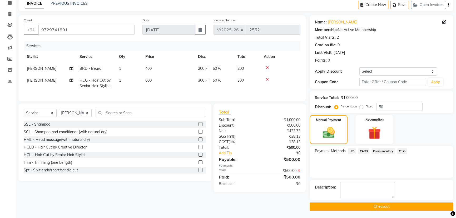
click at [382, 206] on button "Checkout" at bounding box center [382, 206] width 144 height 8
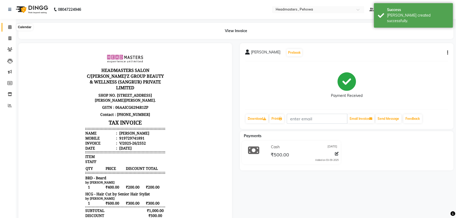
click at [12, 25] on span at bounding box center [9, 27] width 9 height 6
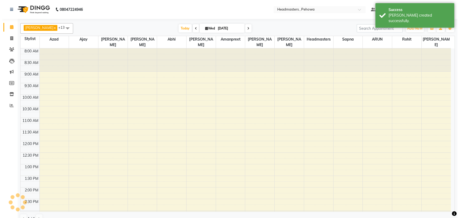
scroll to position [154, 0]
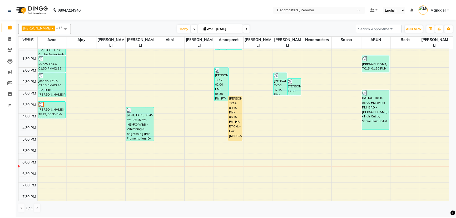
scroll to position [143, 0]
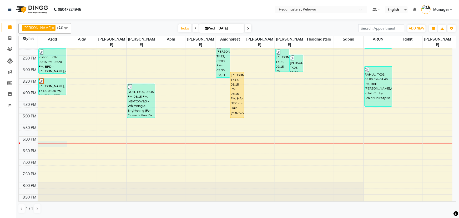
click at [47, 137] on div "8:00 AM 8:30 AM 9:00 AM 9:30 AM 10:00 AM 10:30 AM 11:00 AM 11:30 AM 12:00 PM 12…" at bounding box center [236, 67] width 434 height 324
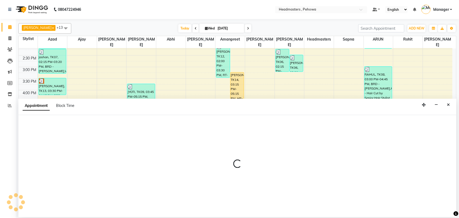
select select "68772"
select select "tentative"
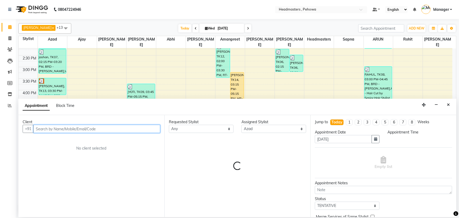
select select "1095"
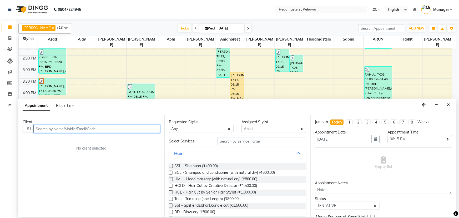
click at [55, 130] on input "text" at bounding box center [96, 129] width 127 height 8
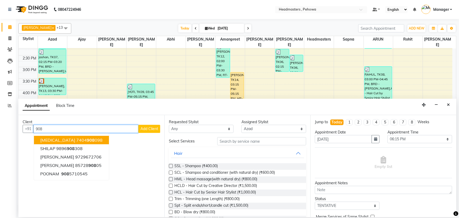
type input "908"
click at [449, 104] on icon "Close" at bounding box center [448, 105] width 3 height 4
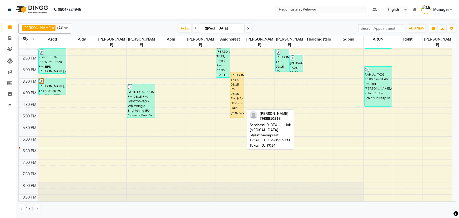
click at [237, 84] on div "[PERSON_NAME], TK14, 03:15 PM-05:15 PM, HR-BTX -L - Hair [MEDICAL_DATA]" at bounding box center [237, 94] width 13 height 45
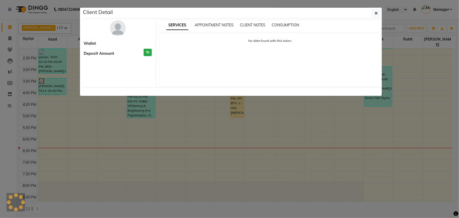
select select "1"
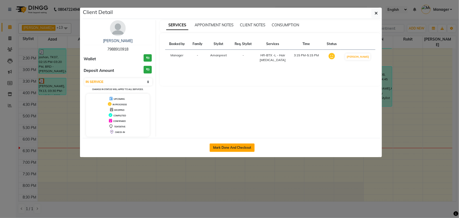
click at [228, 147] on button "Mark Done And Checkout" at bounding box center [232, 147] width 45 height 8
select select "service"
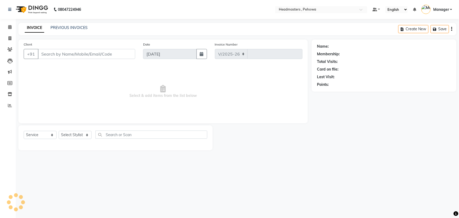
select select "7727"
type input "2558"
type input "7988910918"
select select "69396"
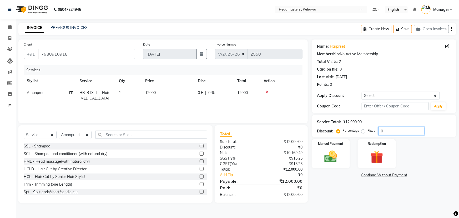
drag, startPoint x: 382, startPoint y: 130, endPoint x: 384, endPoint y: 130, distance: 2.7
click at [384, 130] on input "0" at bounding box center [402, 131] width 46 height 8
type input "50"
click at [326, 152] on img at bounding box center [331, 156] width 22 height 15
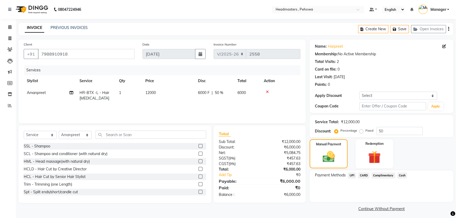
click at [353, 175] on span "UPI" at bounding box center [352, 175] width 8 height 6
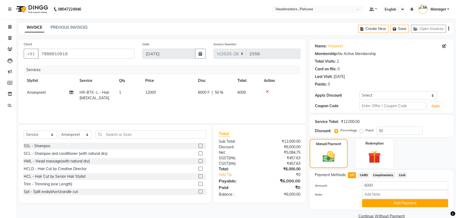
scroll to position [10, 0]
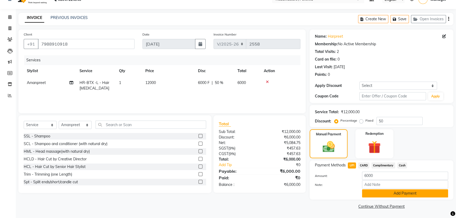
click at [386, 191] on button "Add Payment" at bounding box center [405, 193] width 86 height 8
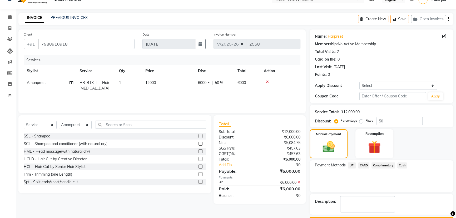
scroll to position [24, 0]
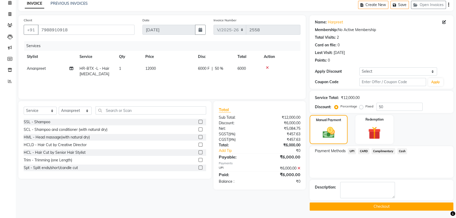
click at [383, 206] on button "Checkout" at bounding box center [382, 206] width 144 height 8
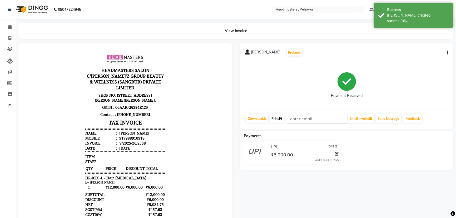
click at [280, 116] on link "Print" at bounding box center [276, 118] width 15 height 9
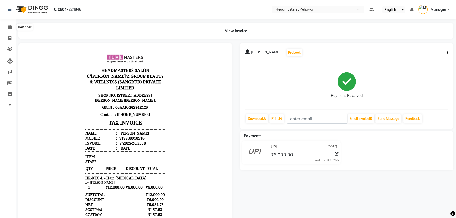
click at [9, 26] on icon at bounding box center [9, 27] width 3 height 4
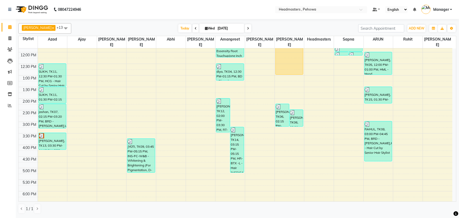
scroll to position [164, 0]
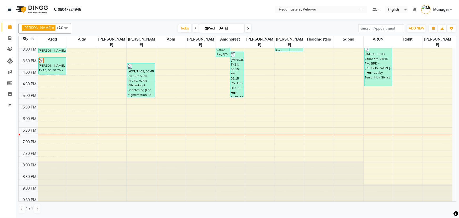
click at [42, 128] on div "8:00 AM 8:30 AM 9:00 AM 9:30 AM 10:00 AM 10:30 AM 11:00 AM 11:30 AM 12:00 PM 12…" at bounding box center [236, 46] width 434 height 324
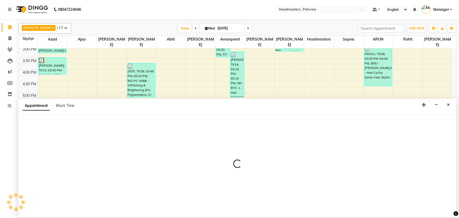
select select "68772"
select select "tentative"
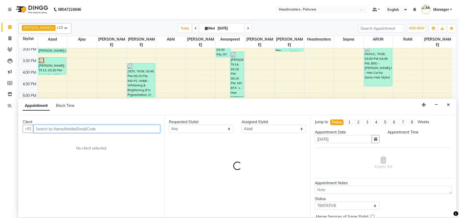
select select "1125"
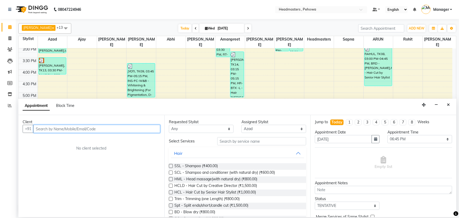
click at [78, 131] on input "text" at bounding box center [96, 129] width 127 height 8
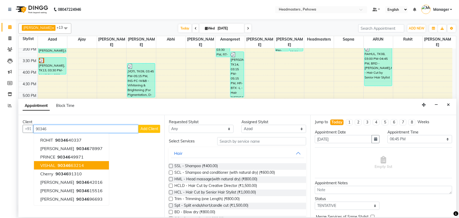
click at [51, 163] on span "VISHAL" at bounding box center [47, 165] width 15 height 5
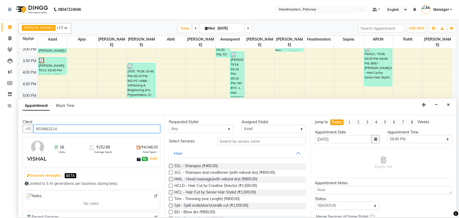
type input "9034663214"
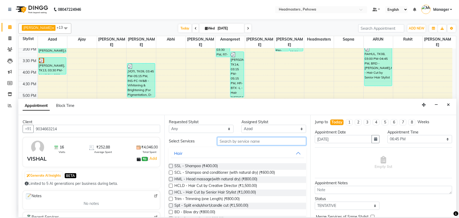
click at [253, 141] on input "text" at bounding box center [261, 141] width 89 height 8
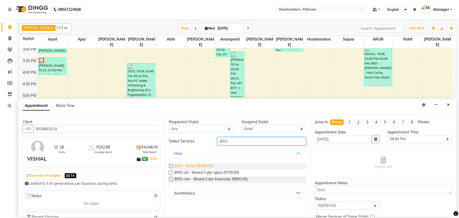
type input "BRD"
click at [207, 168] on span "BRD - Beard (₹400.00)" at bounding box center [194, 166] width 39 height 7
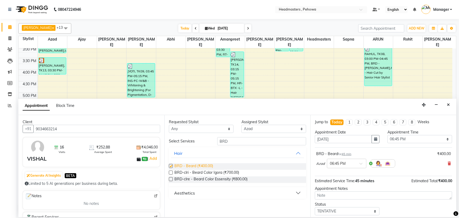
checkbox input "false"
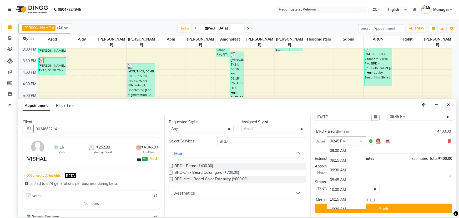
click at [361, 141] on span at bounding box center [363, 143] width 7 height 6
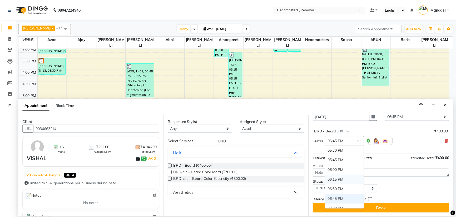
scroll to position [363, 0]
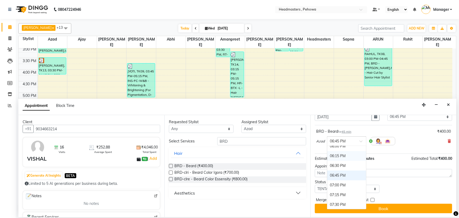
click at [342, 153] on div "06:15 PM" at bounding box center [346, 156] width 39 height 10
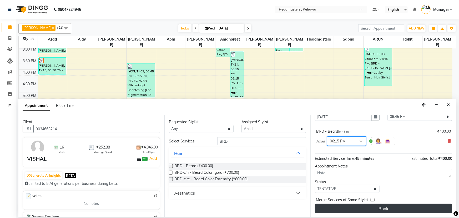
click at [357, 212] on button "Book" at bounding box center [383, 208] width 137 height 9
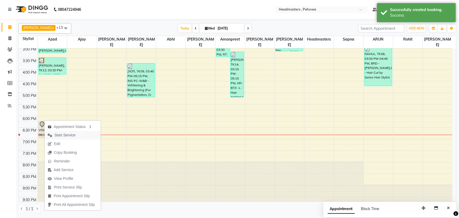
click at [57, 134] on span "Start Service" at bounding box center [64, 135] width 21 height 6
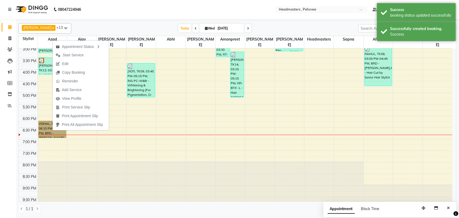
drag, startPoint x: 52, startPoint y: 131, endPoint x: 47, endPoint y: 120, distance: 12.0
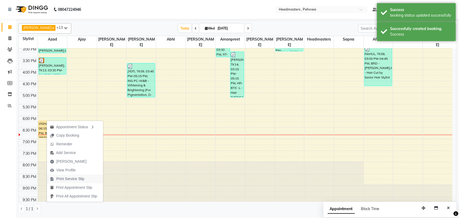
click at [65, 178] on span "Print Service Slip" at bounding box center [70, 179] width 28 height 6
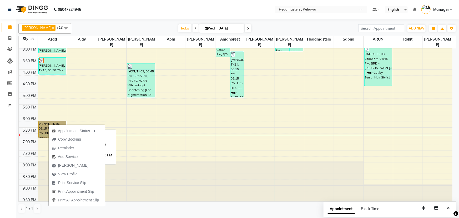
click at [47, 121] on link "VISHAL, TK16, 06:15 PM-07:00 PM, BRD - [PERSON_NAME]" at bounding box center [52, 129] width 28 height 17
select select "1"
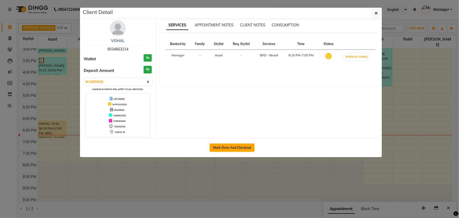
click at [224, 145] on button "Mark Done And Checkout" at bounding box center [232, 147] width 45 height 8
select select "service"
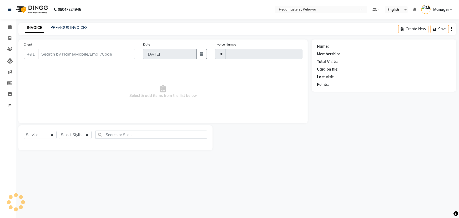
type input "2559"
select select "7727"
type input "9034663214"
select select "68772"
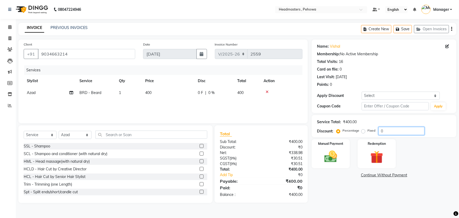
drag, startPoint x: 380, startPoint y: 131, endPoint x: 385, endPoint y: 131, distance: 4.8
click at [385, 131] on input "0" at bounding box center [402, 131] width 46 height 8
type input "50"
click at [344, 150] on div "Manual Payment" at bounding box center [331, 154] width 40 height 30
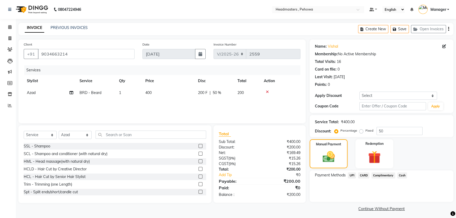
click at [350, 176] on span "UPI" at bounding box center [352, 175] width 8 height 6
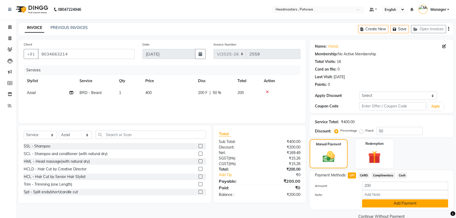
click at [384, 204] on button "Add Payment" at bounding box center [405, 203] width 86 height 8
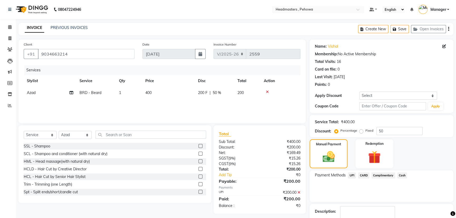
scroll to position [24, 0]
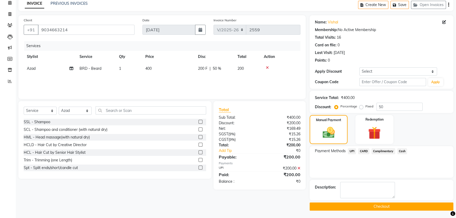
click at [383, 205] on button "Checkout" at bounding box center [382, 206] width 144 height 8
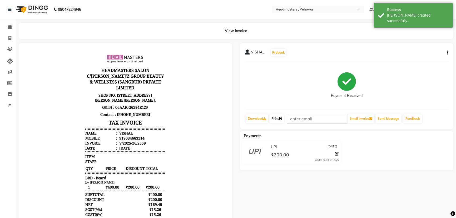
click at [278, 119] on link "Print" at bounding box center [276, 118] width 15 height 9
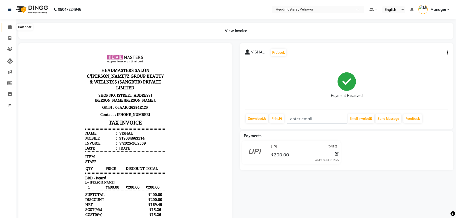
click at [12, 26] on span at bounding box center [9, 27] width 9 height 6
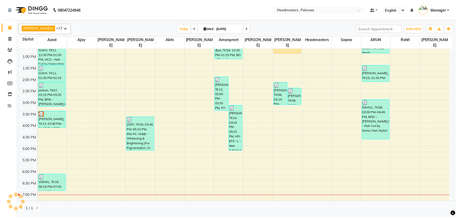
scroll to position [120, 0]
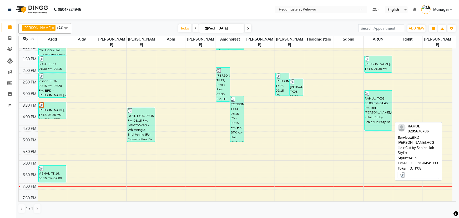
click at [380, 108] on div "RAHUL, TK08, 03:00 PM-04:45 PM, BRD - [PERSON_NAME],HCG - Hair Cut by Senior Ha…" at bounding box center [379, 111] width 28 height 40
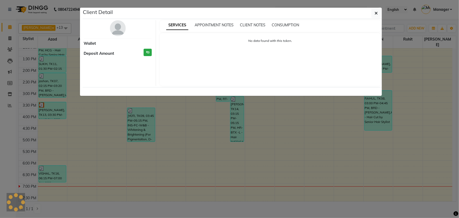
select select "3"
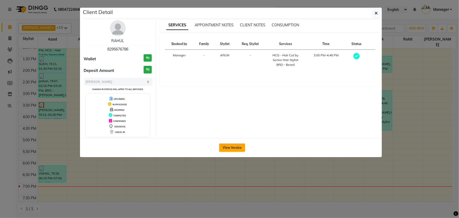
click at [233, 147] on button "View Invoice" at bounding box center [232, 147] width 26 height 8
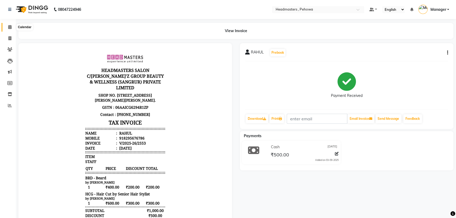
click at [9, 29] on span at bounding box center [9, 27] width 9 height 6
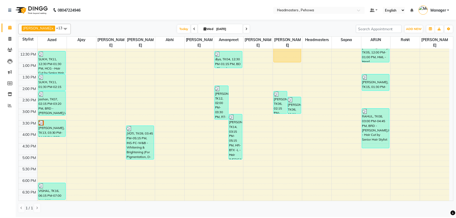
scroll to position [106, 0]
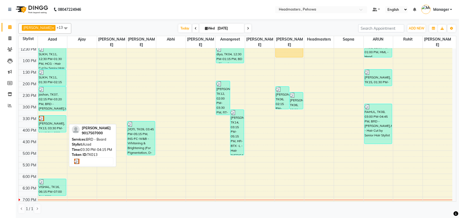
click at [54, 123] on div "[PERSON_NAME], TK13, 03:30 PM-04:15 PM, BRD - [PERSON_NAME]" at bounding box center [53, 124] width 28 height 17
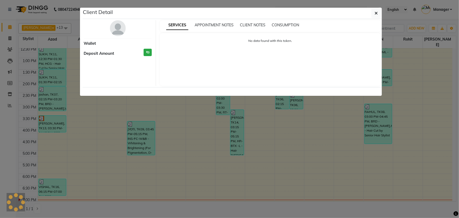
select select "3"
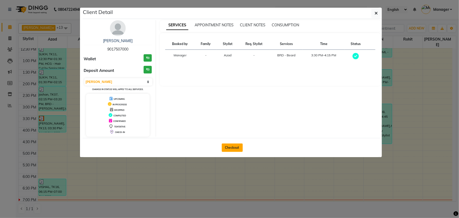
click at [233, 144] on button "Checkout" at bounding box center [232, 147] width 21 height 8
select select "service"
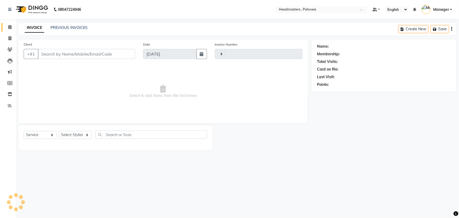
type input "2560"
select select "7727"
type input "9017507000"
select select "68772"
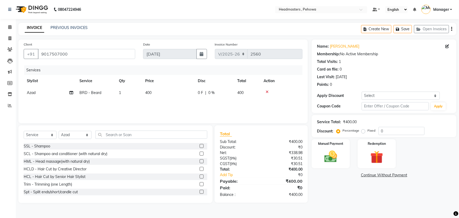
click at [379, 120] on div "Service Total: ₹400.00" at bounding box center [384, 122] width 134 height 6
click at [381, 133] on input "0" at bounding box center [402, 131] width 46 height 8
type input "50"
click at [319, 160] on div "Manual Payment" at bounding box center [331, 154] width 40 height 30
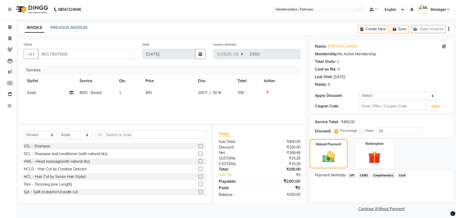
click at [350, 175] on span "UPI" at bounding box center [352, 175] width 8 height 6
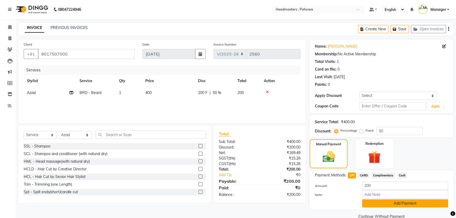
scroll to position [10, 0]
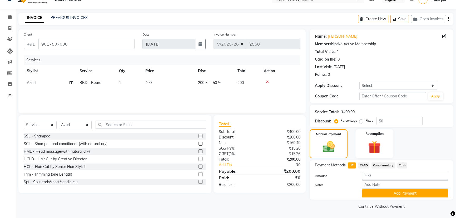
click at [371, 193] on button "Add Payment" at bounding box center [405, 193] width 86 height 8
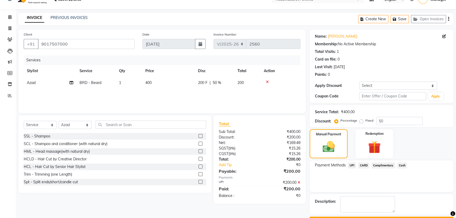
scroll to position [24, 0]
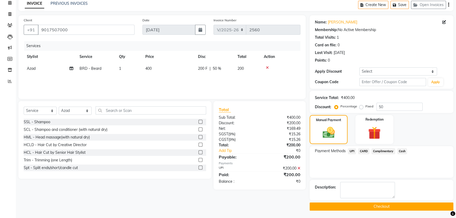
click at [371, 205] on button "Checkout" at bounding box center [382, 206] width 144 height 8
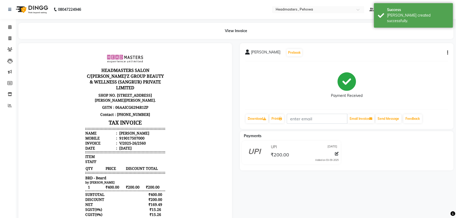
click at [255, 129] on div "[PERSON_NAME] Prebook Payment Received Download Print Email Invoice Send Messag…" at bounding box center [346, 152] width 221 height 218
click at [8, 27] on icon at bounding box center [9, 27] width 3 height 4
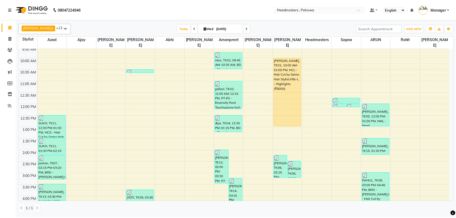
scroll to position [48, 0]
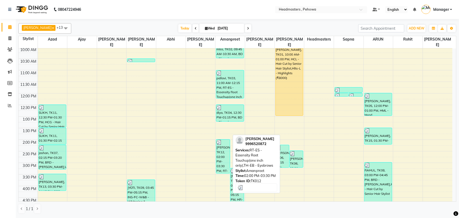
click at [225, 159] on div "[PERSON_NAME], TK12, 02:00 PM-03:30 PM, RT-ES - Essensity Root Touchup(one inch…" at bounding box center [222, 157] width 13 height 34
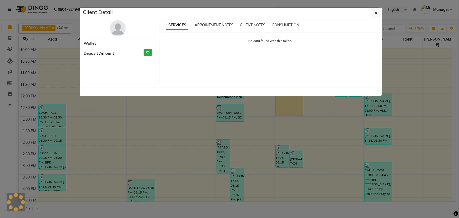
select select "3"
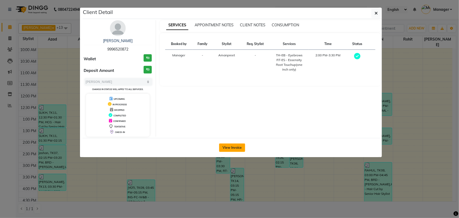
click at [235, 149] on button "View Invoice" at bounding box center [232, 147] width 26 height 8
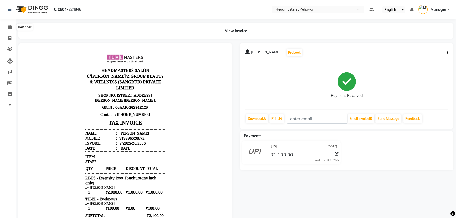
click at [9, 28] on icon at bounding box center [9, 27] width 3 height 4
